Goal: Transaction & Acquisition: Purchase product/service

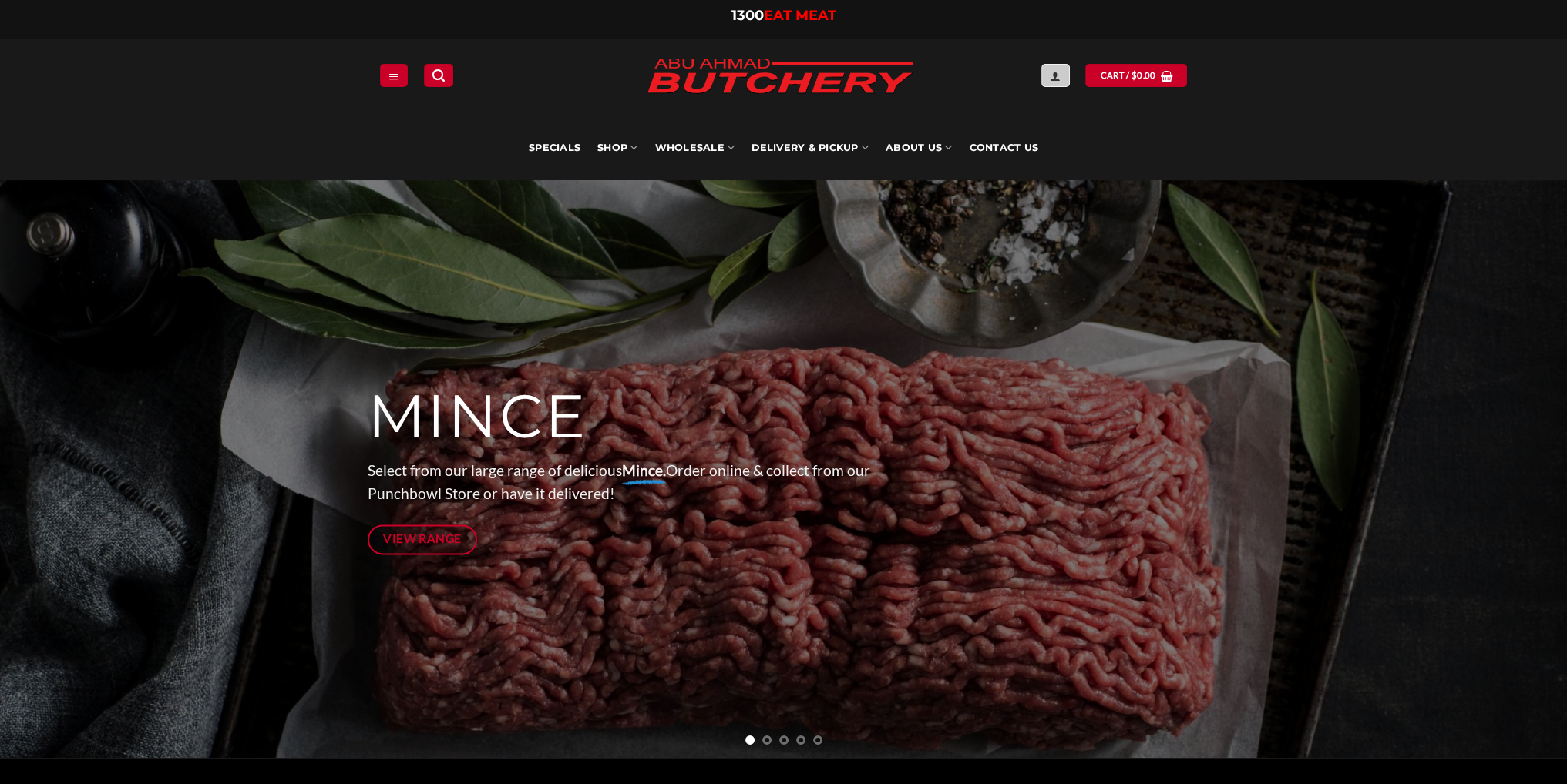
click at [1061, 75] on icon "Login" at bounding box center [1054, 76] width 10 height 12
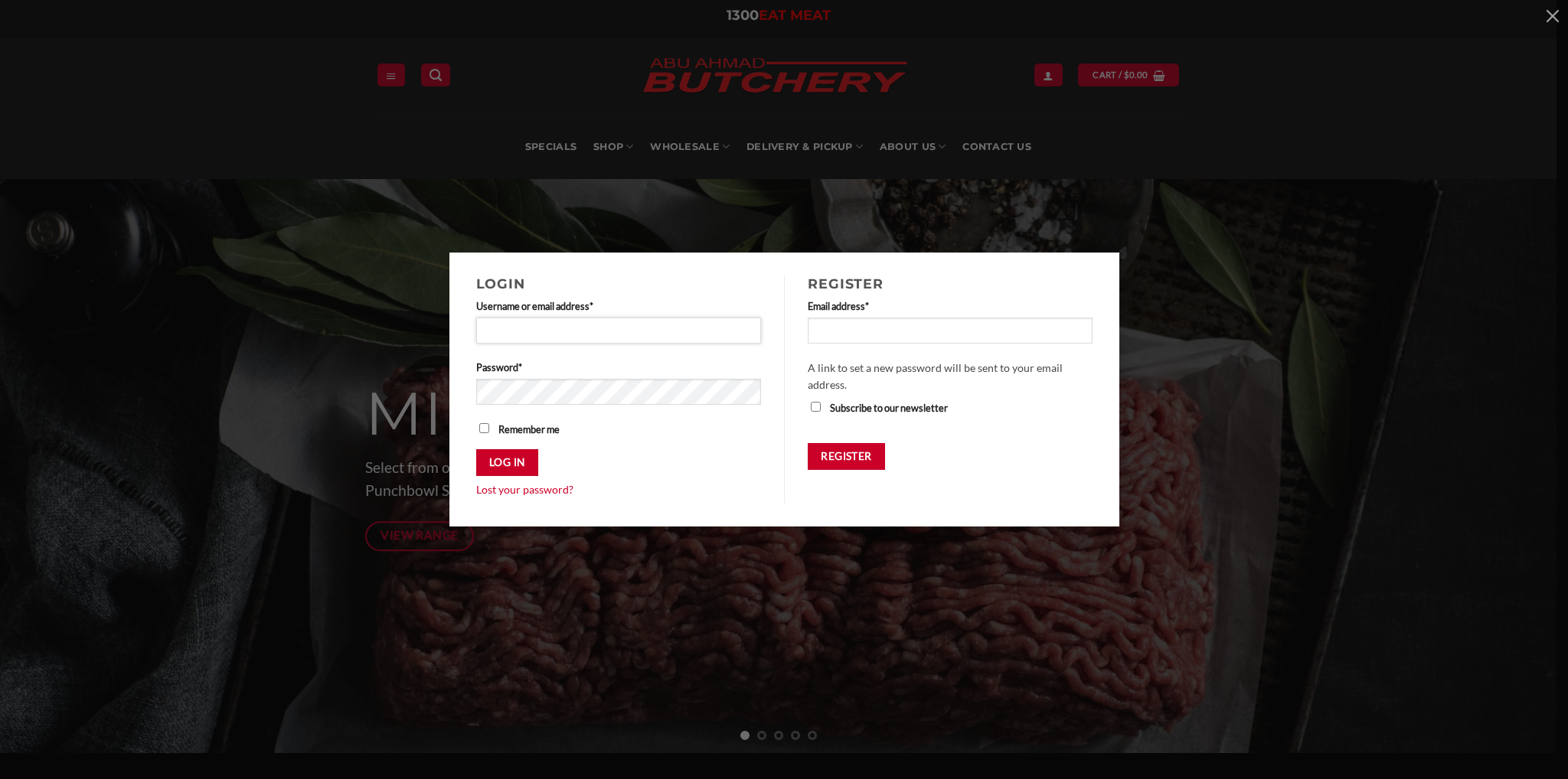
drag, startPoint x: 587, startPoint y: 334, endPoint x: 767, endPoint y: 331, distance: 180.0
click at [587, 334] on input "Username or email address * Required" at bounding box center [619, 330] width 286 height 26
click at [1205, 334] on div "Login Username or email address * Required Password * Required Remember me Log …" at bounding box center [784, 390] width 1522 height 274
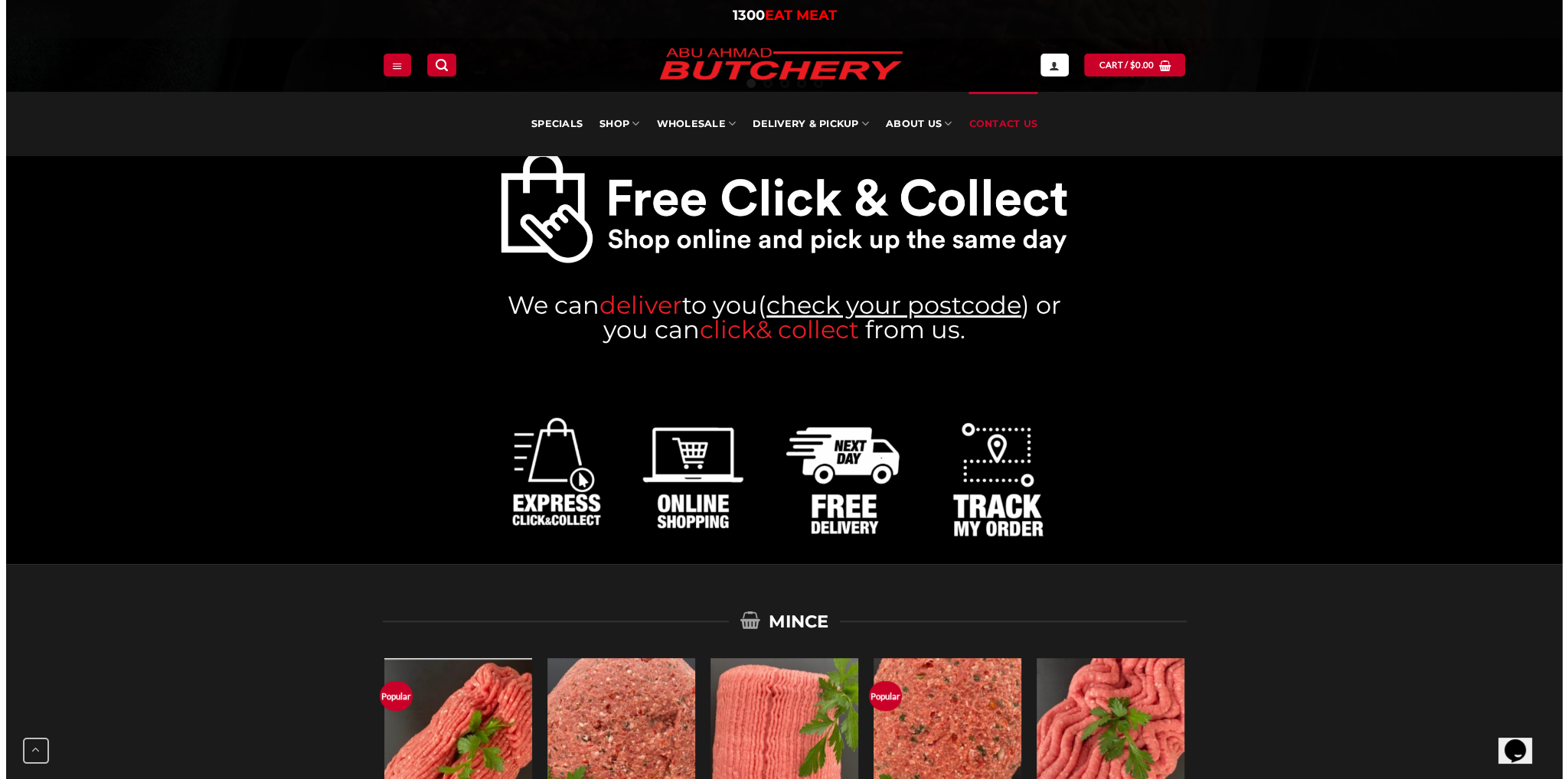
scroll to position [536, 0]
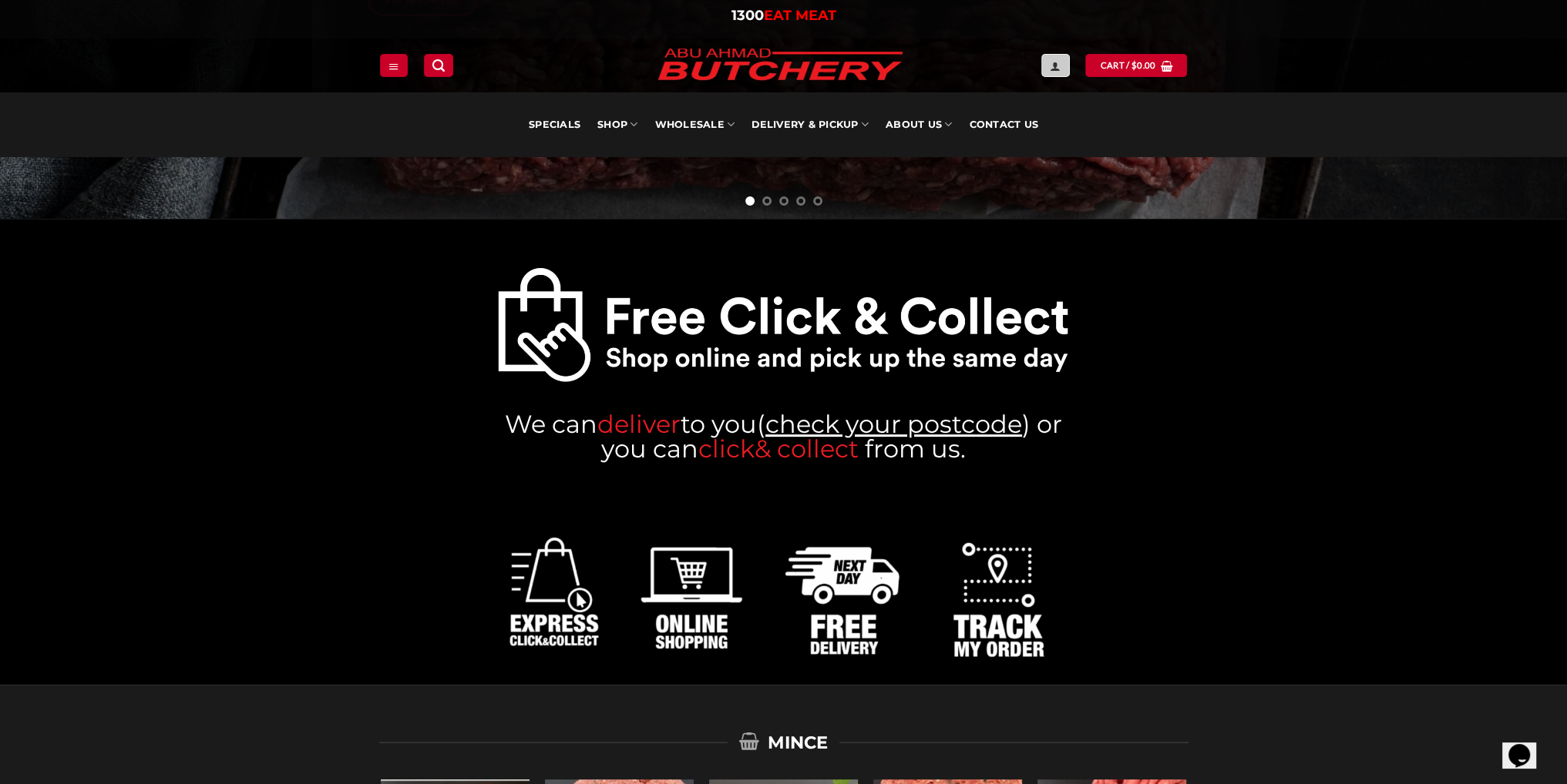
click at [1057, 62] on icon "Login" at bounding box center [1054, 66] width 10 height 12
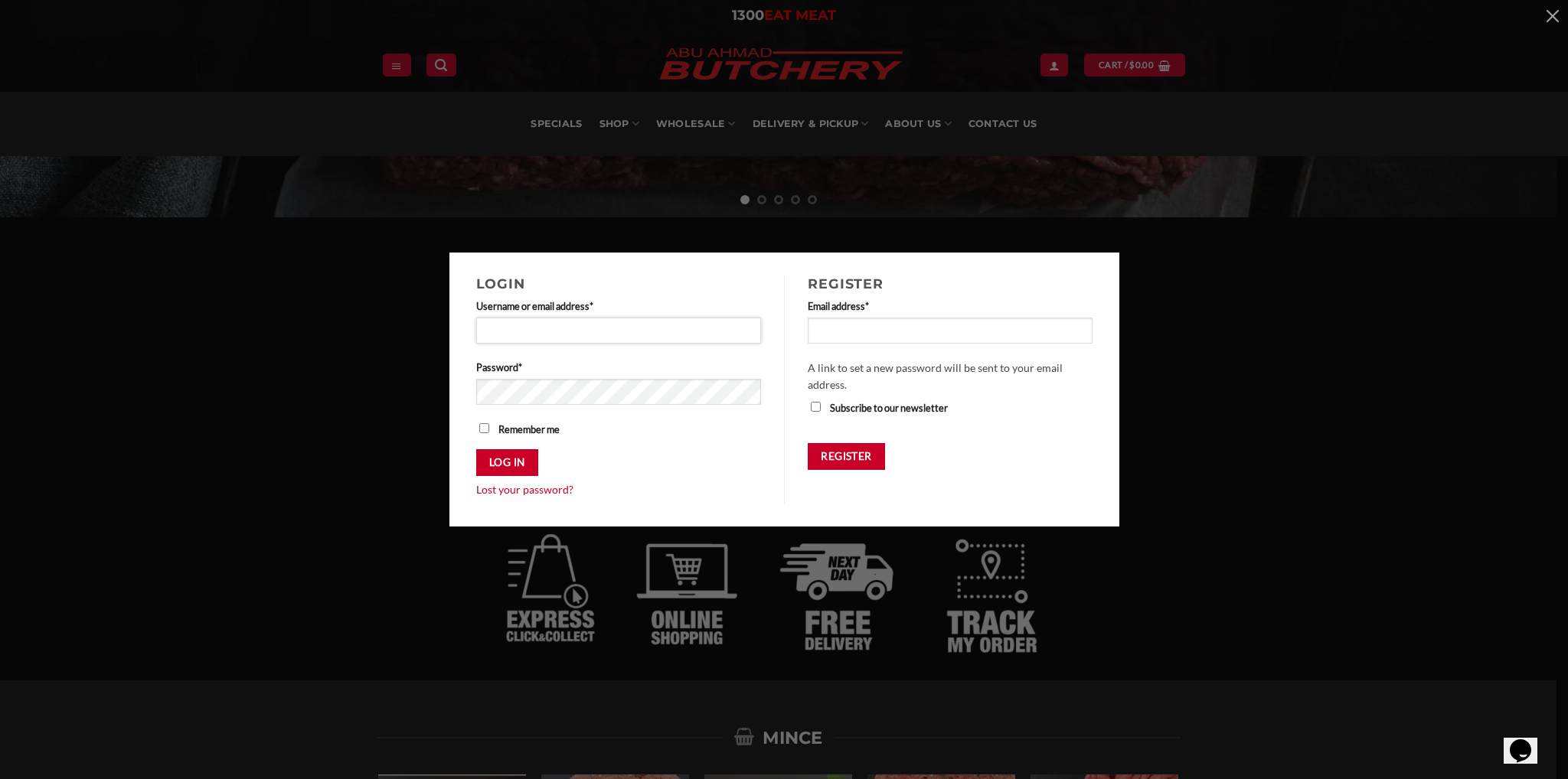
click at [651, 326] on input "Username or email address * Required" at bounding box center [619, 330] width 286 height 26
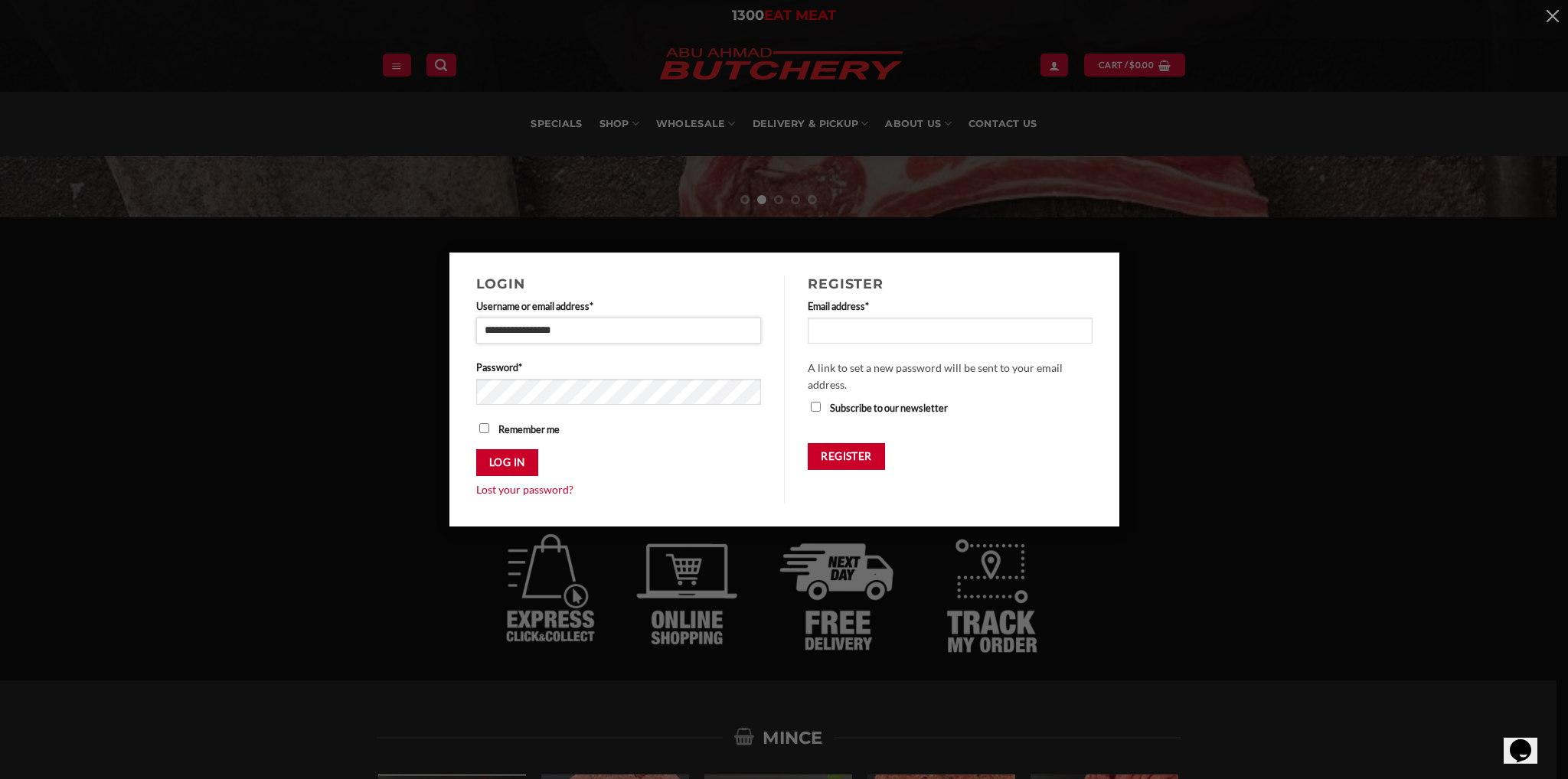
type input "**********"
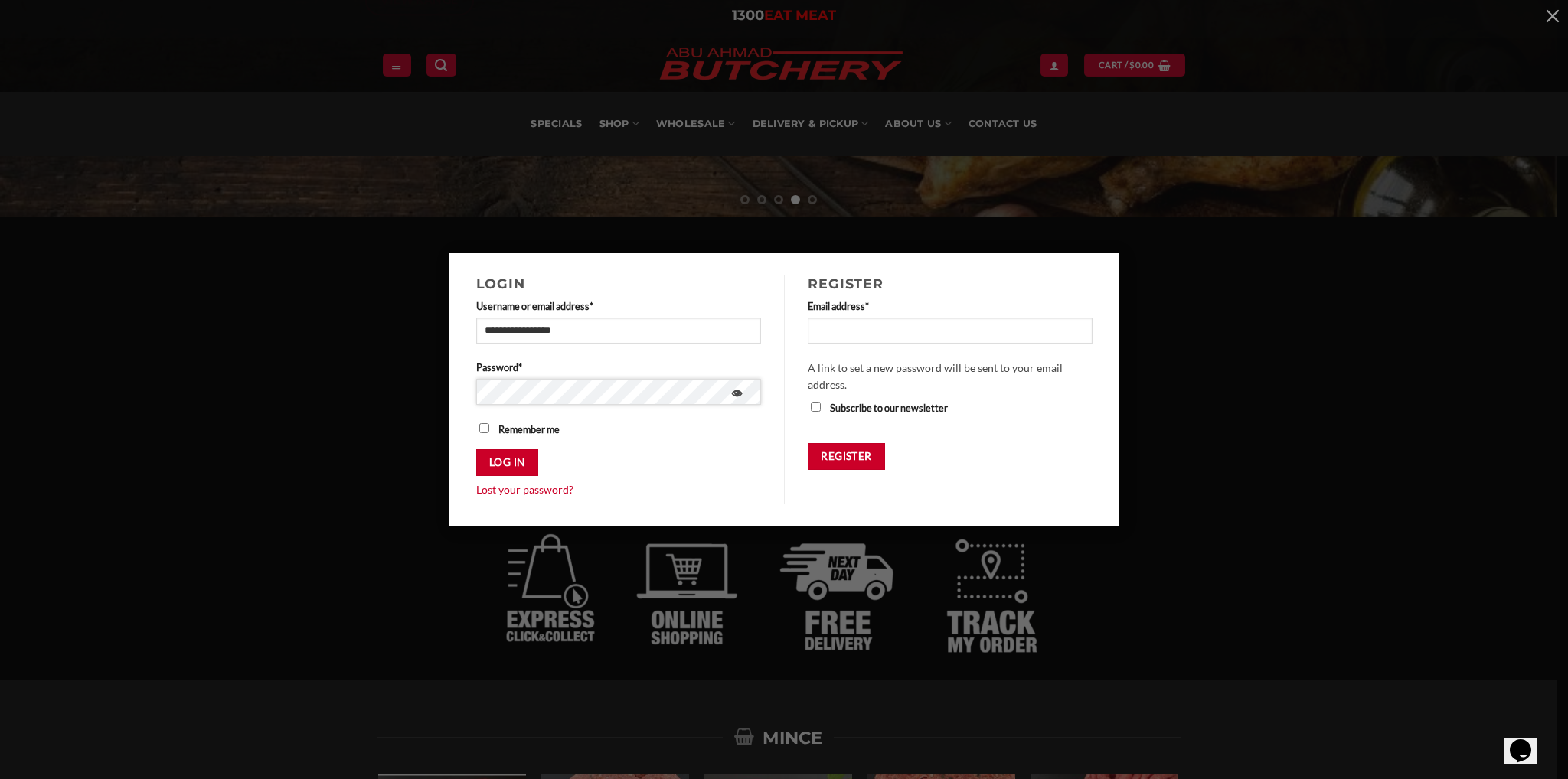
click at [476, 450] on button "Log in" at bounding box center [507, 463] width 62 height 27
click at [497, 455] on button "Log in" at bounding box center [507, 463] width 62 height 27
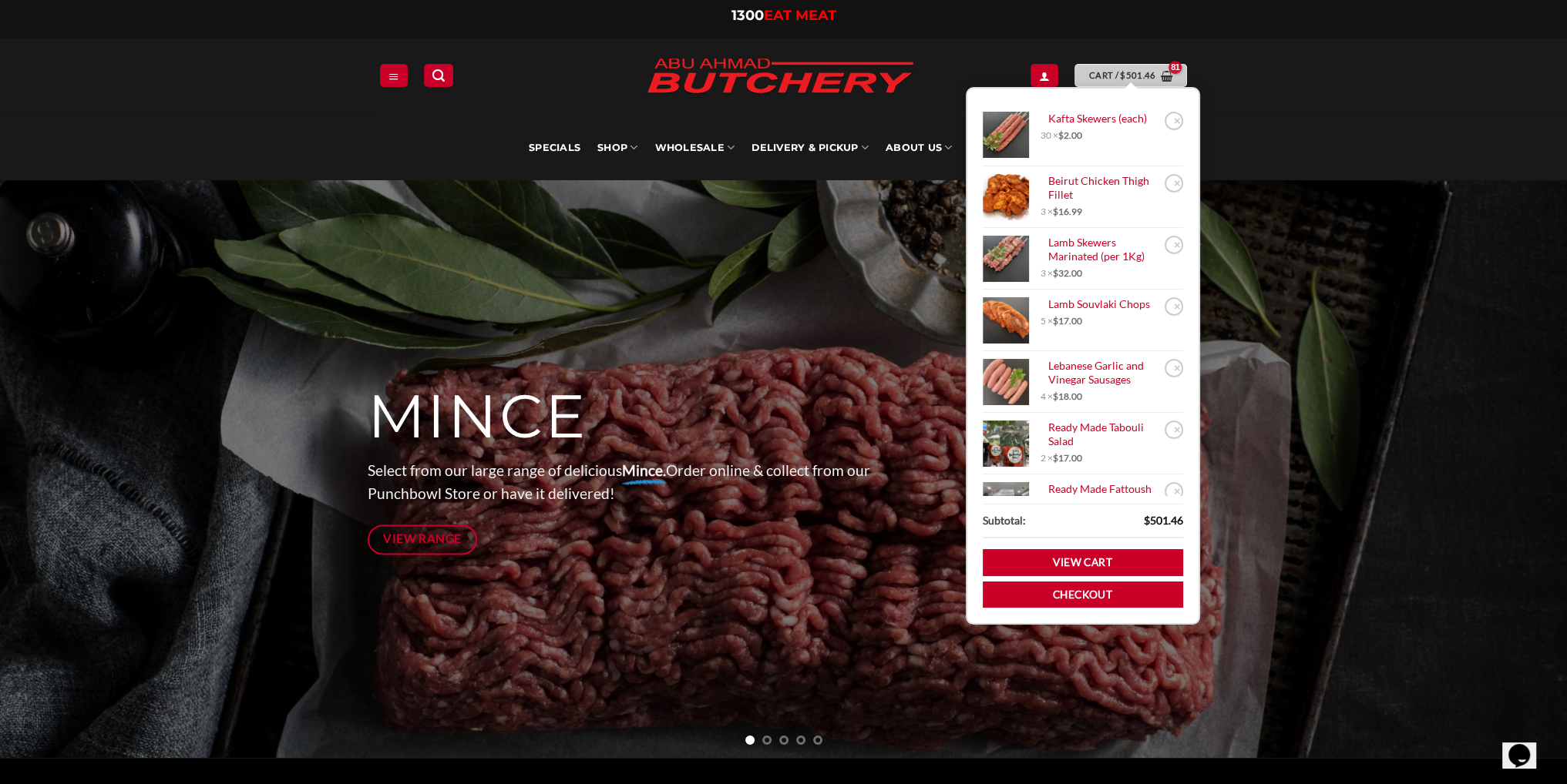
click at [1122, 68] on link "Cart / $ 501.46" at bounding box center [1130, 75] width 113 height 23
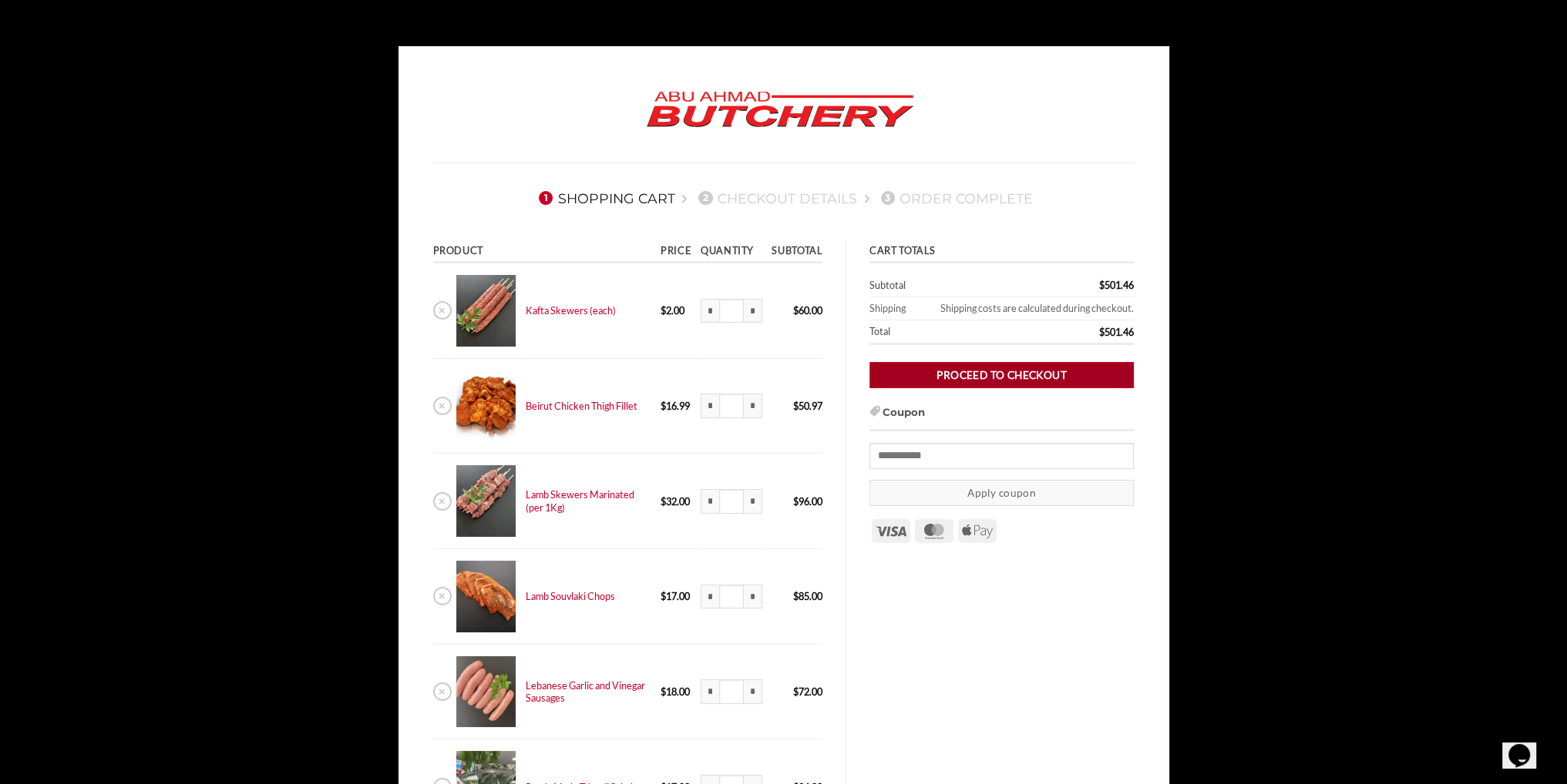
click at [980, 375] on link "Proceed to checkout" at bounding box center [1001, 376] width 264 height 27
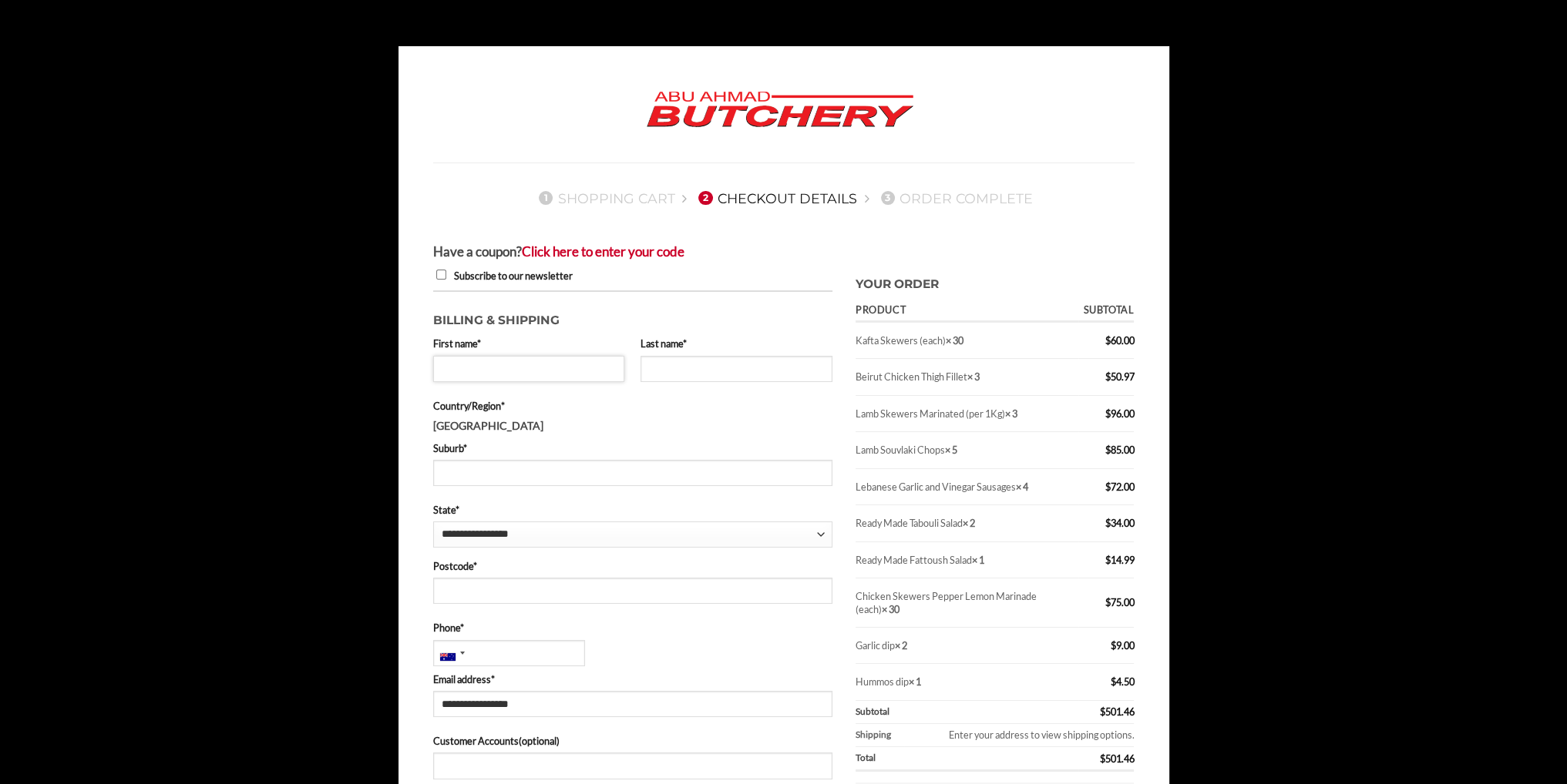
click at [469, 364] on input "First name *" at bounding box center [529, 369] width 192 height 26
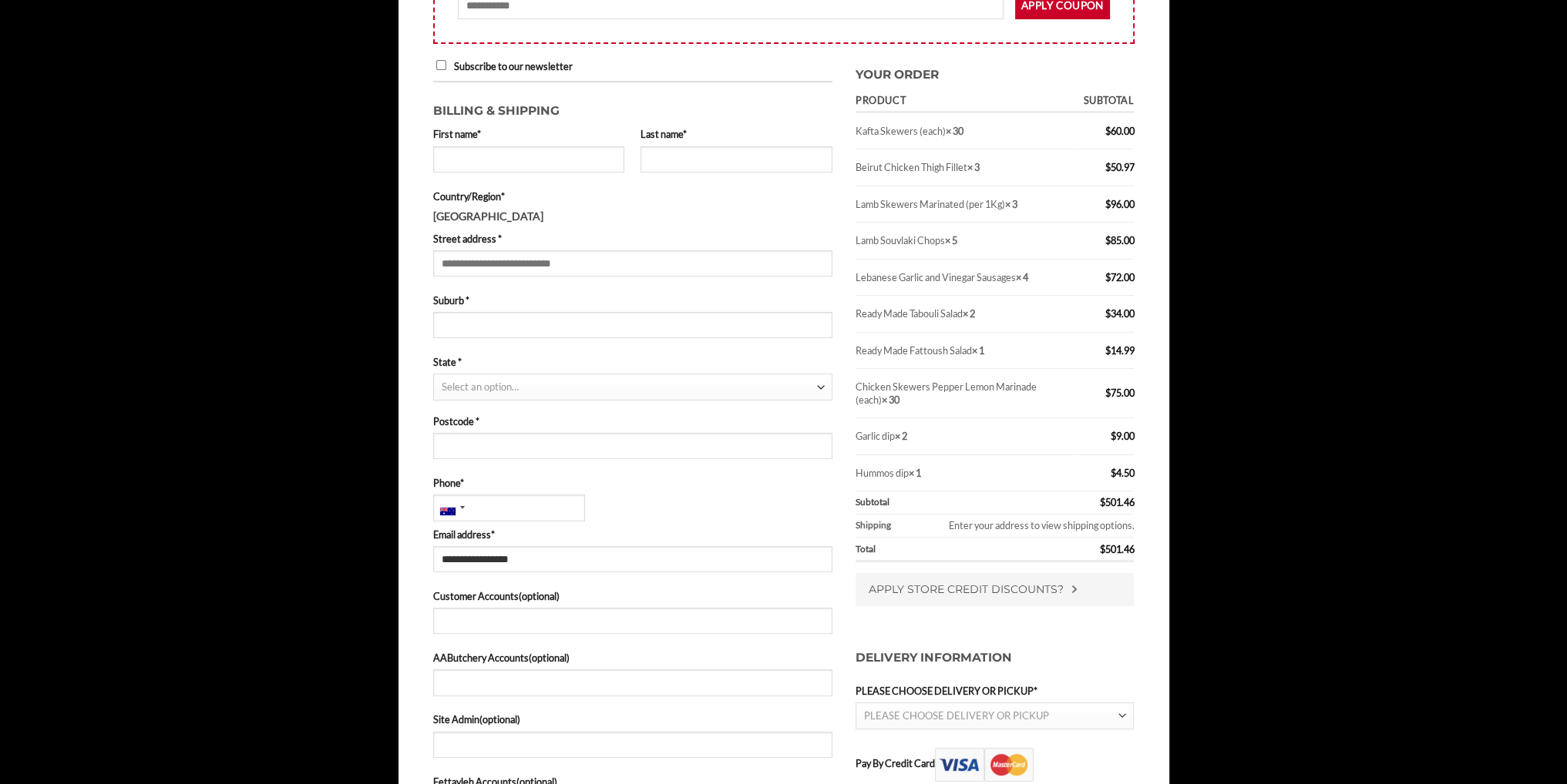
scroll to position [223, 0]
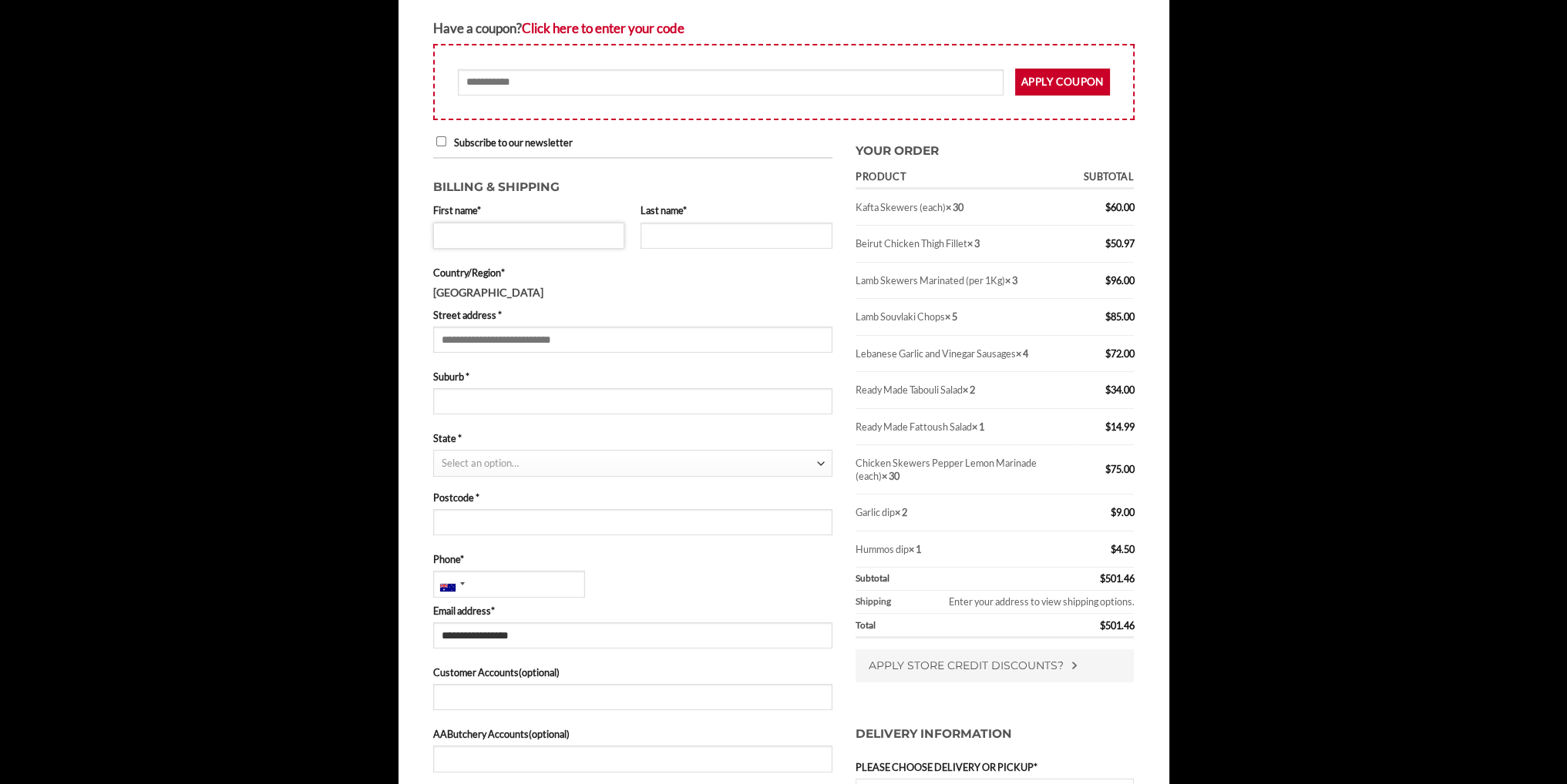
click at [508, 238] on input "First name *" at bounding box center [529, 236] width 192 height 26
type input "*****"
click at [551, 340] on input "Street address *" at bounding box center [632, 340] width 399 height 26
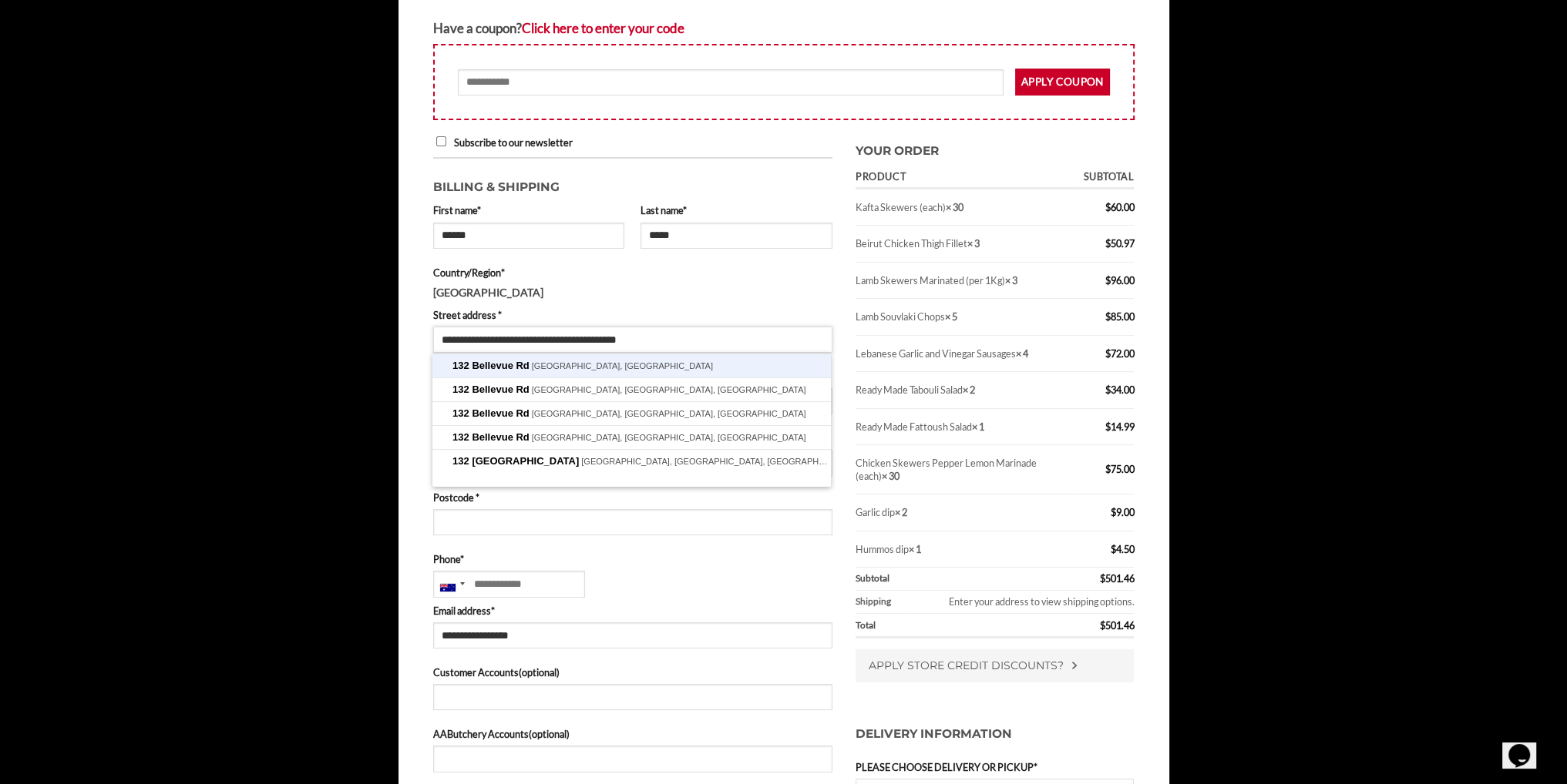
click button "X" at bounding box center [0, 0] width 0 height 0
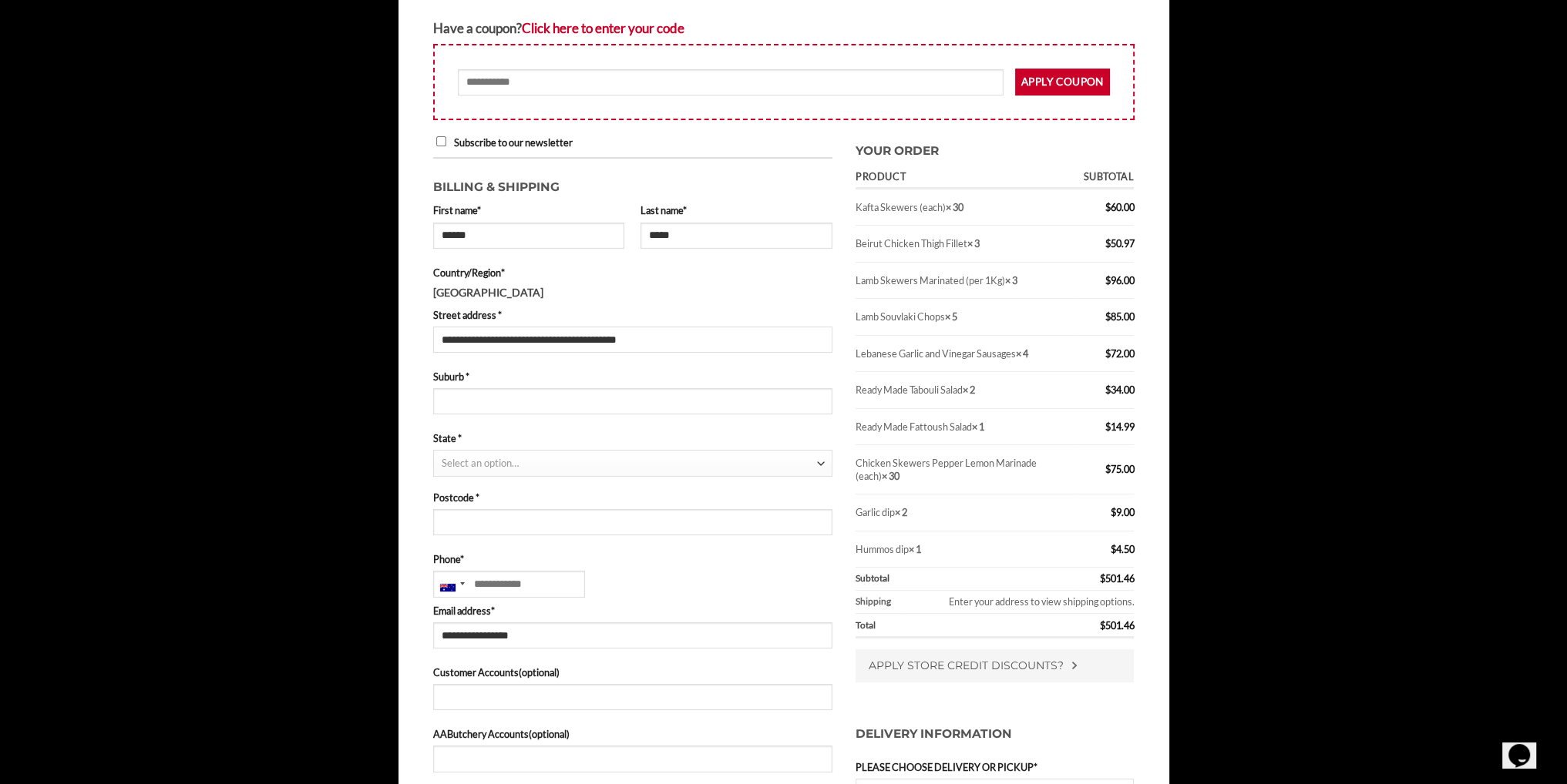
type input "**********"
type input "****"
select select "***"
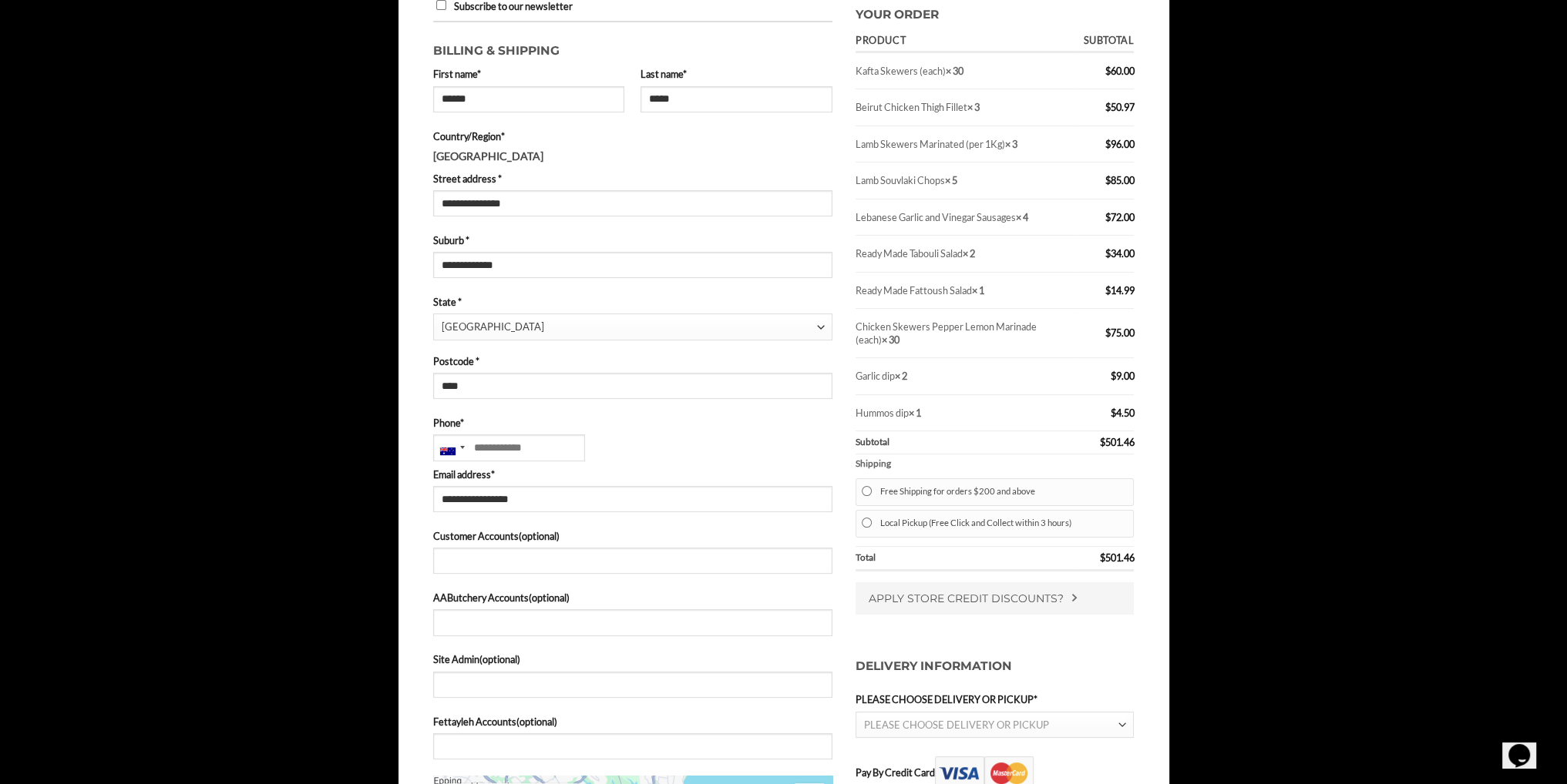
scroll to position [454, 0]
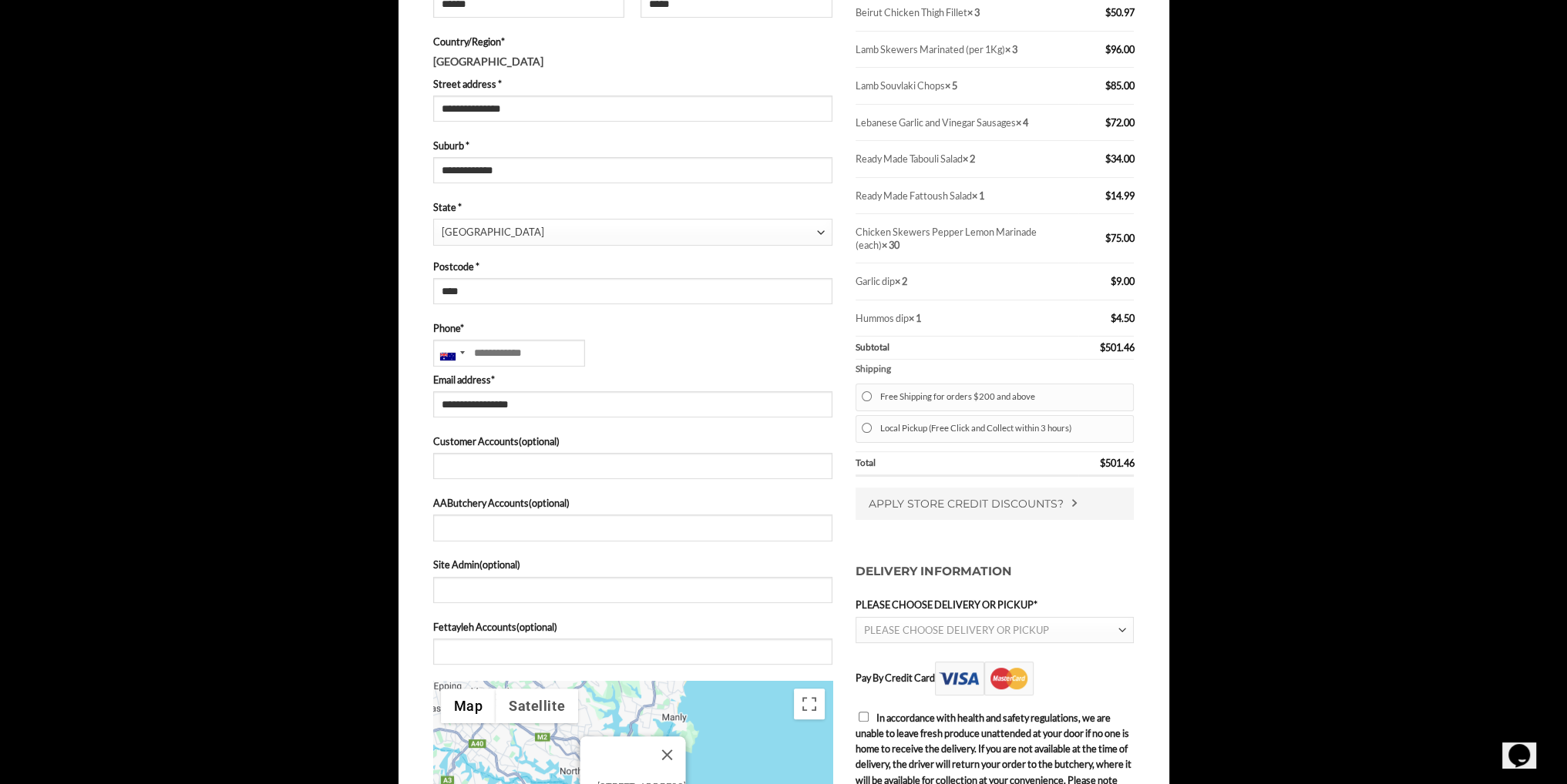
click at [1045, 632] on span "PLEASE CHOOSE DELIVERY OR PICKUP" at bounding box center [991, 630] width 255 height 25
select select "********"
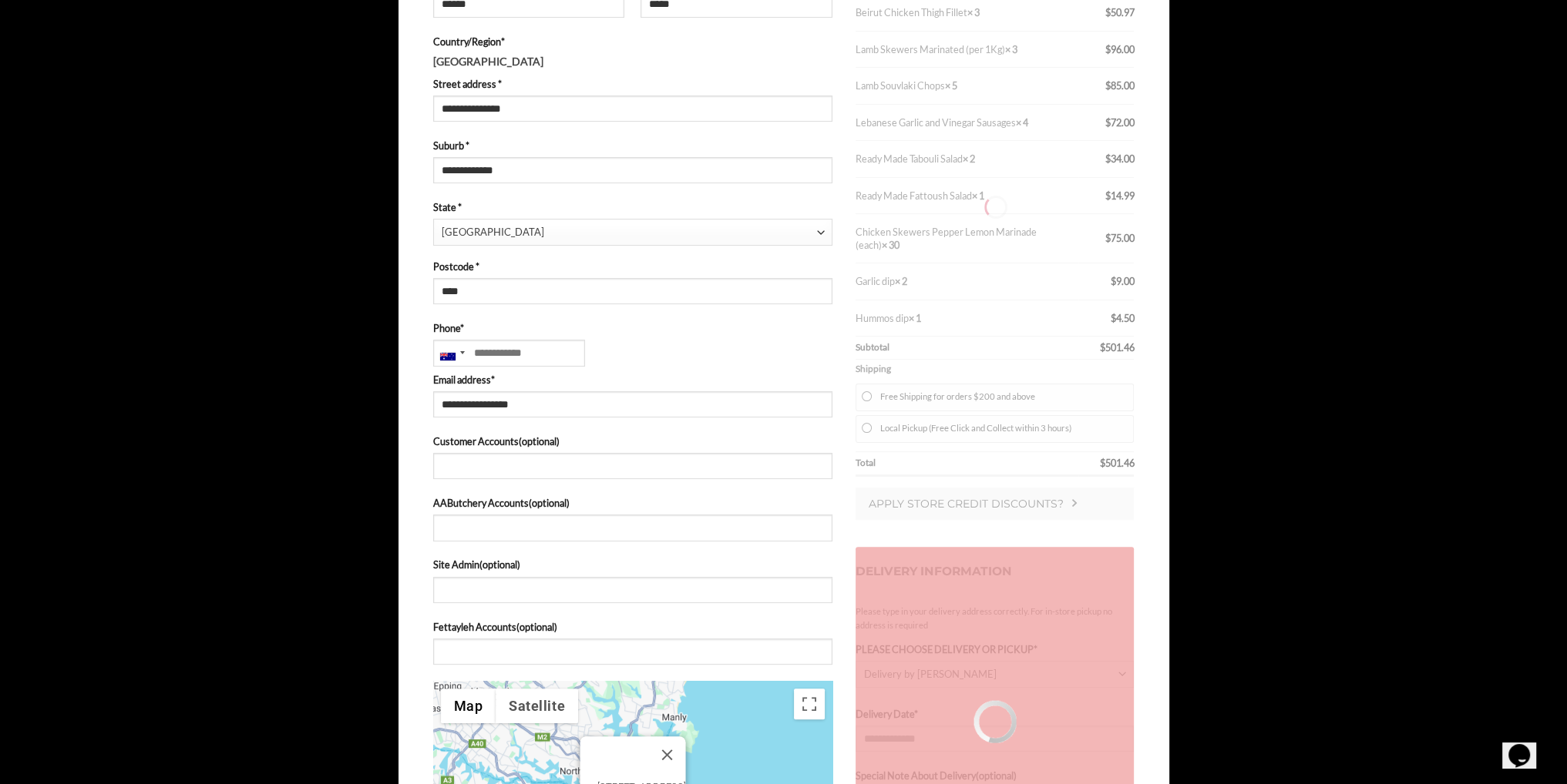
type input "**********"
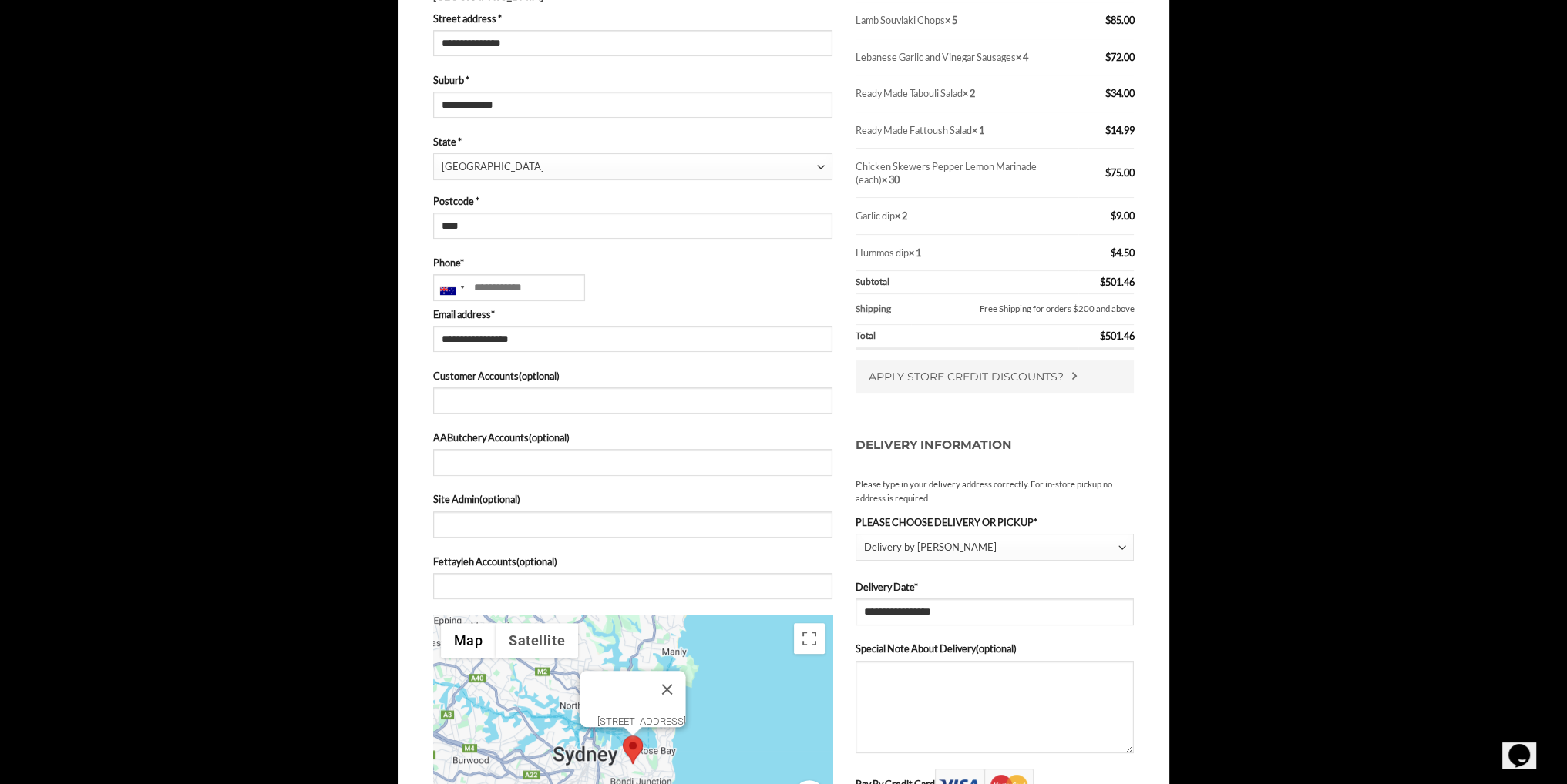
scroll to position [608, 0]
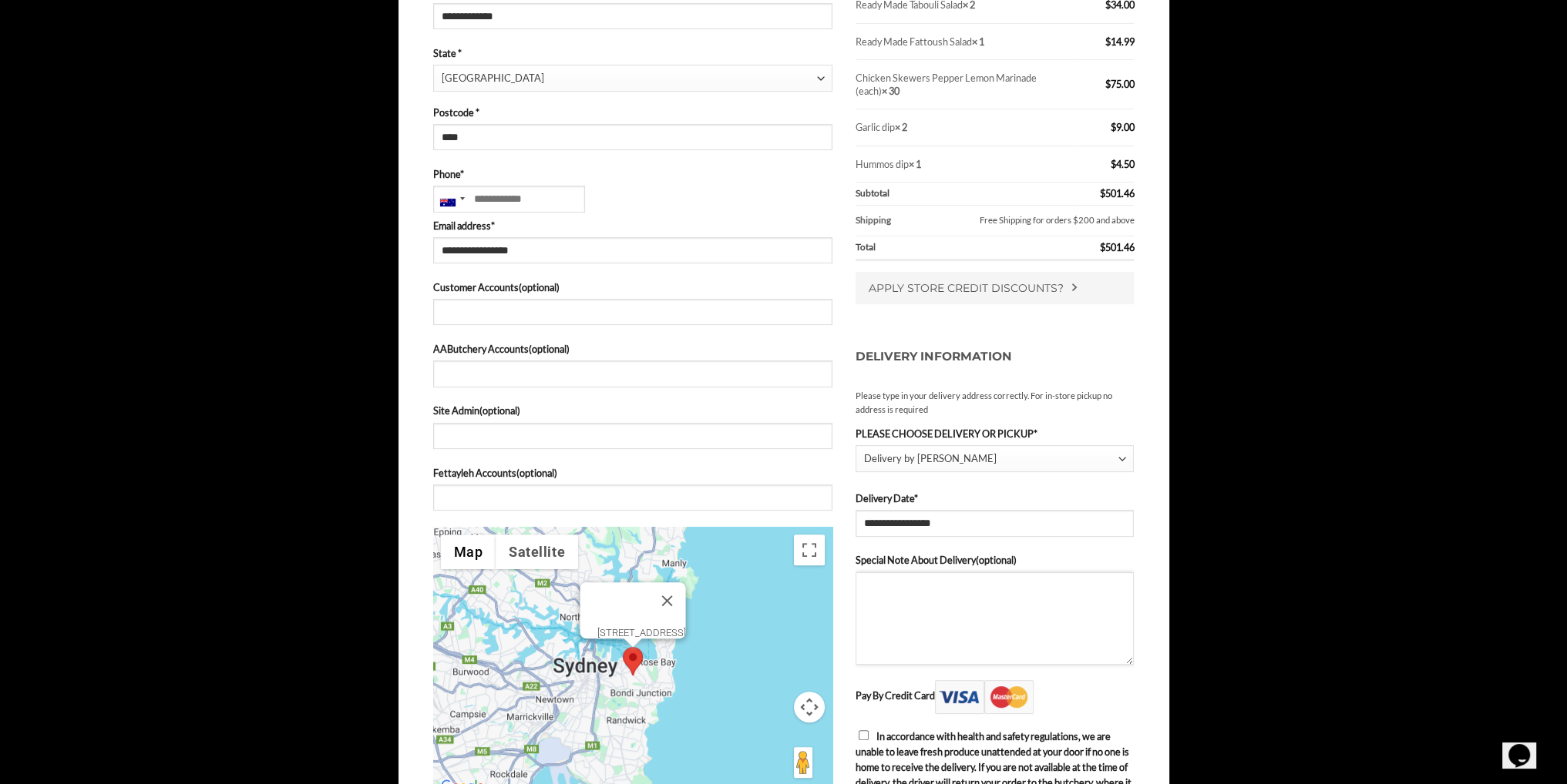
click at [1021, 612] on textarea "Special Note About Delivery (optional)" at bounding box center [995, 618] width 279 height 92
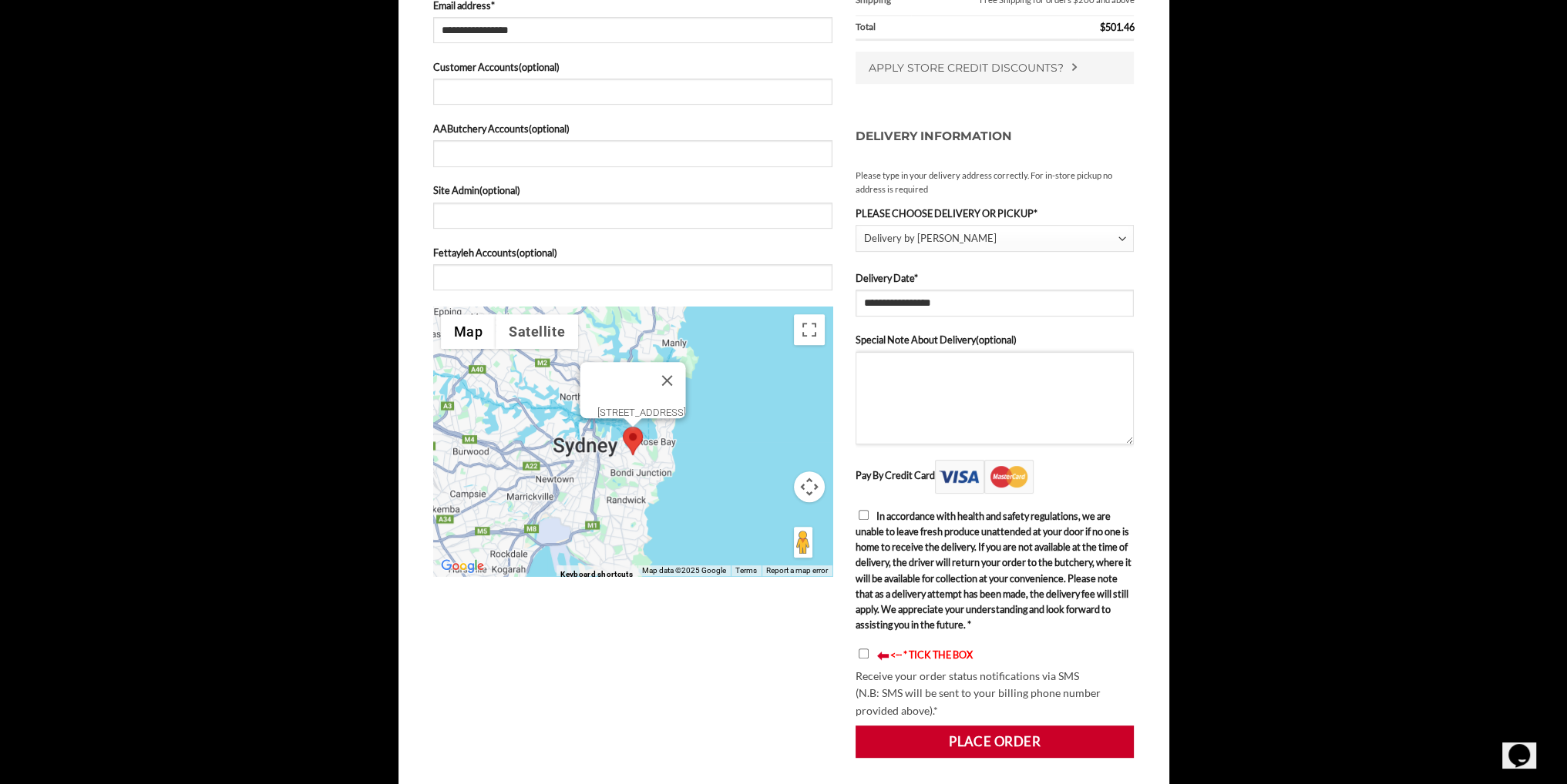
scroll to position [762, 0]
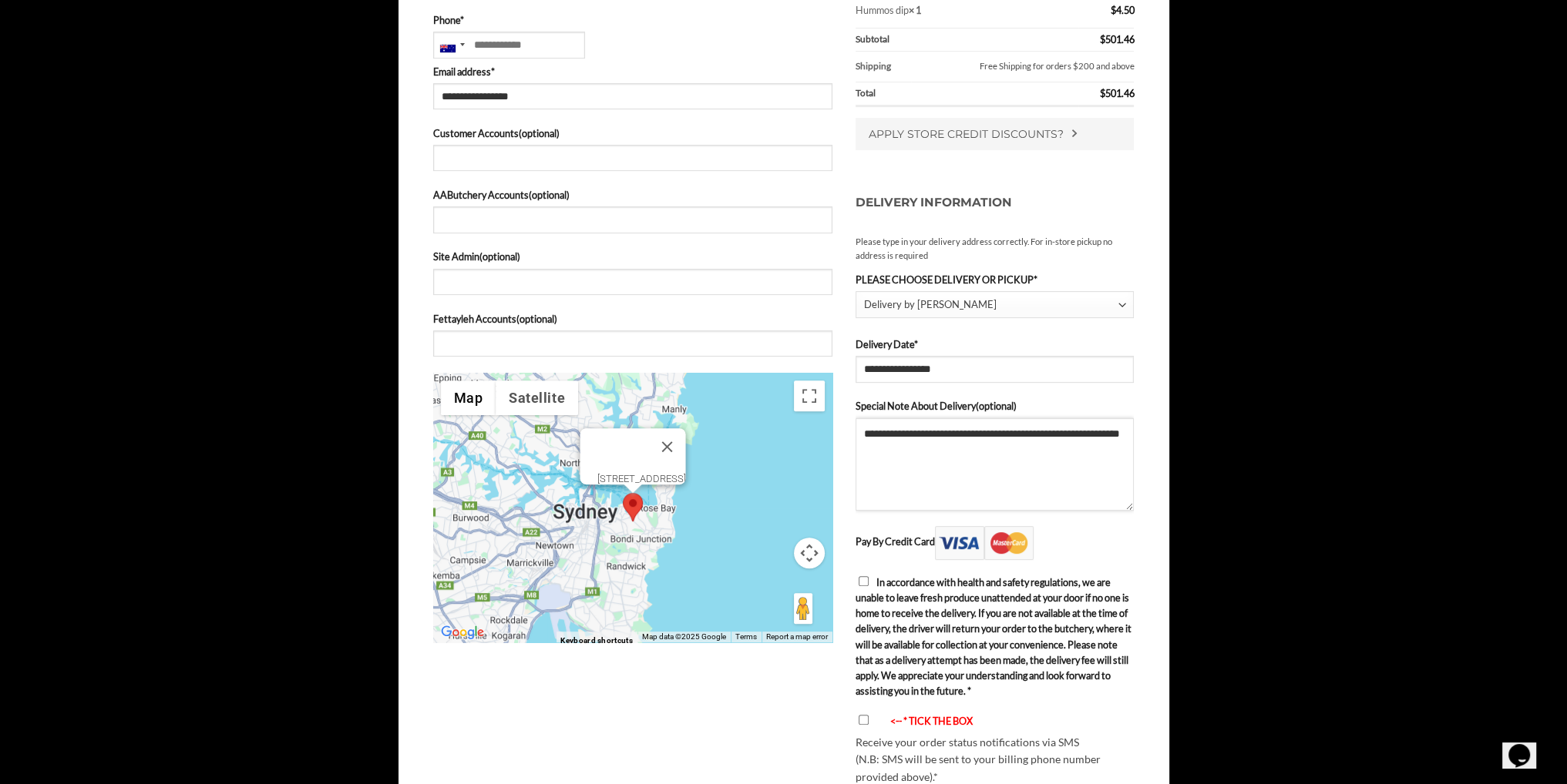
type textarea "**********"
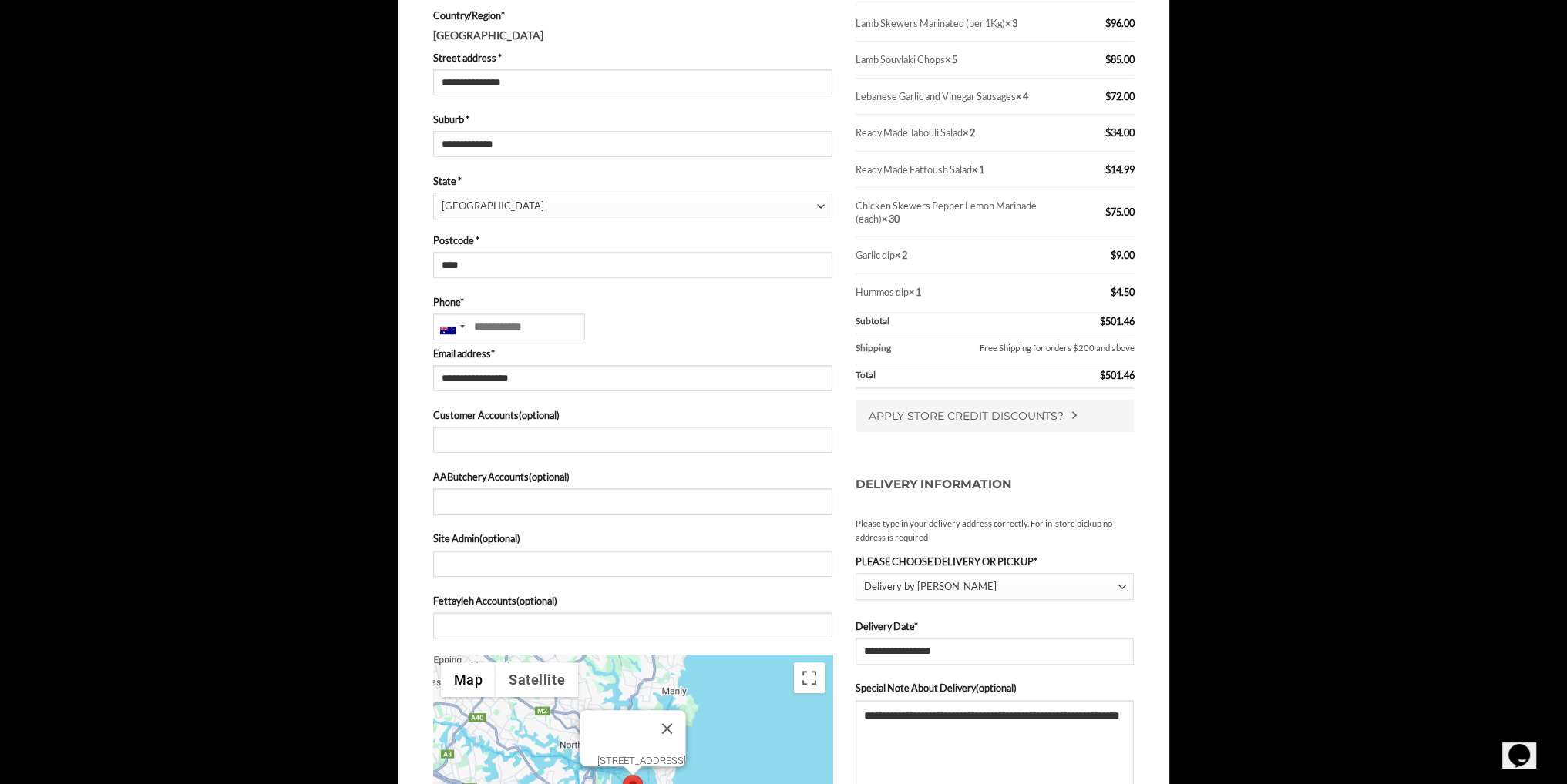
scroll to position [454, 0]
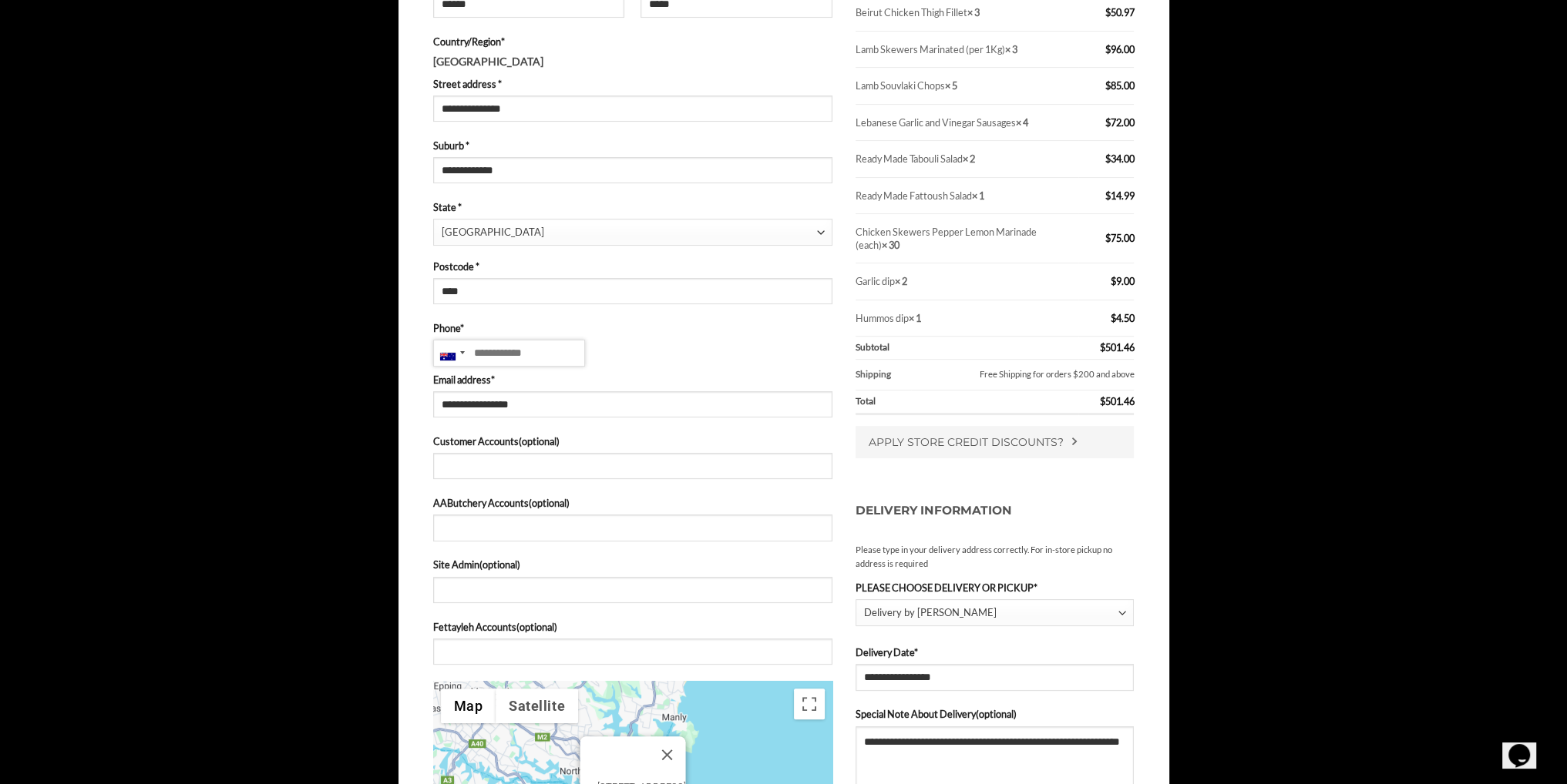
click at [534, 355] on input "Phone *" at bounding box center [509, 353] width 152 height 26
type input "**********"
click at [727, 359] on p "**********" at bounding box center [632, 343] width 399 height 46
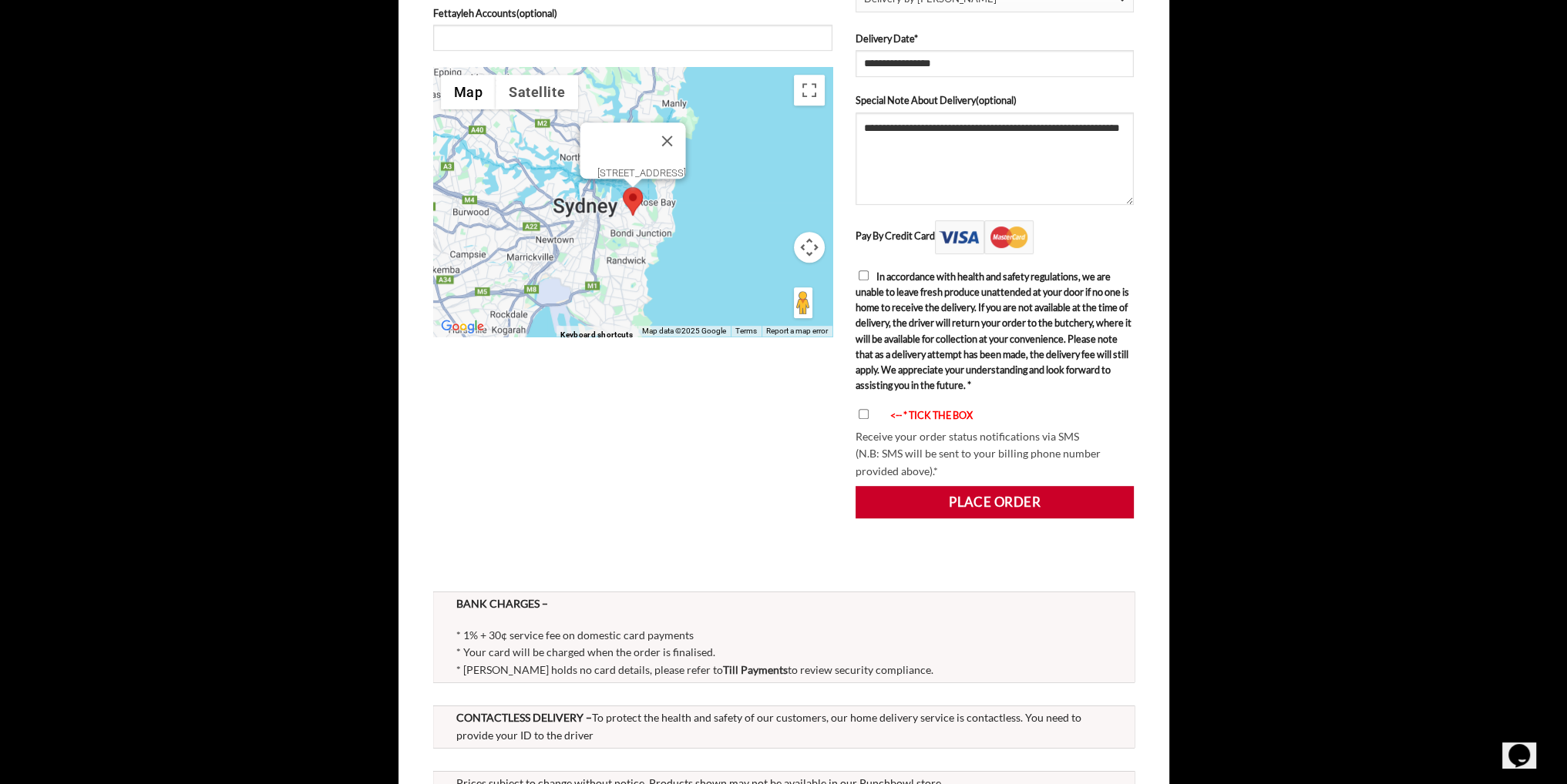
scroll to position [1048, 0]
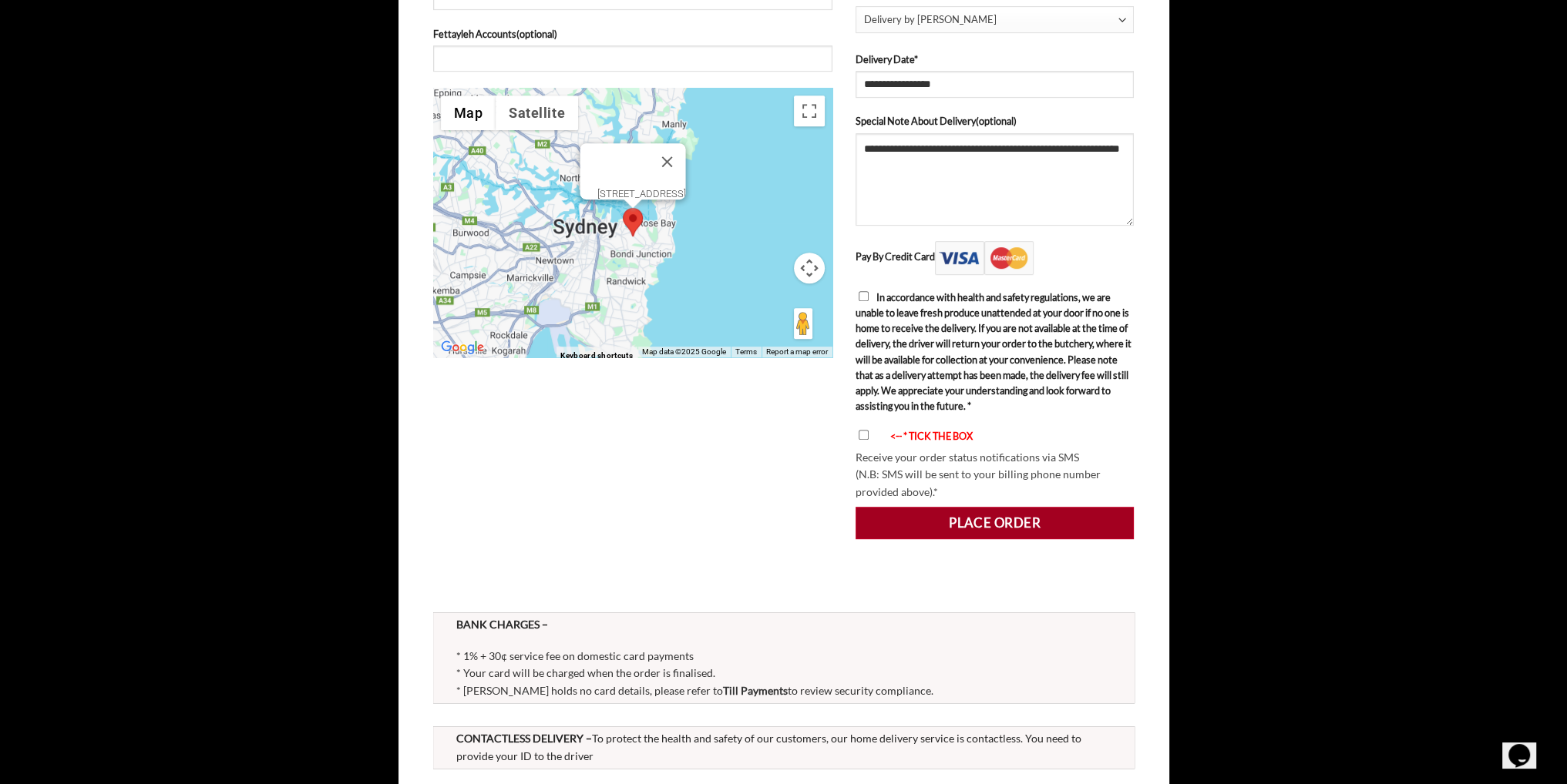
click at [1012, 520] on button "Place order" at bounding box center [995, 523] width 279 height 32
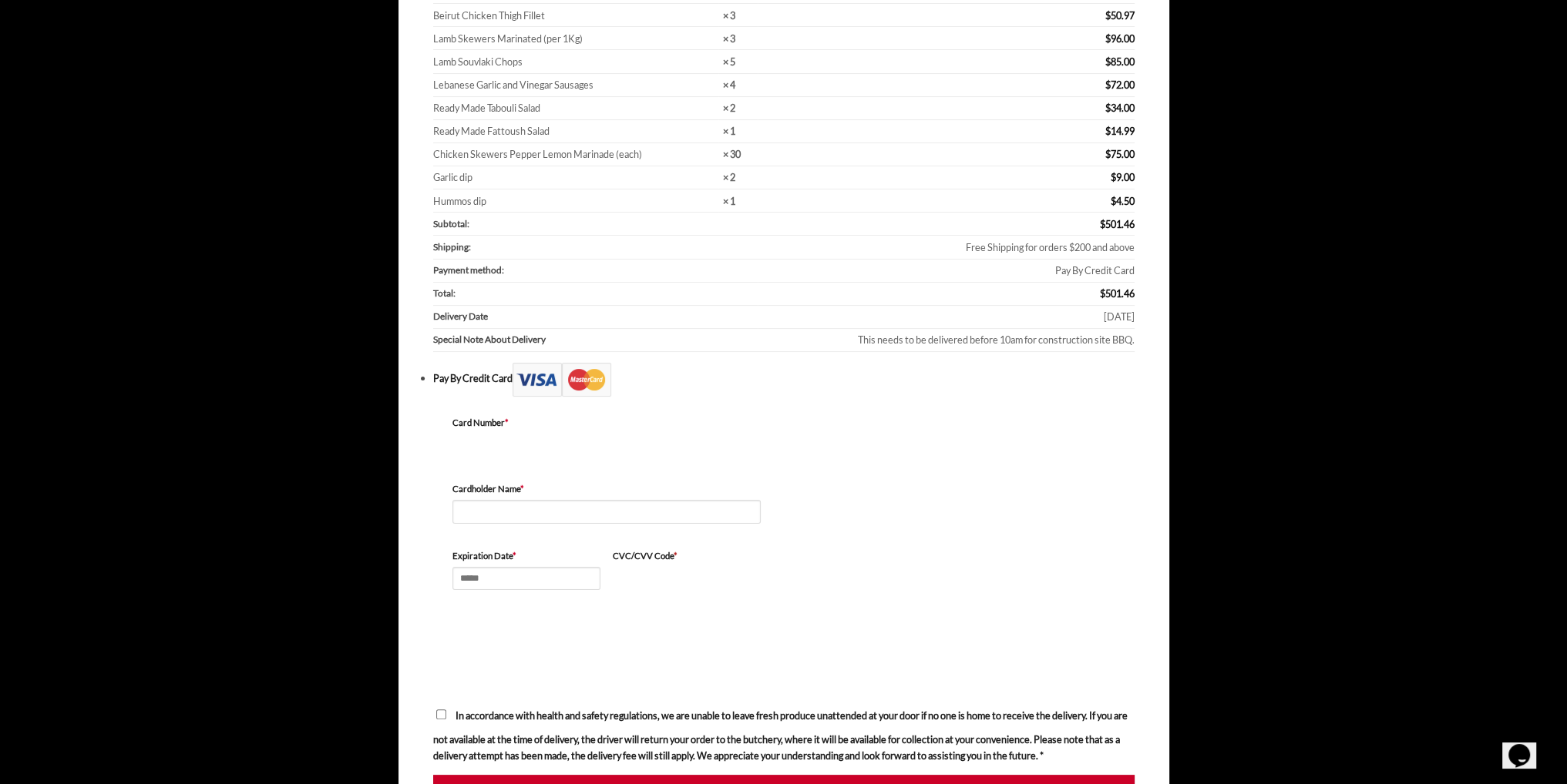
scroll to position [290, 0]
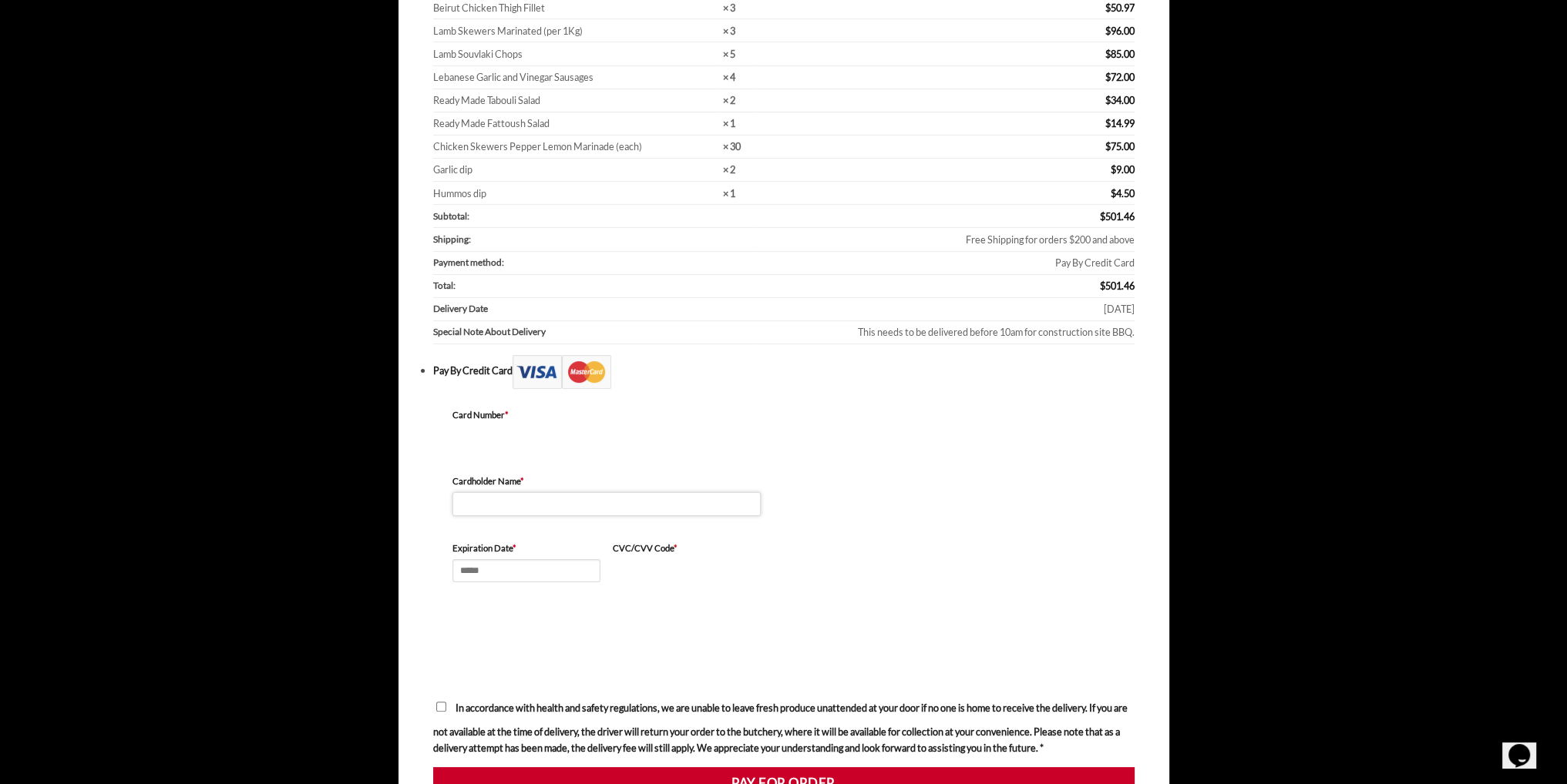
click at [539, 512] on input "Cardholder Name *" at bounding box center [607, 503] width 308 height 23
type input "**********"
click at [521, 561] on input "Expiration Date *" at bounding box center [526, 571] width 147 height 23
type input "*****"
drag, startPoint x: 1083, startPoint y: 516, endPoint x: 1002, endPoint y: 474, distance: 91.2
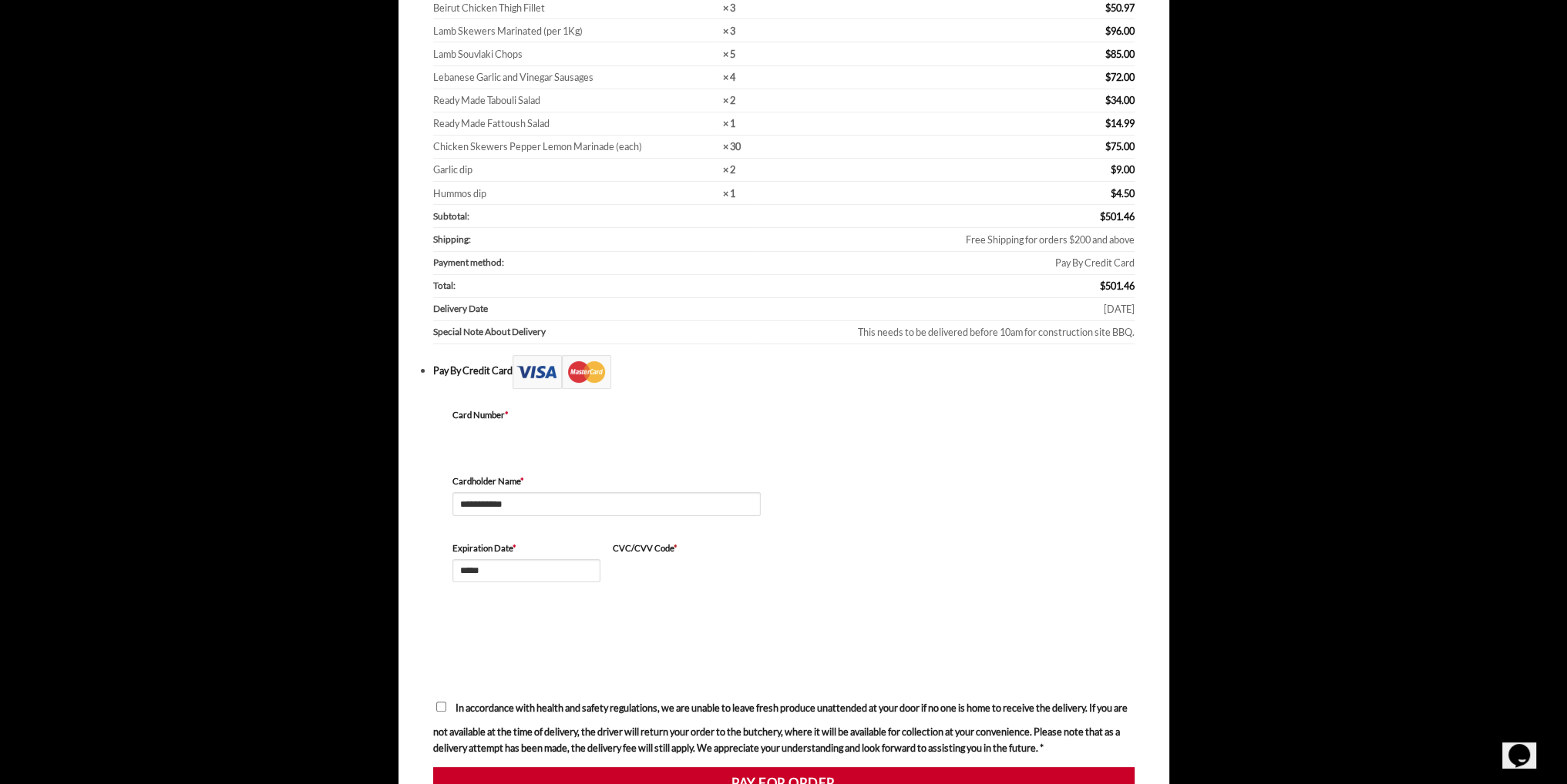
click at [1083, 515] on div "**********" at bounding box center [784, 537] width 701 height 297
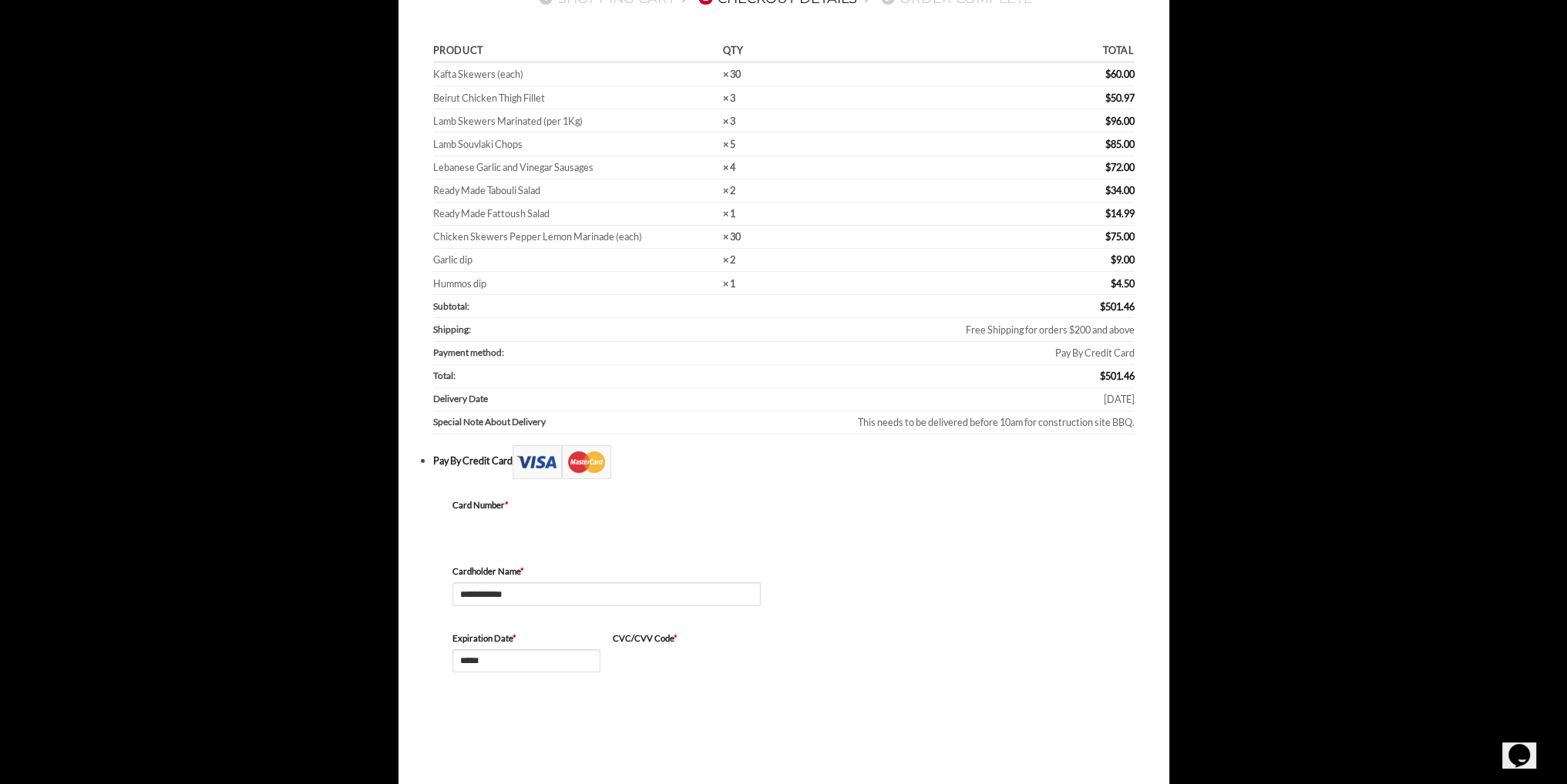
scroll to position [462, 0]
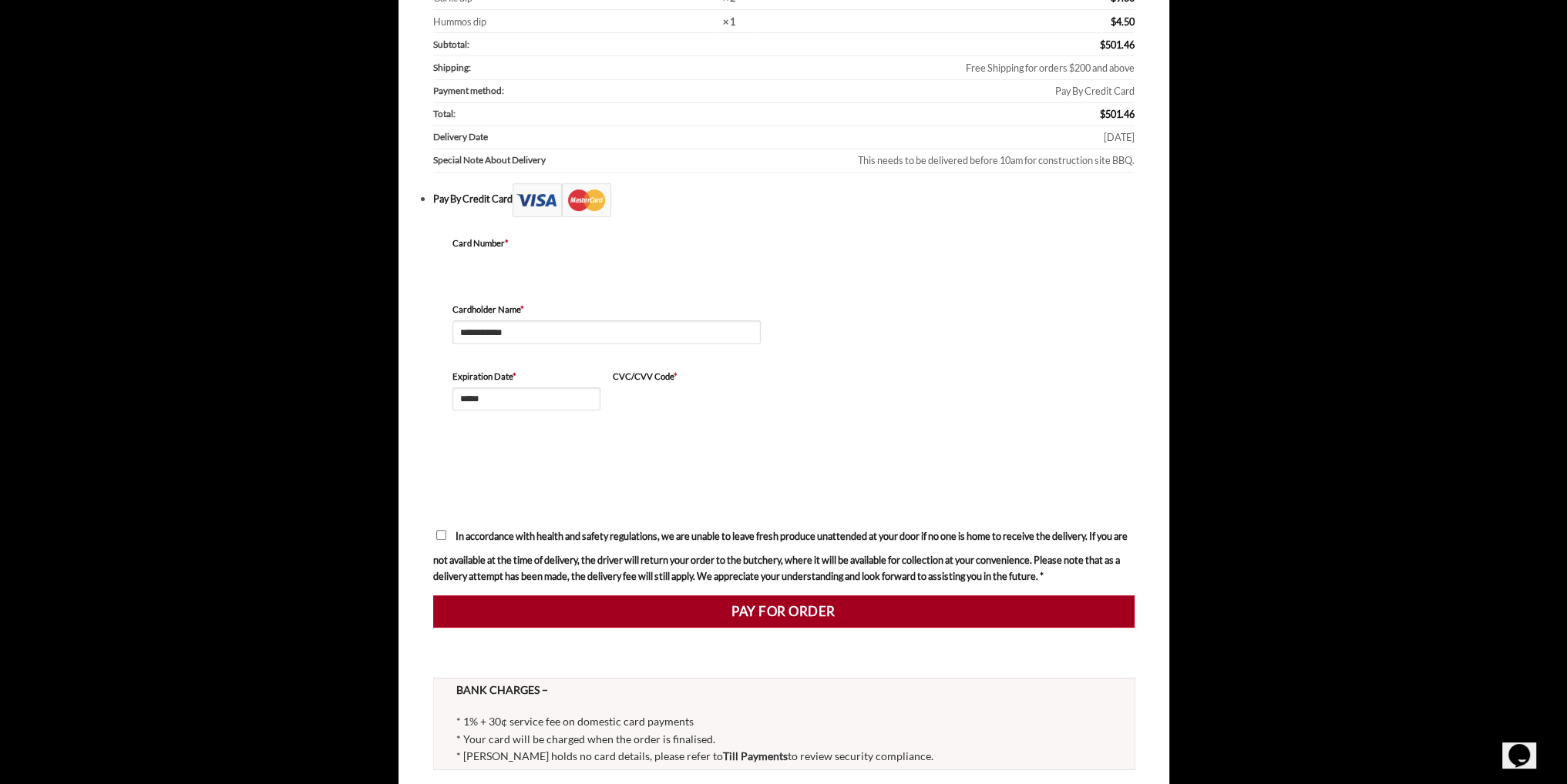
click at [811, 605] on button "Pay for order" at bounding box center [784, 611] width 701 height 32
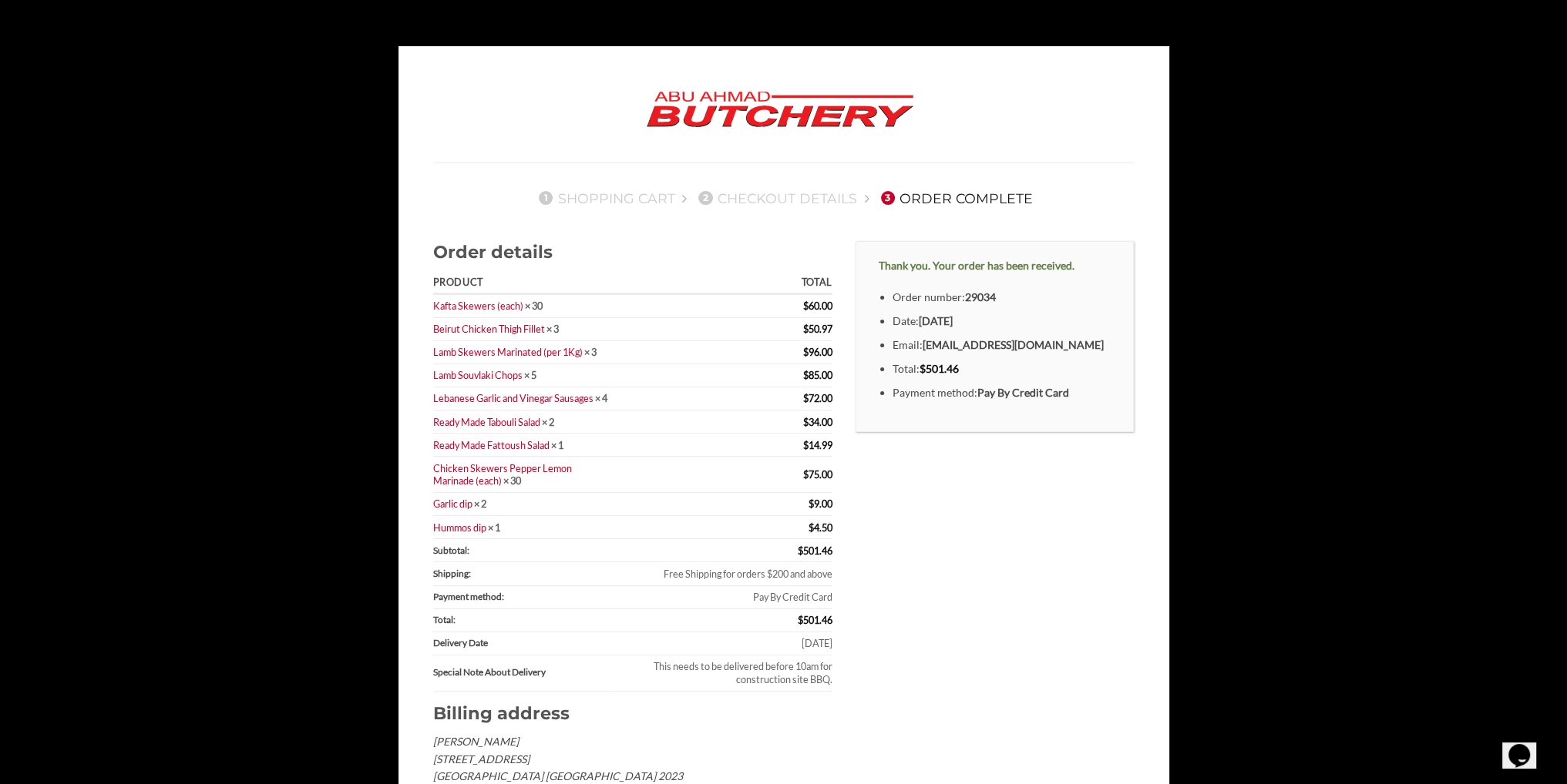
click at [953, 319] on strong "[DATE]" at bounding box center [936, 321] width 34 height 13
click at [953, 321] on strong "[DATE]" at bounding box center [936, 321] width 34 height 13
click at [996, 288] on div "Thank you. Your order has been received. Order number: 29034 Date: [DATE] Email…" at bounding box center [995, 336] width 279 height 191
click at [887, 507] on div "Thank you. Your order has been received. Order number: 29034 Date: [DATE] Email…" at bounding box center [995, 556] width 303 height 630
drag, startPoint x: 715, startPoint y: 648, endPoint x: 838, endPoint y: 640, distance: 123.3
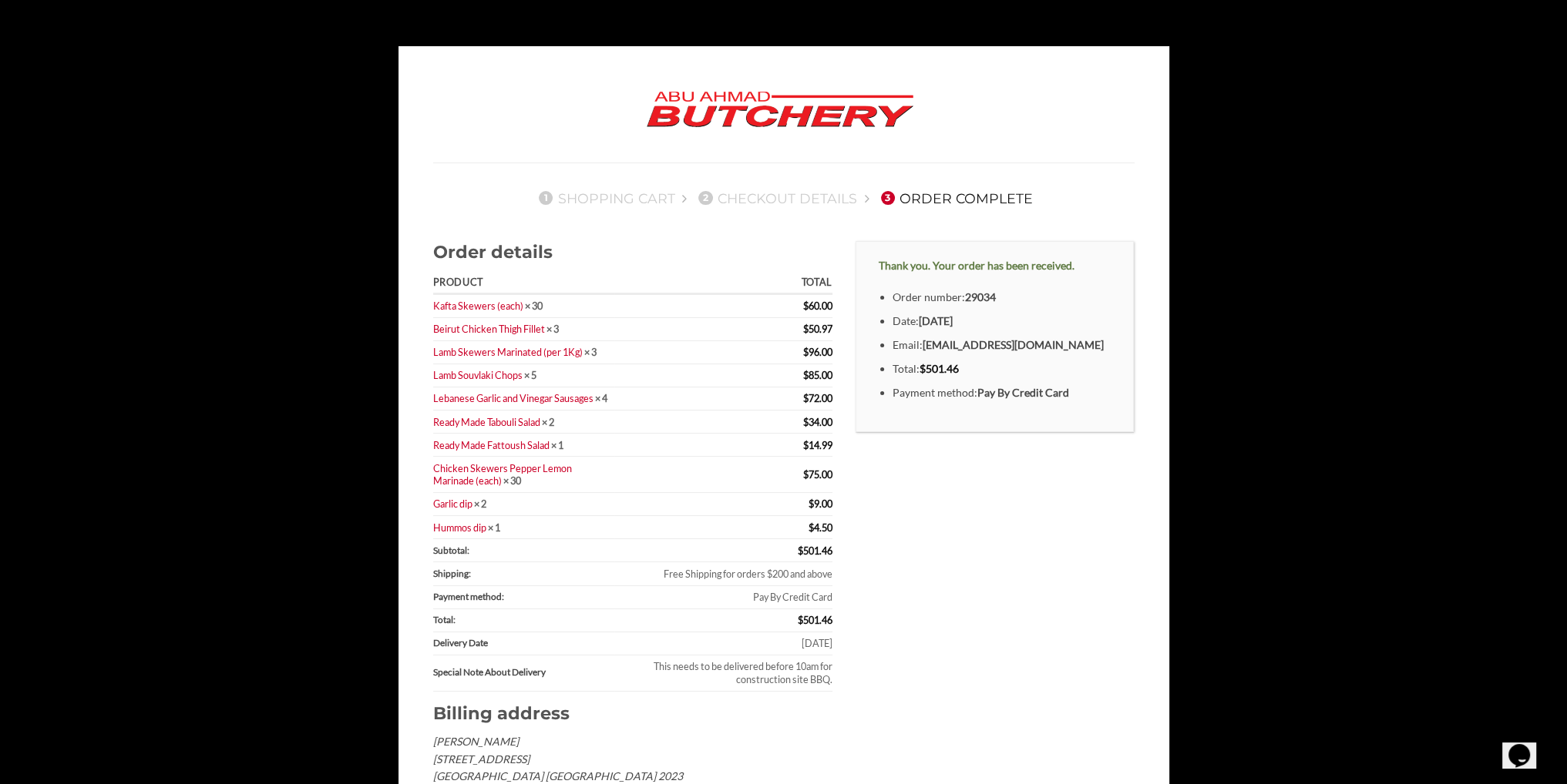
click at [807, 647] on td "[DATE]" at bounding box center [722, 643] width 217 height 23
click at [851, 645] on div "Thank you. Your order has been received. Order number: 29034 Date: [DATE] Email…" at bounding box center [995, 556] width 303 height 630
click at [1037, 562] on div "Thank you. Your order has been received. Order number: 29034 Date: [DATE] Email…" at bounding box center [995, 556] width 303 height 630
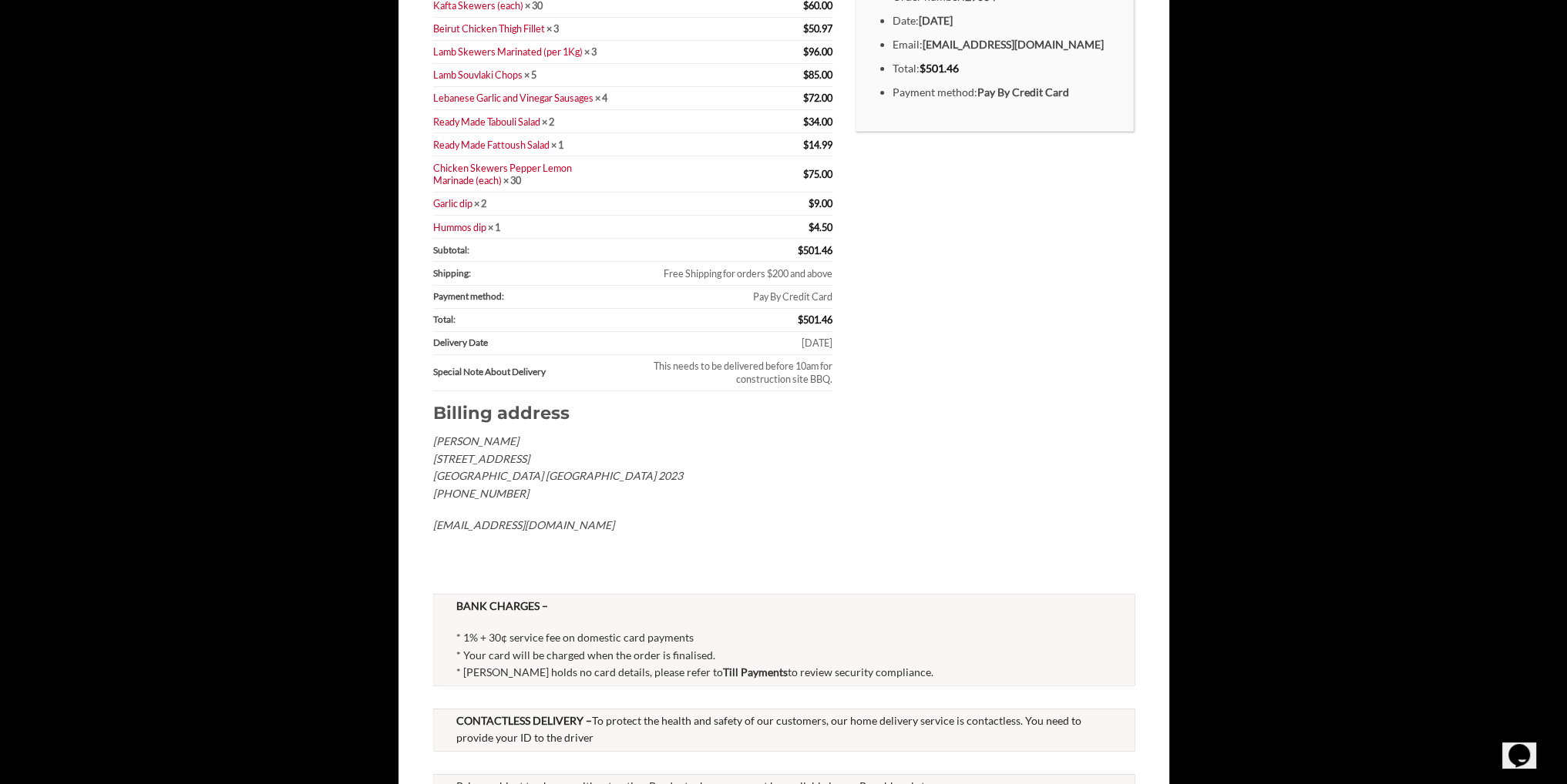
scroll to position [308, 0]
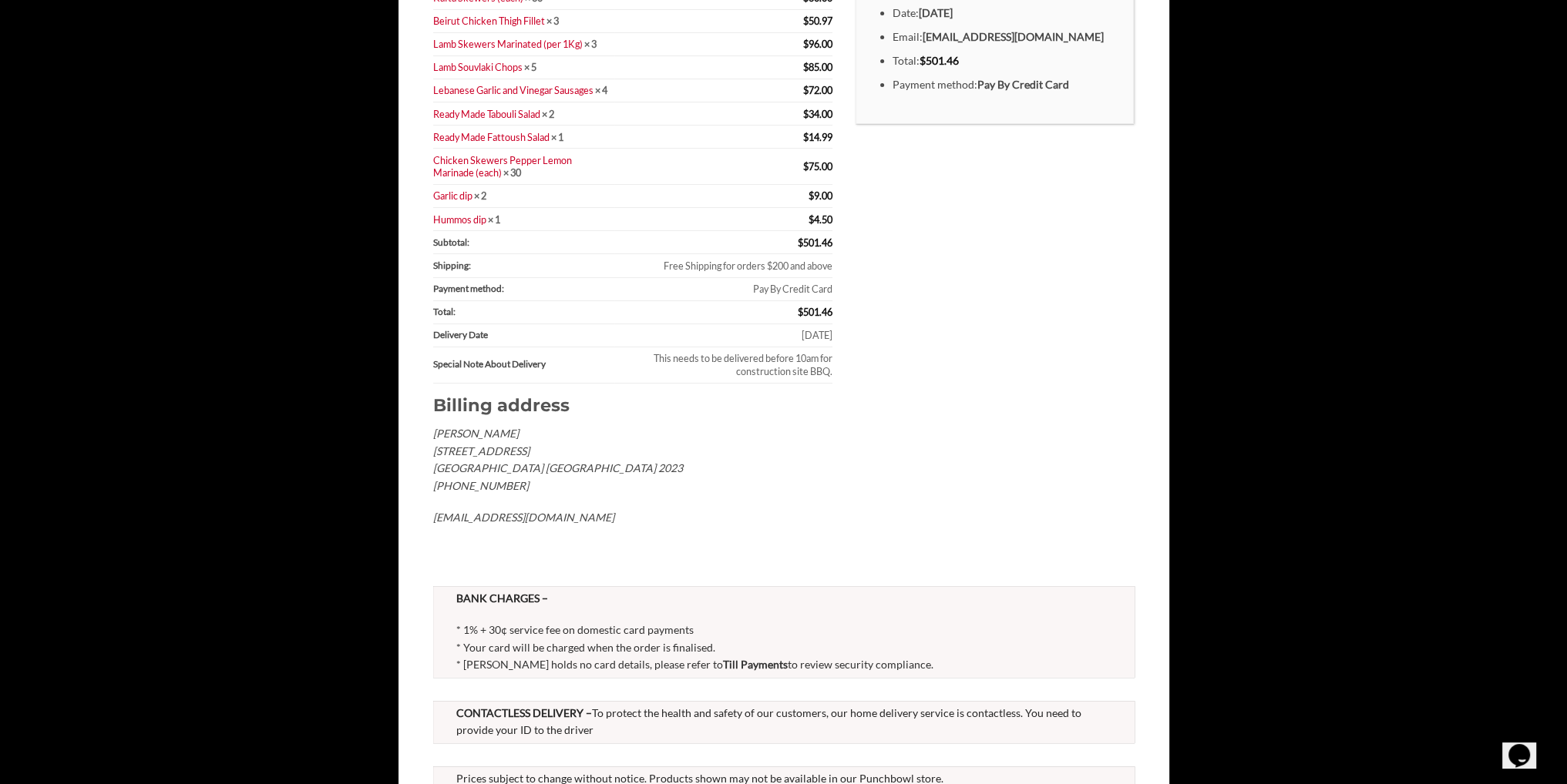
drag, startPoint x: 482, startPoint y: 466, endPoint x: 573, endPoint y: 481, distance: 92.2
click at [536, 478] on address "[PERSON_NAME] [STREET_ADDRESS] [PHONE_NUMBER] [EMAIL_ADDRESS][DOMAIN_NAME]" at bounding box center [632, 475] width 399 height 100
click at [590, 481] on address "[PERSON_NAME] [STREET_ADDRESS] [PHONE_NUMBER] [EMAIL_ADDRESS][DOMAIN_NAME]" at bounding box center [632, 475] width 399 height 100
click at [800, 300] on td "Pay By Credit Card" at bounding box center [722, 289] width 217 height 23
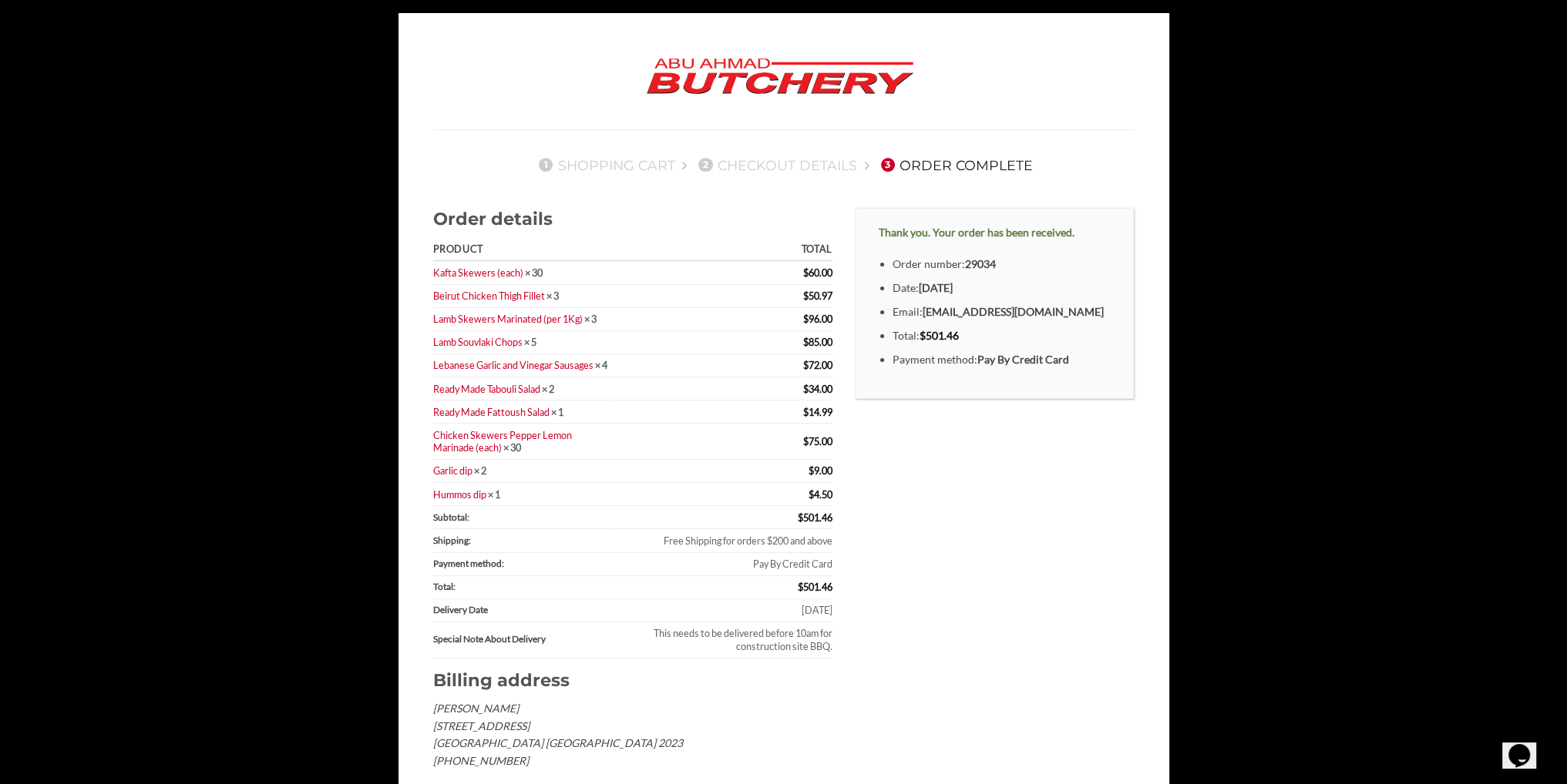
scroll to position [0, 0]
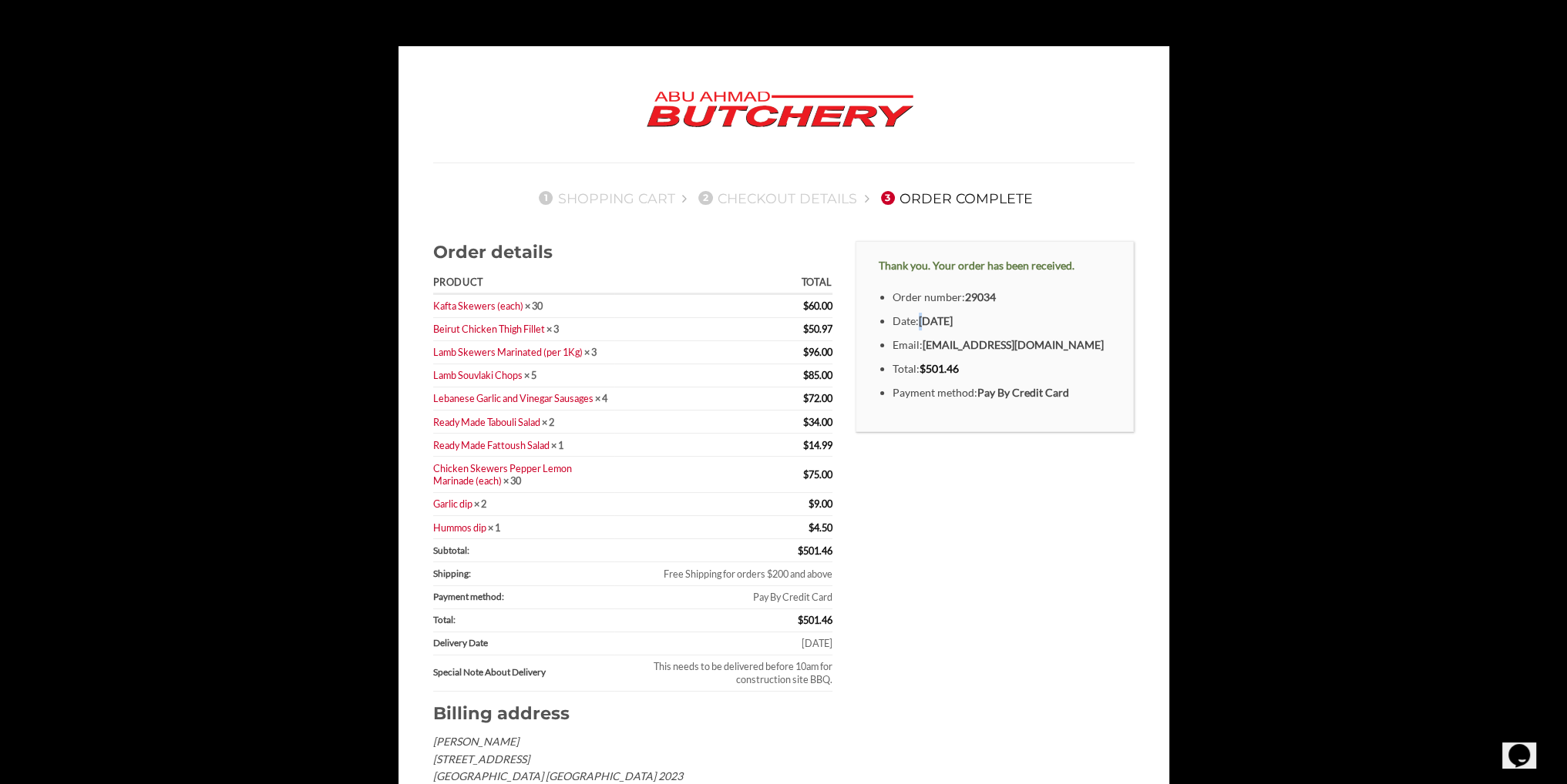
click at [931, 315] on ul "Order number: 29034 Date: [DATE] Email: [EMAIL_ADDRESS][DOMAIN_NAME] Total: $ 5…" at bounding box center [995, 346] width 233 height 113
click at [1017, 335] on ul "Order number: 29034 Date: [DATE] Email: [EMAIL_ADDRESS][DOMAIN_NAME] Total: $ 5…" at bounding box center [995, 346] width 233 height 113
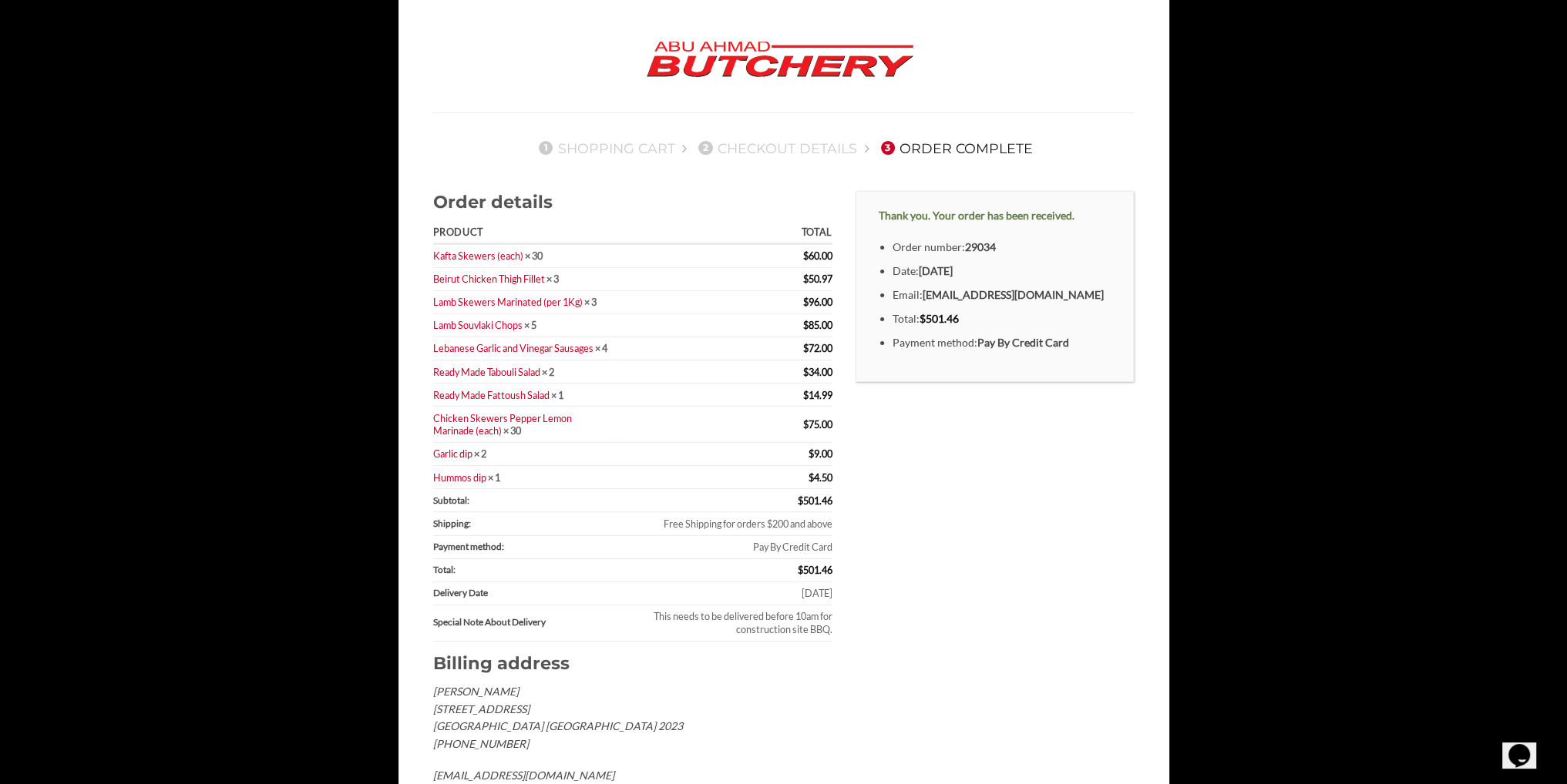
scroll to position [77, 0]
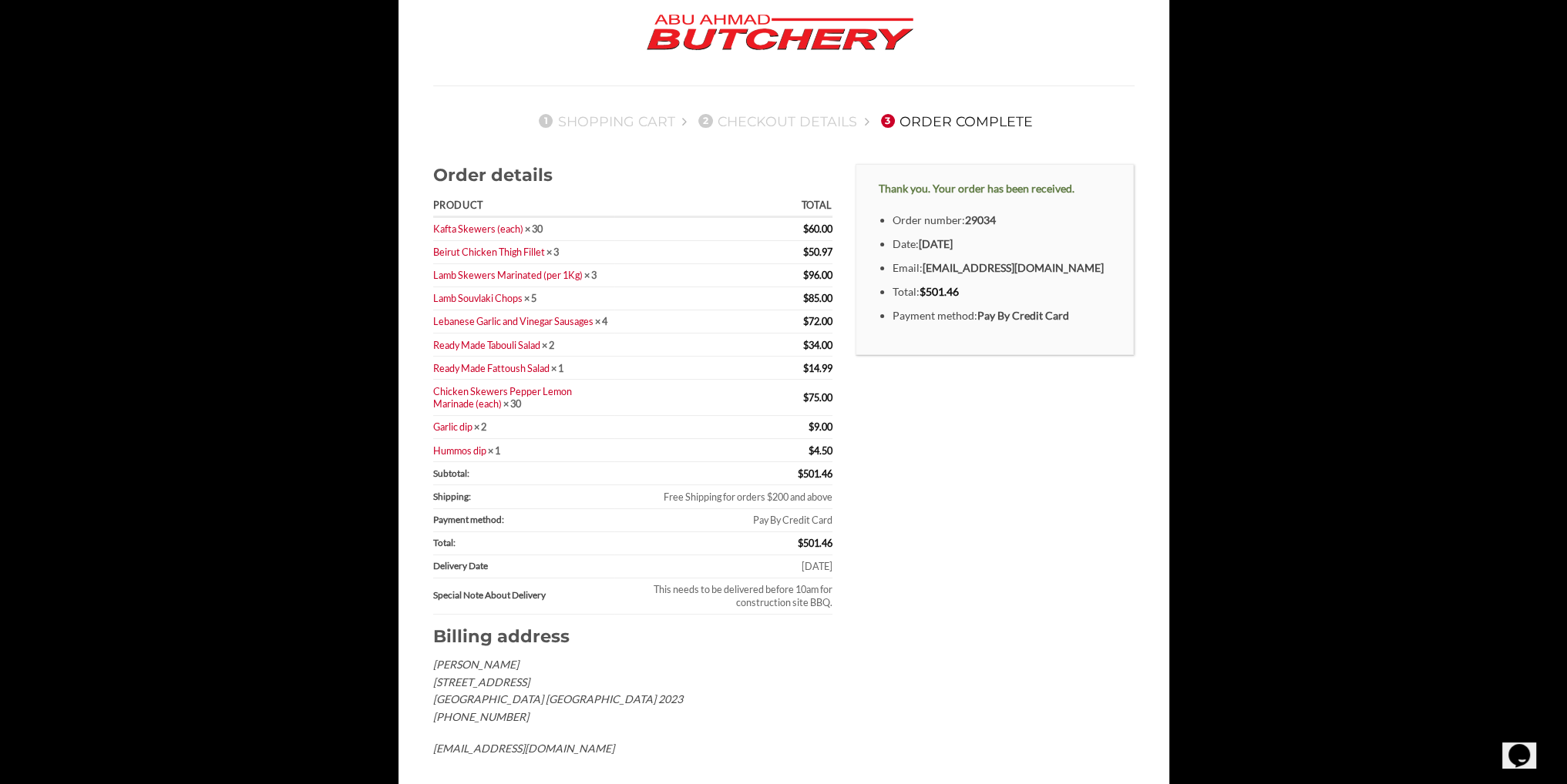
click at [943, 248] on li "Date: [DATE]" at bounding box center [1001, 244] width 218 height 18
click at [953, 251] on strong "[DATE]" at bounding box center [936, 244] width 34 height 13
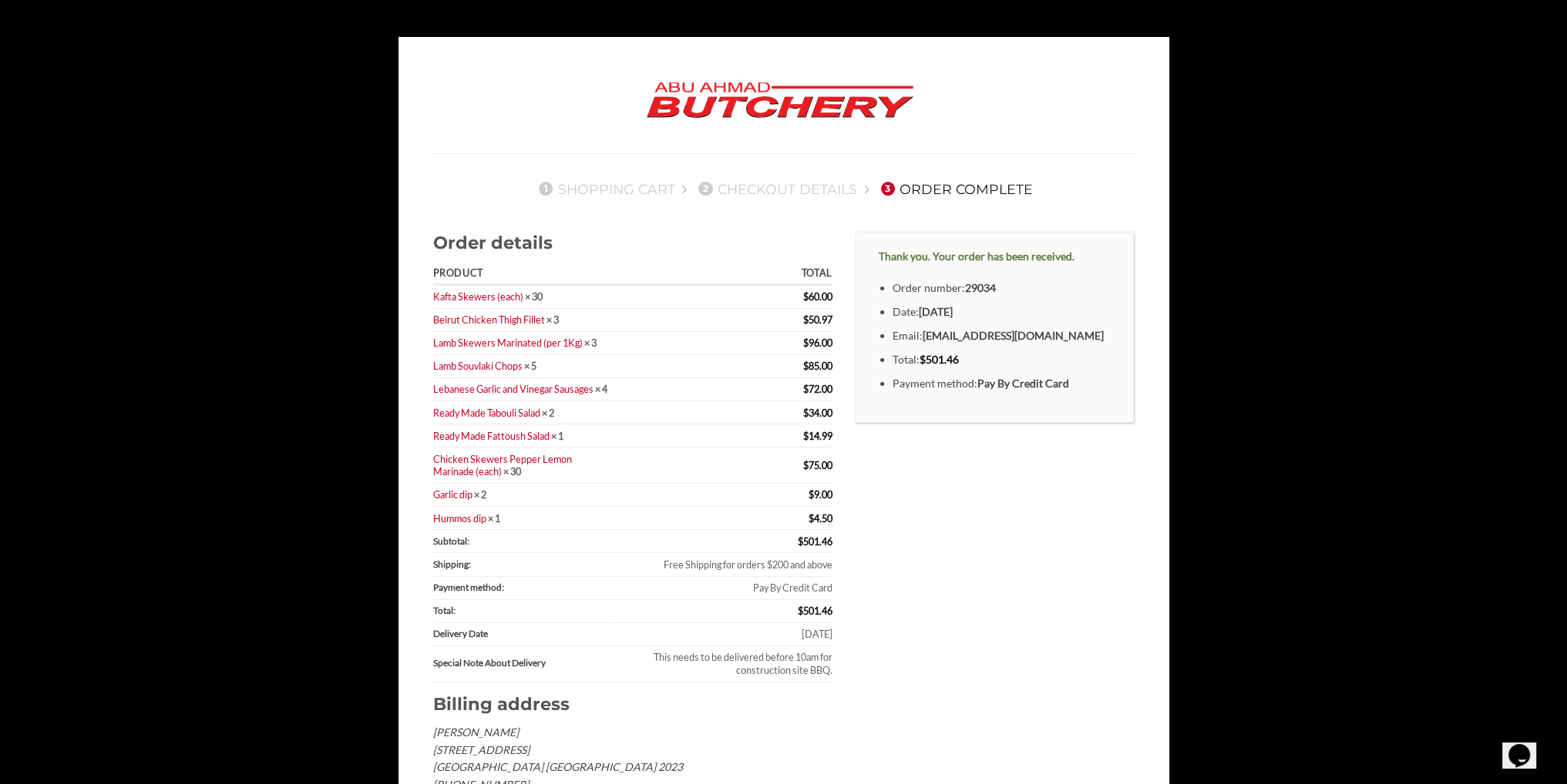
scroll to position [0, 0]
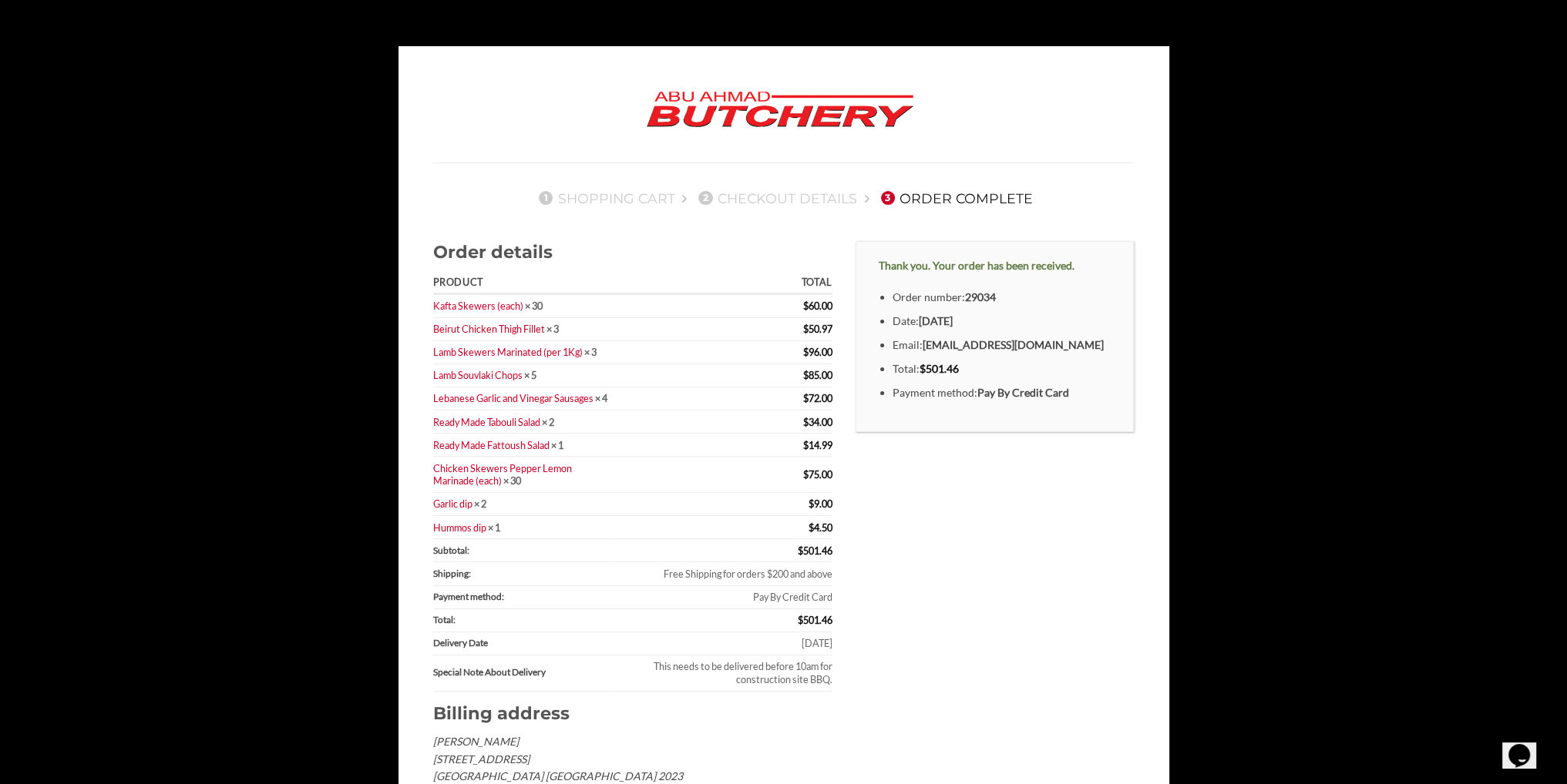
click at [953, 323] on strong "[DATE]" at bounding box center [936, 321] width 34 height 13
drag, startPoint x: 820, startPoint y: 171, endPoint x: 737, endPoint y: 123, distance: 95.9
click at [819, 170] on div "1 Shopping Cart 2 Checkout details 3 Order Complete" at bounding box center [784, 190] width 724 height 55
click at [727, 109] on img at bounding box center [780, 110] width 293 height 58
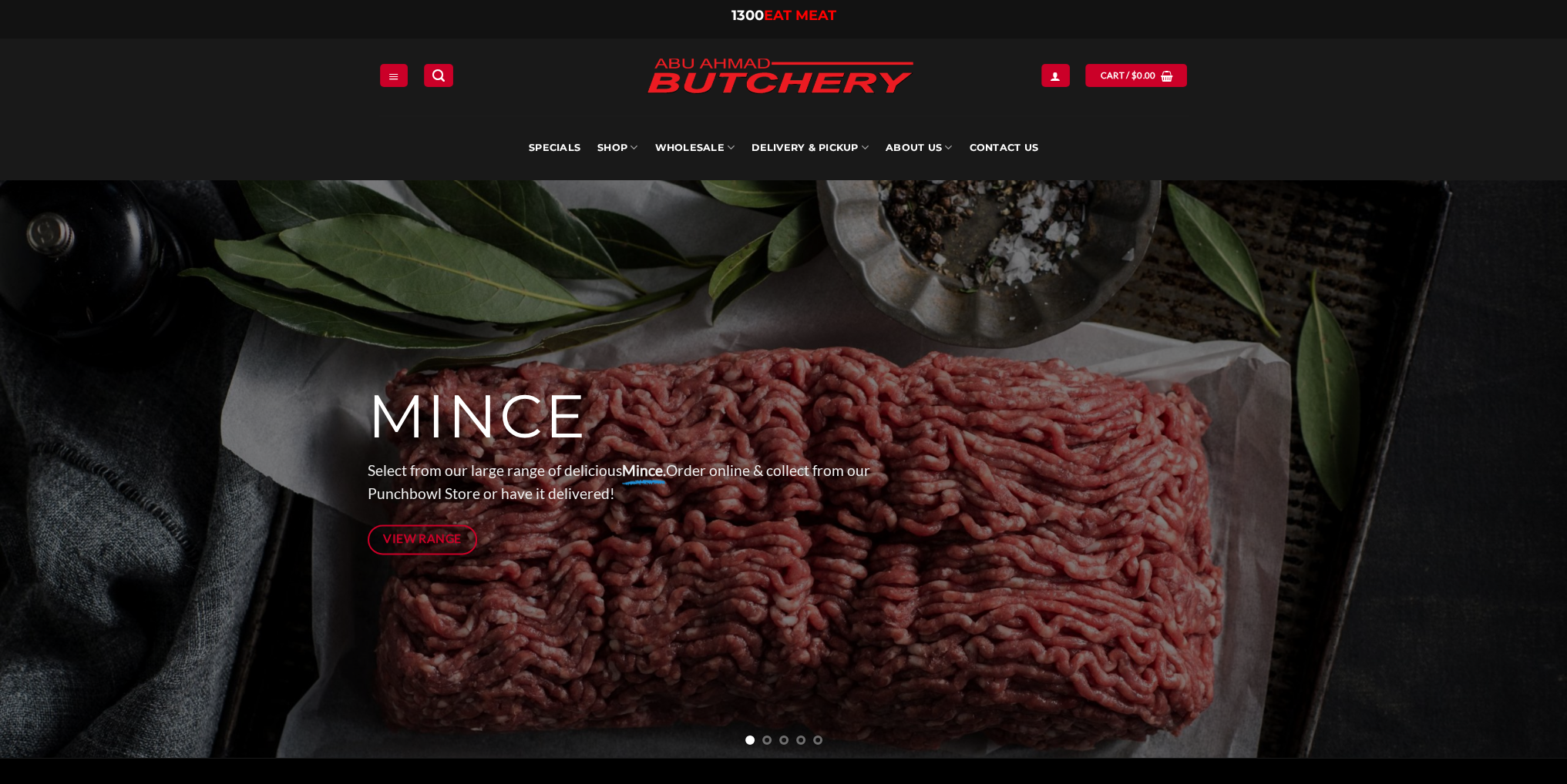
click at [1311, 135] on div "Specials SHOP Meats All Meat Selection Mince / Kafta Beef Burgers Gourmet Items…" at bounding box center [784, 147] width 1567 height 65
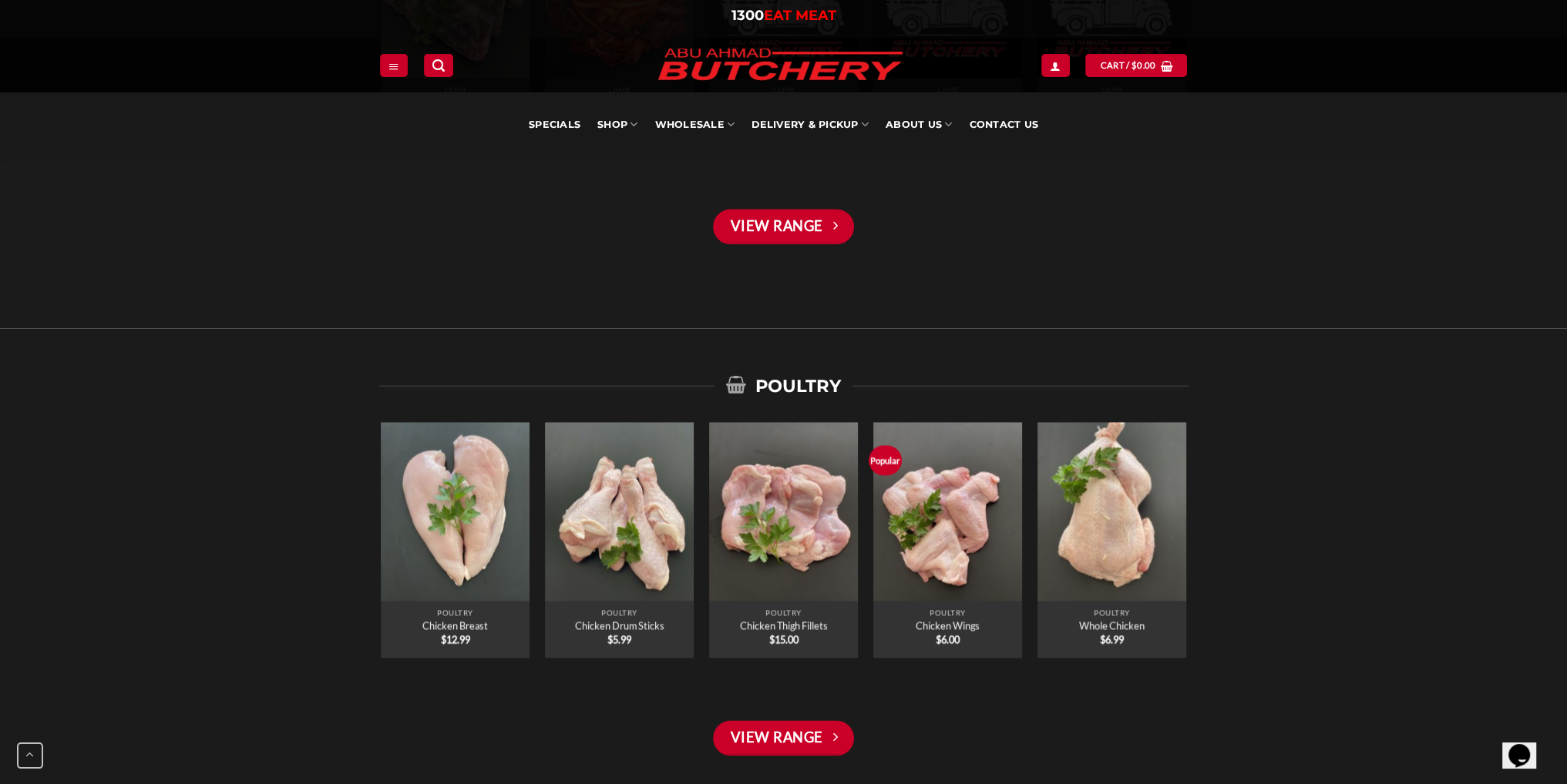
scroll to position [4955, 0]
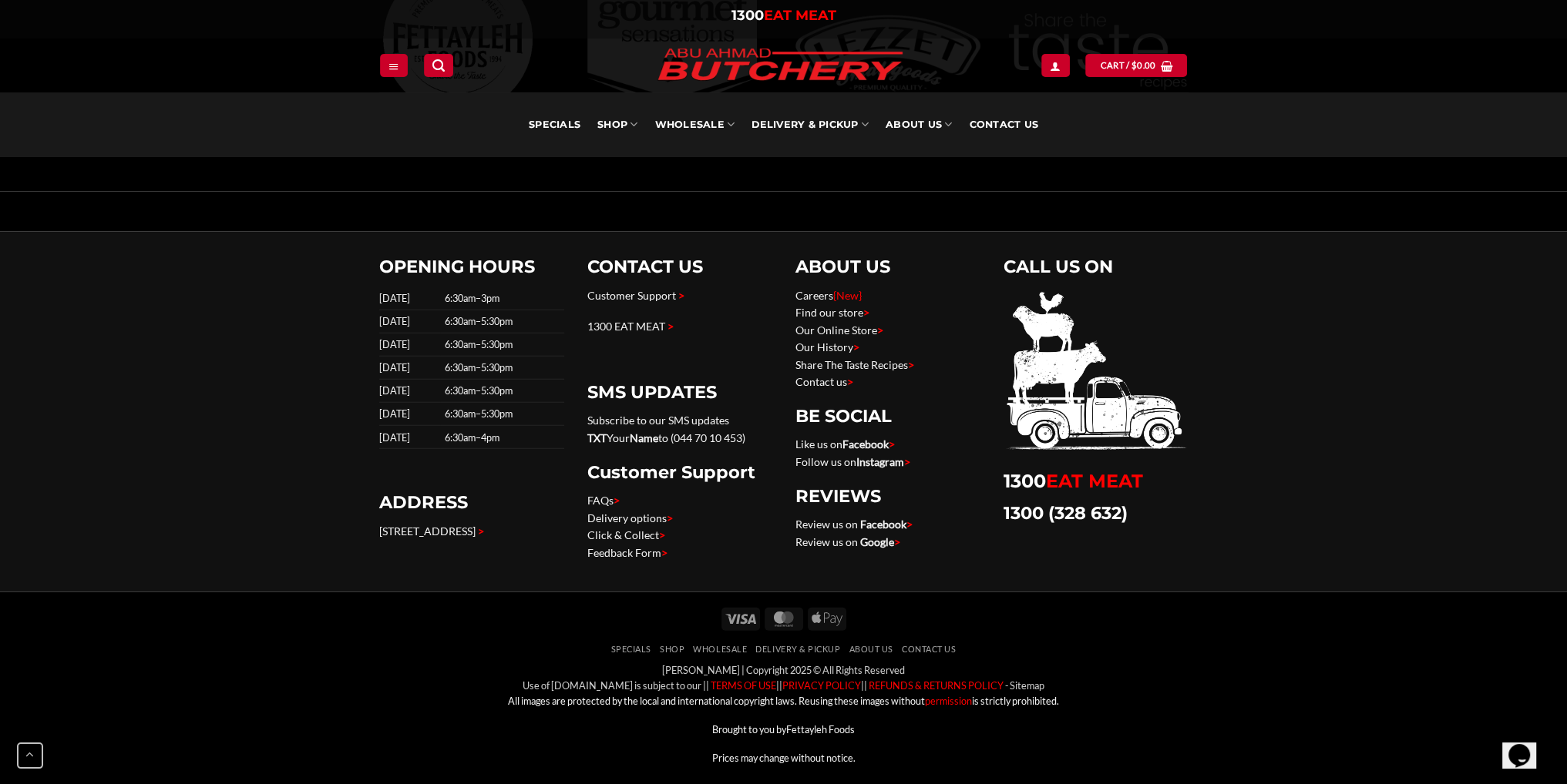
click at [1223, 213] on div at bounding box center [784, 211] width 1567 height 40
click at [638, 423] on p "Subscribe to our SMS updates TXT Your Name to (044 70 10 453)" at bounding box center [679, 429] width 185 height 35
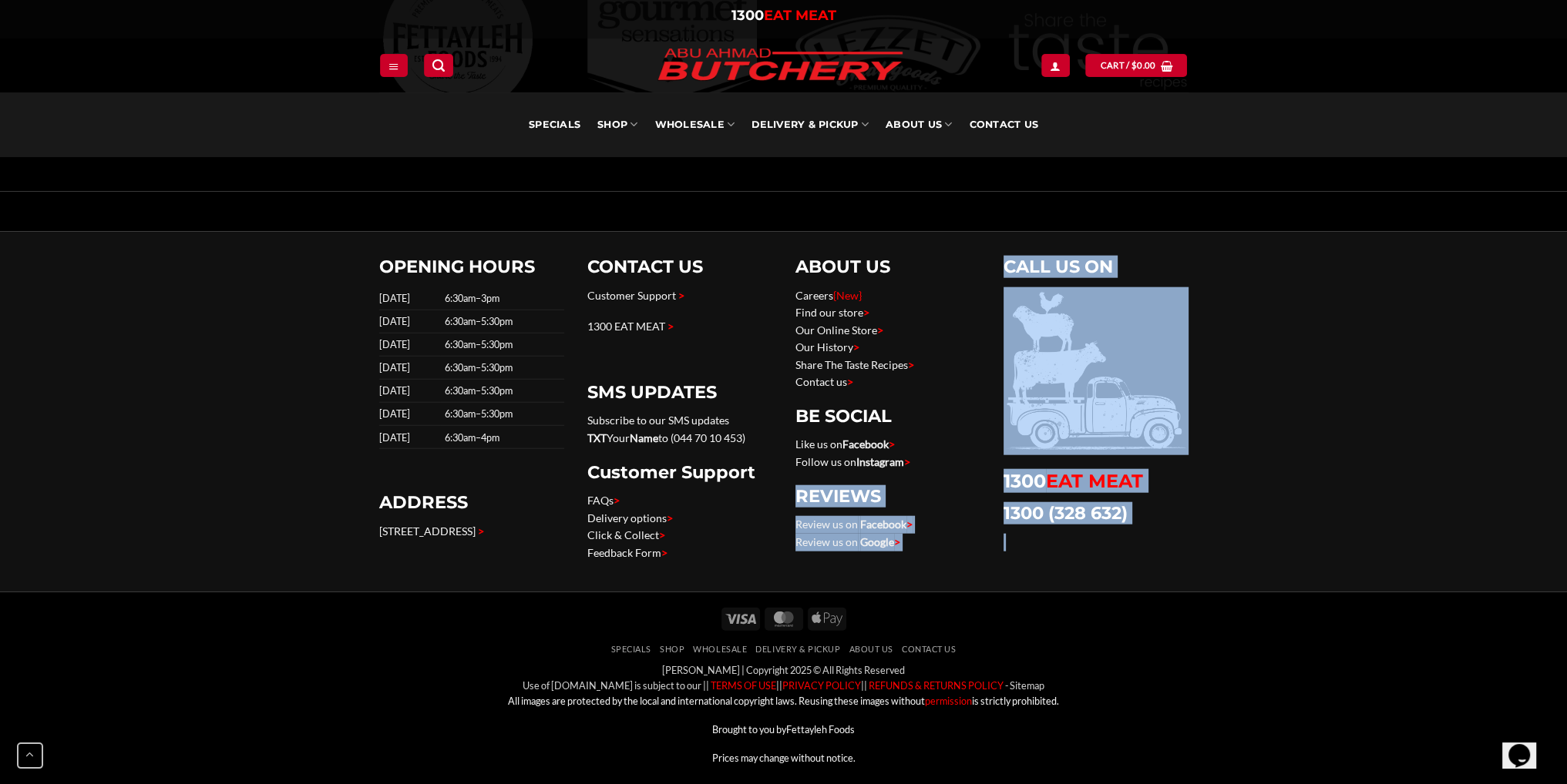
drag, startPoint x: 1214, startPoint y: 523, endPoint x: 988, endPoint y: 456, distance: 235.7
click at [988, 456] on div "OPENING HOURS Sunday 6:30am–3pm Monday 6:30am–5:30pm Tuesday 6:30am–5:30pm Wedn…" at bounding box center [784, 412] width 1567 height 361
click at [1233, 546] on div "OPENING HOURS Sunday 6:30am–3pm Monday 6:30am–5:30pm Tuesday 6:30am–5:30pm Wedn…" at bounding box center [784, 412] width 1567 height 361
click at [1131, 505] on h2 "1300 (328 632)" at bounding box center [1095, 514] width 185 height 23
click at [1089, 510] on link "1300 (328 632)" at bounding box center [1065, 513] width 124 height 22
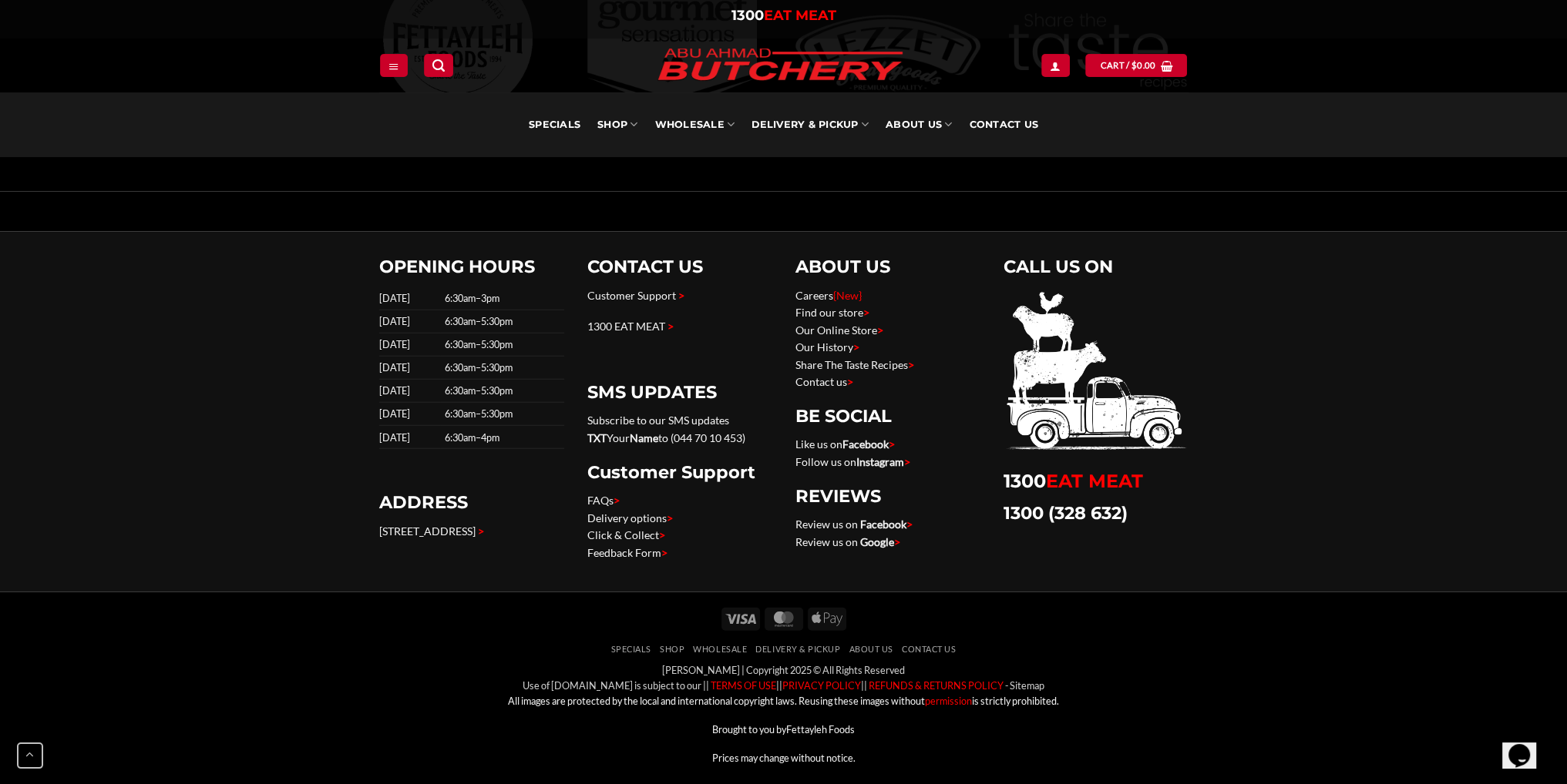
click at [1271, 200] on div at bounding box center [784, 211] width 1567 height 40
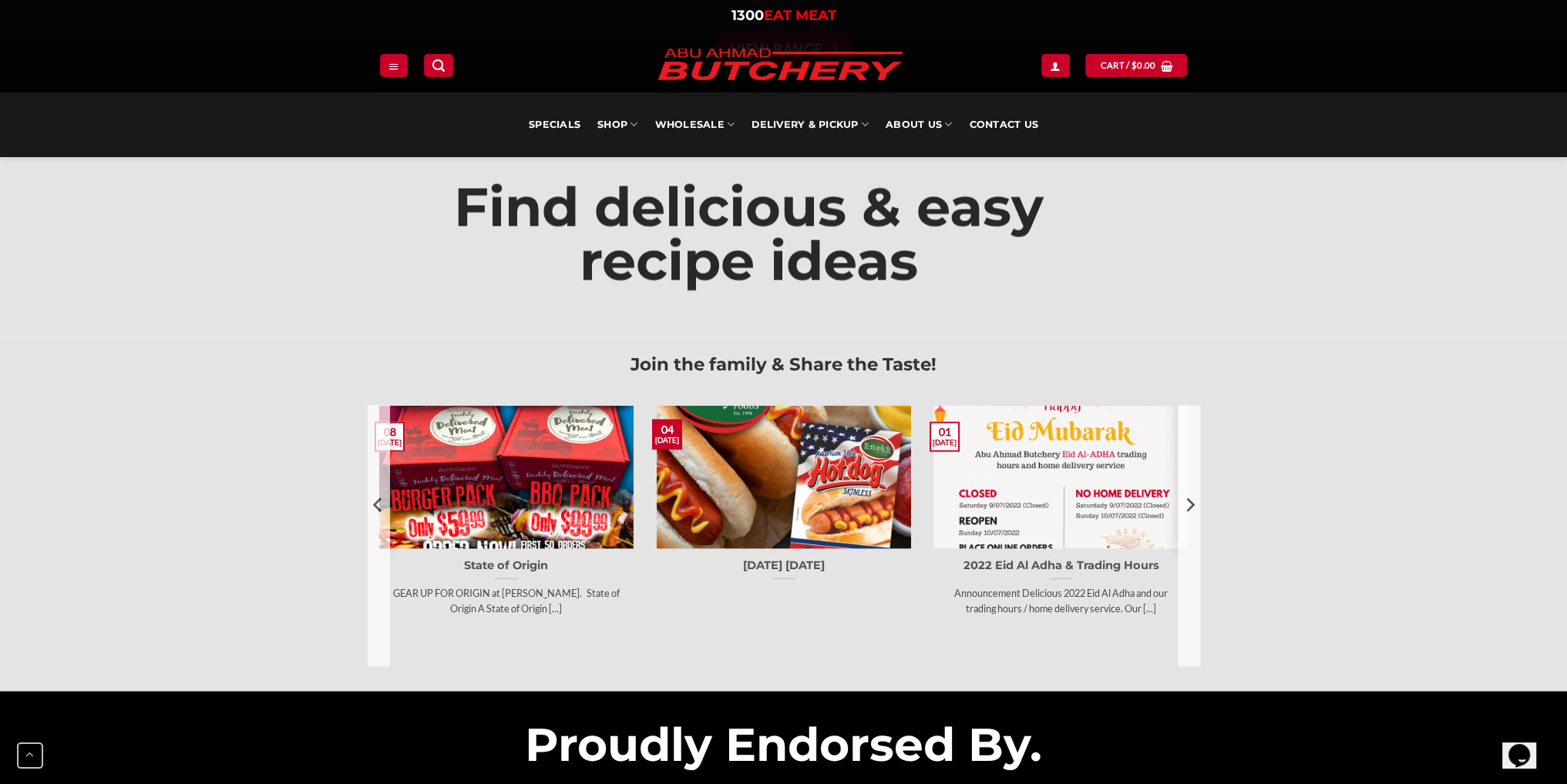
scroll to position [4108, 0]
click at [557, 225] on span "Find delicious & easy recipe ideas" at bounding box center [749, 235] width 590 height 120
click at [1325, 281] on div "Find delicious & easy recipe ideas" at bounding box center [784, 223] width 1567 height 233
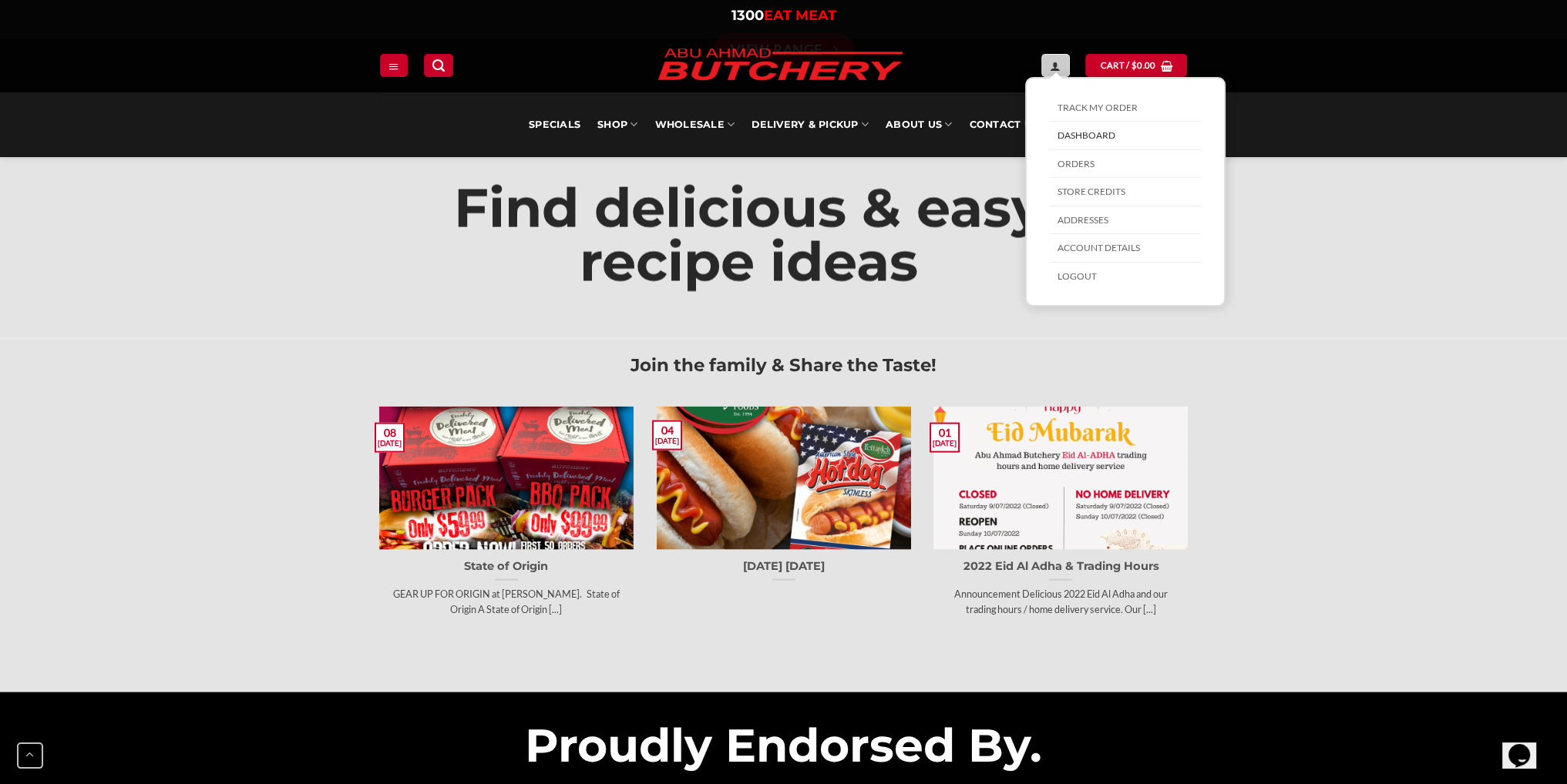
click at [1057, 69] on icon "My account" at bounding box center [1054, 66] width 10 height 12
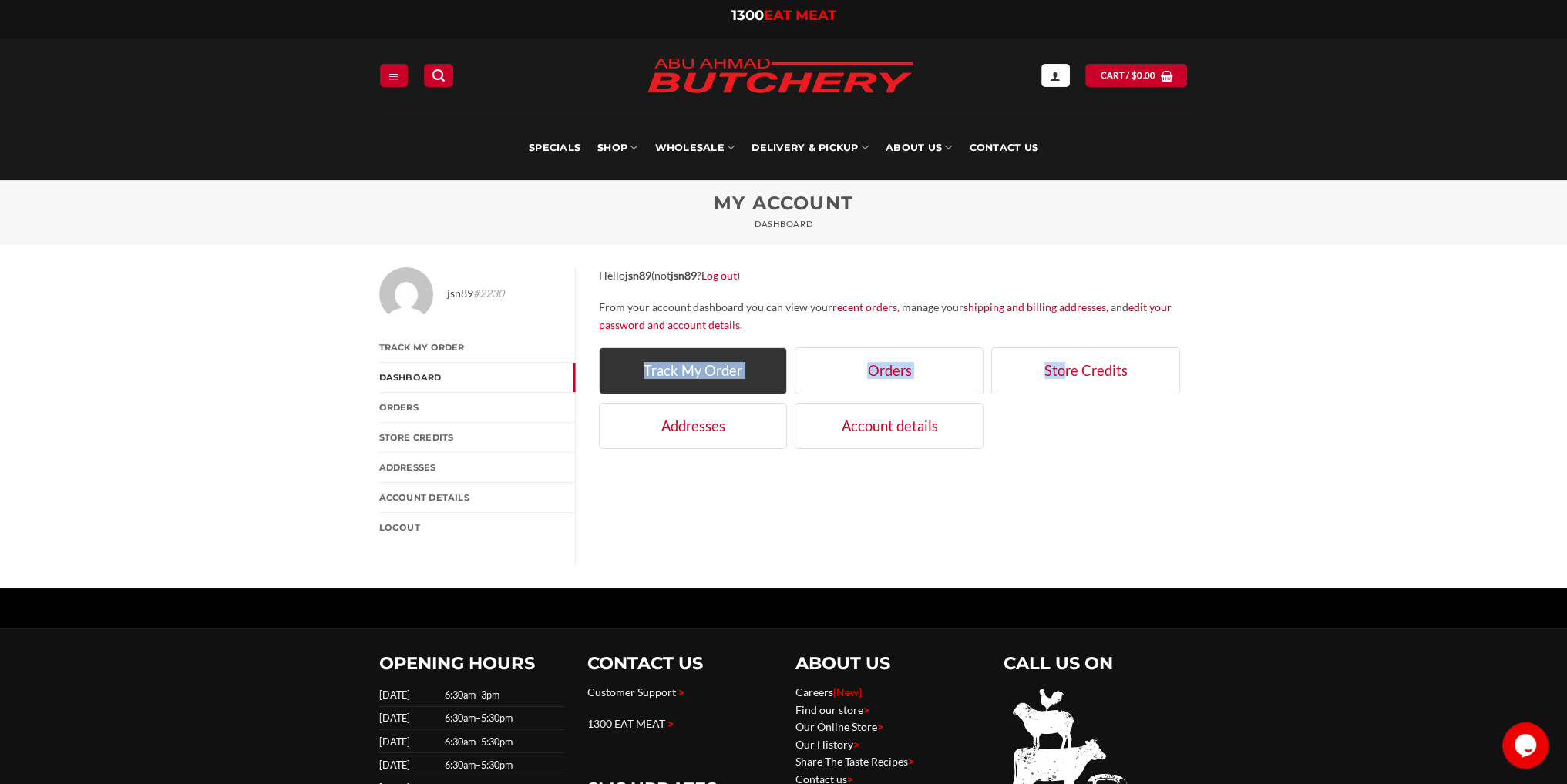
drag, startPoint x: 1062, startPoint y: 448, endPoint x: 718, endPoint y: 377, distance: 351.3
click at [620, 360] on ul "Track My Order Dashboard Orders Store Credits Addresses Account details" at bounding box center [893, 402] width 590 height 110
click at [1193, 484] on div "Hello jsn89 (not jsn89 ? Log out ) From your account dashboard you can view you…" at bounding box center [888, 416] width 624 height 298
drag, startPoint x: 1114, startPoint y: 451, endPoint x: 719, endPoint y: 354, distance: 406.7
click at [712, 353] on div "jsn89 #2230 Track My Order Dashboard Orders Store Credits Addresses Account det…" at bounding box center [784, 416] width 1567 height 345
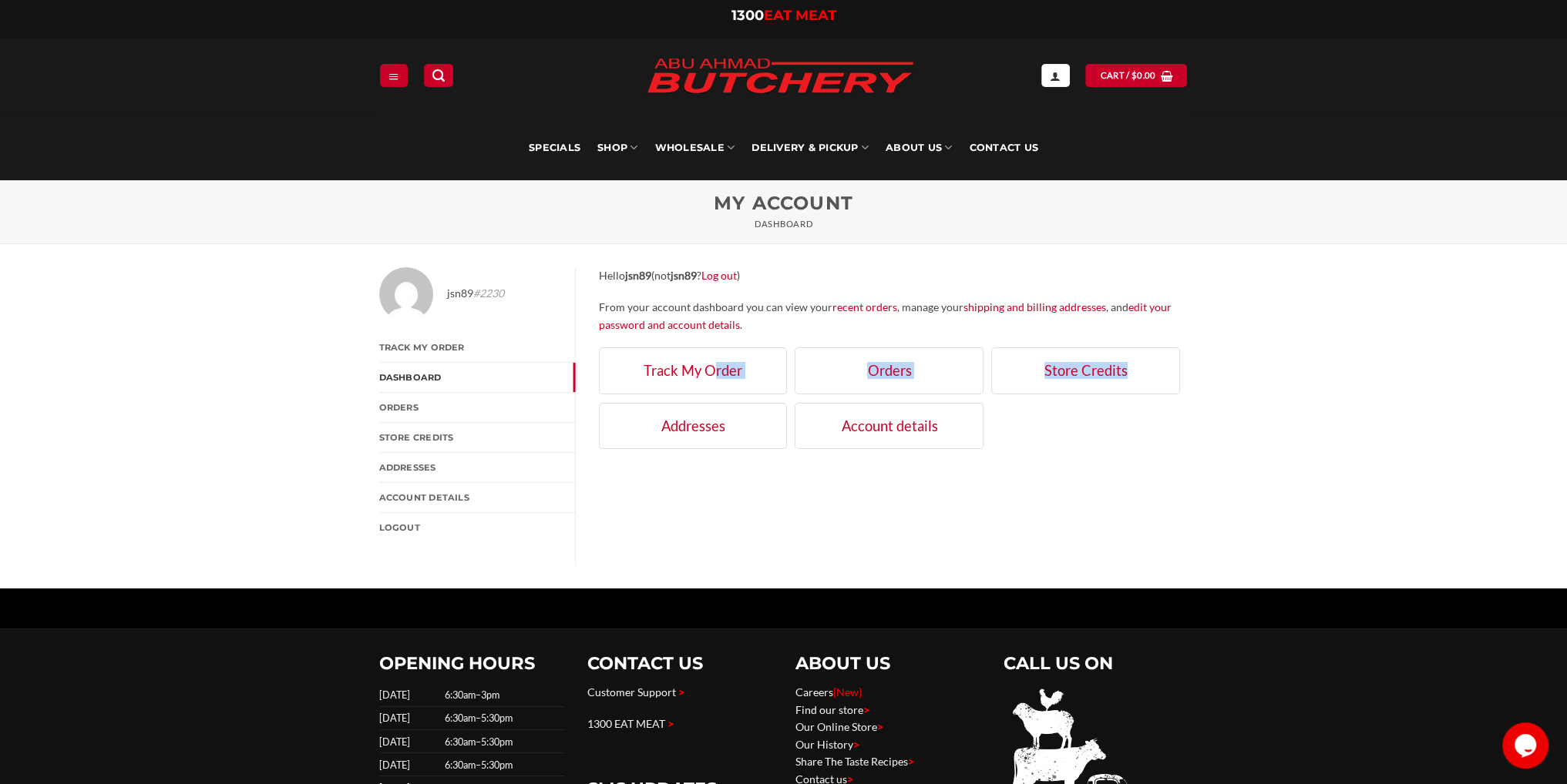
click at [1212, 474] on div "jsn89 #2230 Track My Order Dashboard Orders Store Credits Addresses Account det…" at bounding box center [784, 416] width 1567 height 345
click at [1197, 409] on div "Hello jsn89 (not jsn89 ? Log out ) From your account dashboard you can view you…" at bounding box center [888, 416] width 624 height 298
click at [1165, 375] on link "Store Credits" at bounding box center [1085, 370] width 189 height 46
click at [1271, 377] on div "jsn89 #2230 Track My Order Dashboard Orders Store Credits Addresses Account det…" at bounding box center [784, 416] width 1567 height 345
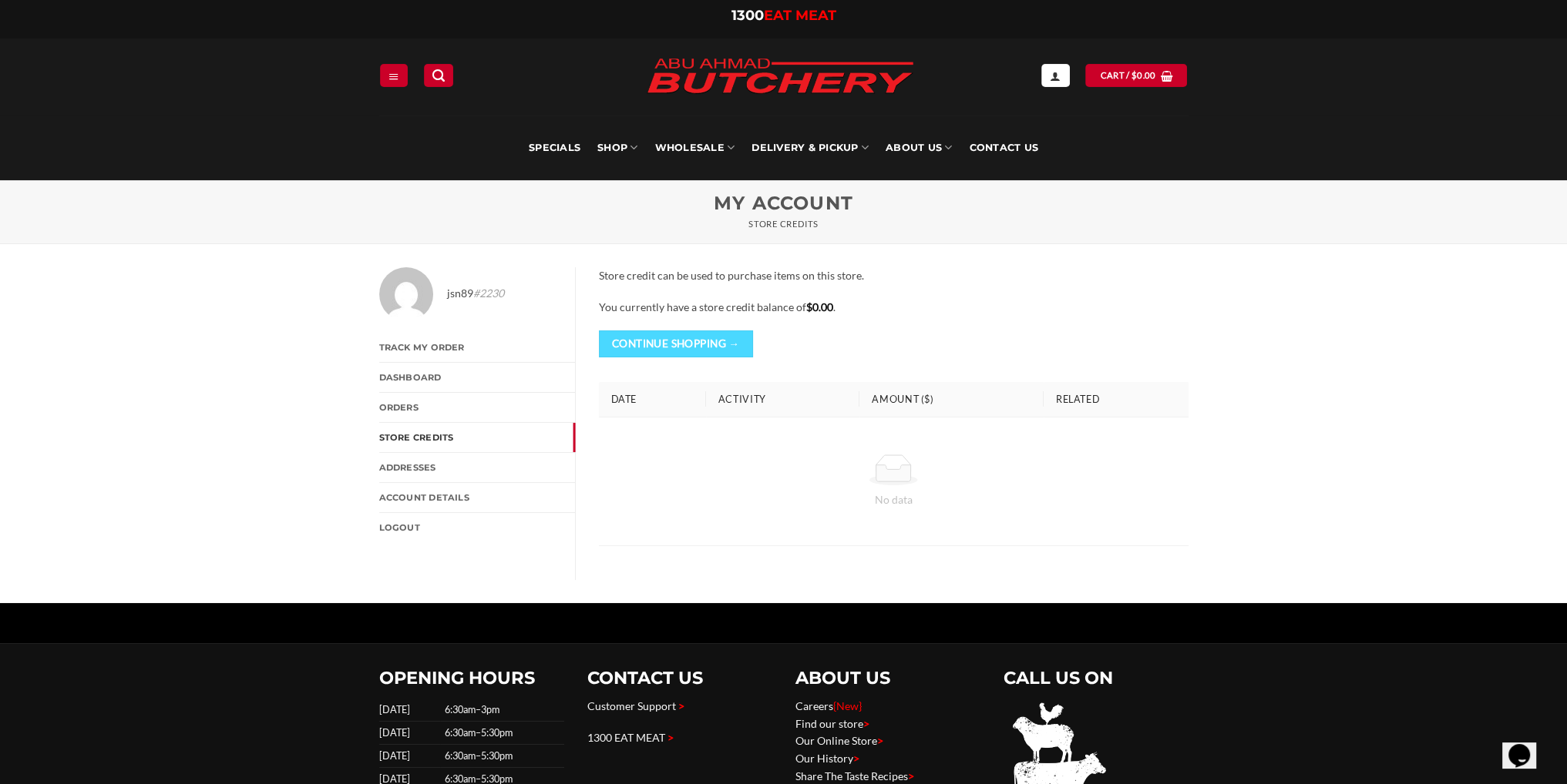
click at [670, 276] on p "Store credit can be used to purchase items on this store." at bounding box center [893, 276] width 590 height 18
click at [875, 320] on div "Store credit can be used to purchase items on this store. You currently have a …" at bounding box center [893, 317] width 590 height 100
click at [984, 316] on div "Store credit can be used to purchase items on this store. You currently have a …" at bounding box center [893, 317] width 590 height 100
drag, startPoint x: 892, startPoint y: 313, endPoint x: 647, endPoint y: 273, distance: 248.2
click at [647, 273] on div "Store credit can be used to purchase items on this store. You currently have a …" at bounding box center [893, 317] width 590 height 100
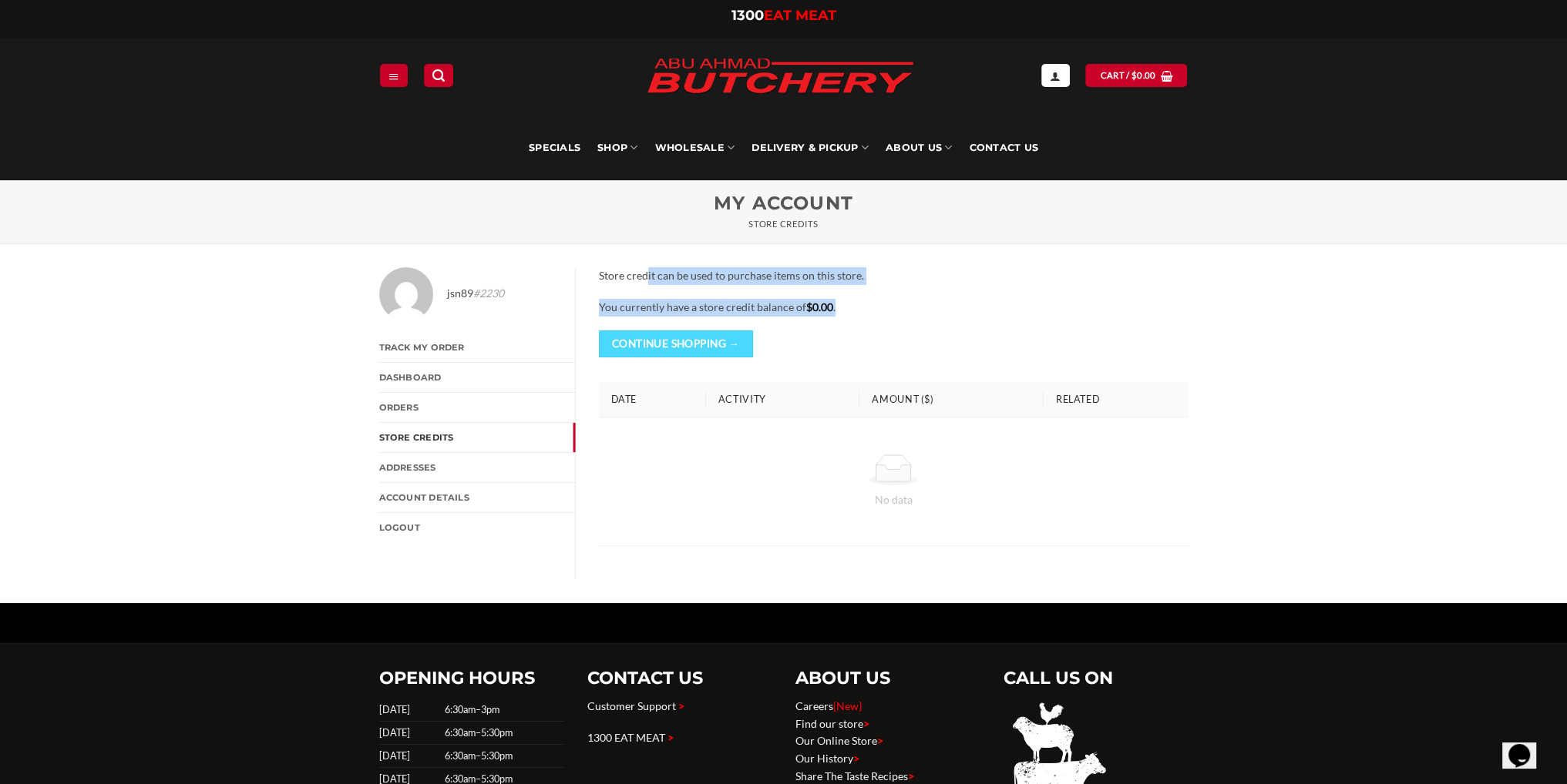
click at [654, 277] on p "Store credit can be used to purchase items on this store." at bounding box center [893, 276] width 590 height 18
click at [419, 345] on link "Track My Order" at bounding box center [477, 346] width 195 height 29
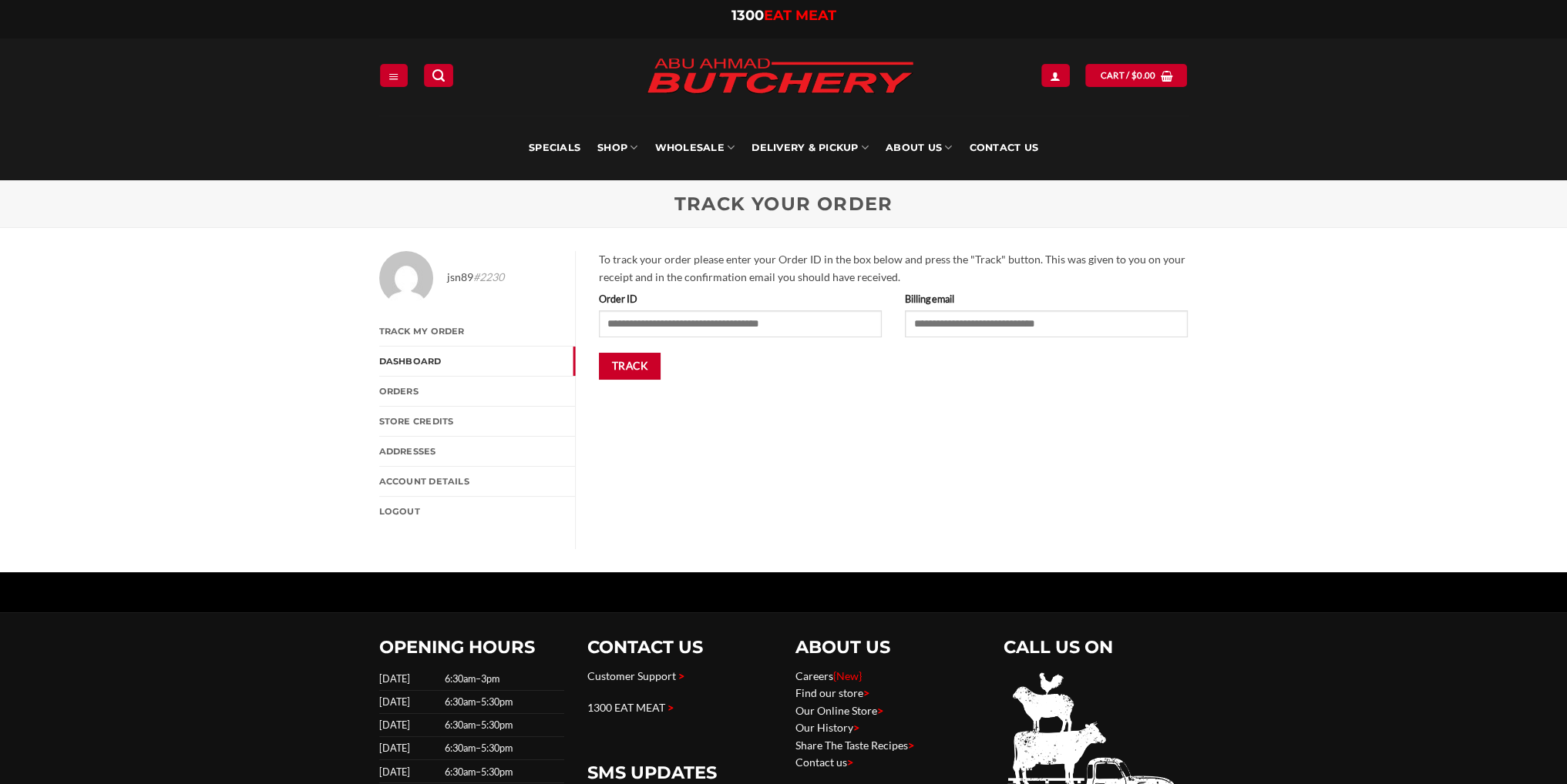
drag, startPoint x: 1028, startPoint y: 478, endPoint x: 588, endPoint y: 378, distance: 451.2
click at [1020, 476] on div "To track your order please enter your Order ID in the box below and press the "…" at bounding box center [888, 399] width 624 height 298
click at [394, 392] on link "Orders" at bounding box center [477, 391] width 195 height 29
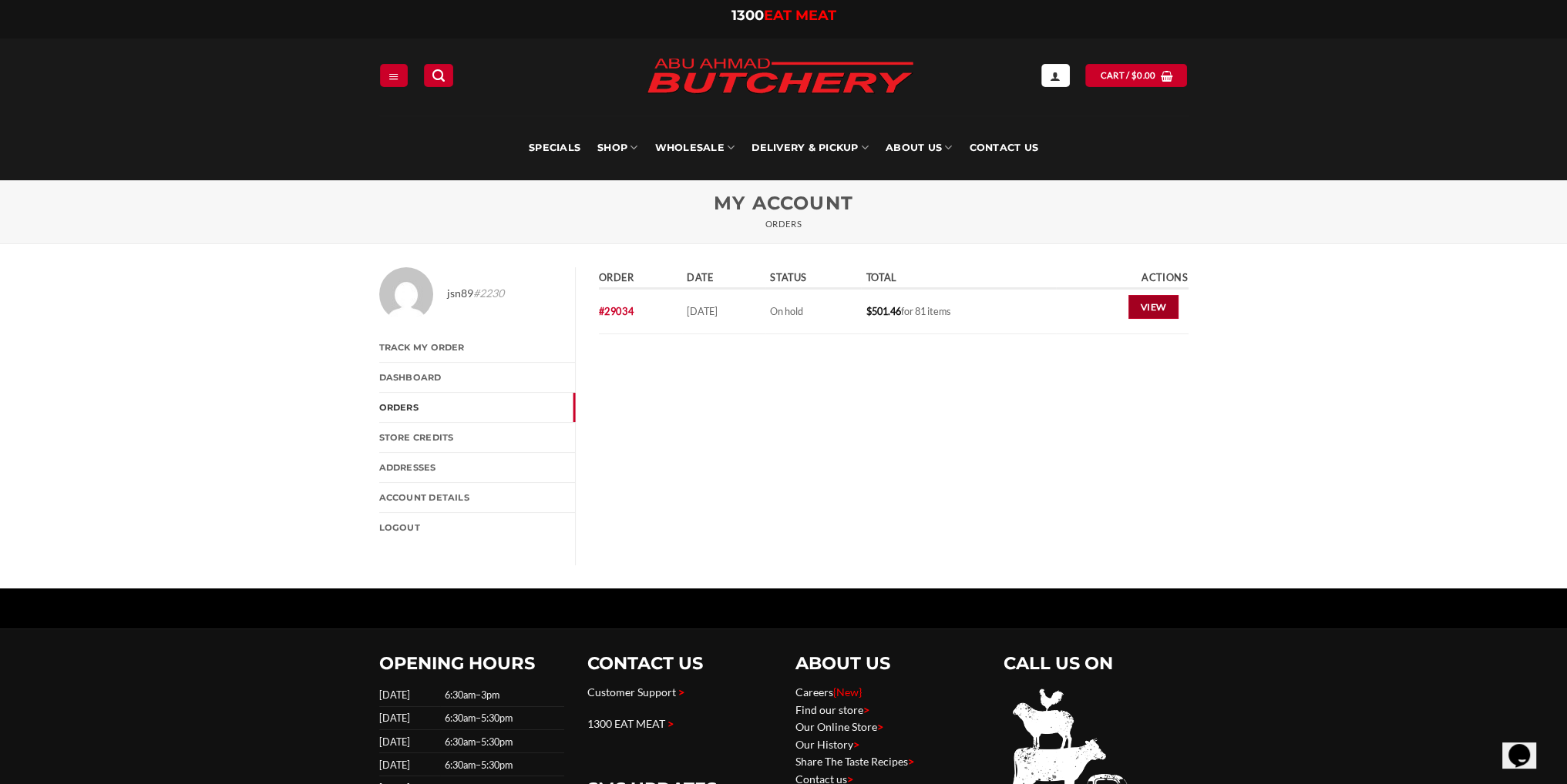
click at [1150, 306] on link "View" at bounding box center [1153, 307] width 50 height 24
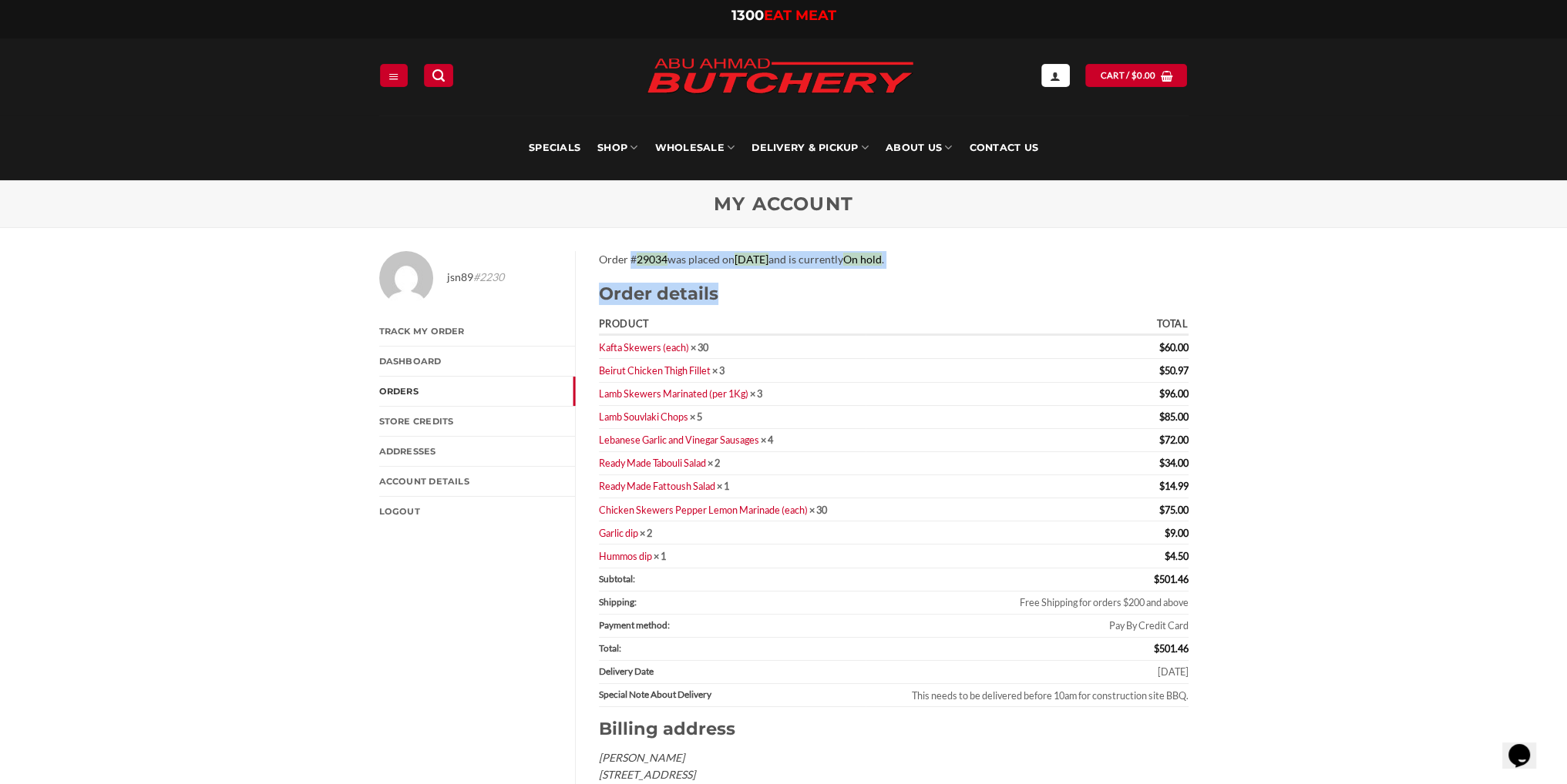
drag, startPoint x: 626, startPoint y: 256, endPoint x: 939, endPoint y: 282, distance: 314.1
click at [922, 282] on div "Order # 29034 was placed on [DATE] and is currently On hold . Order details Pro…" at bounding box center [893, 550] width 590 height 599
click at [1282, 332] on div "jsn89 #2230 Track My Order Dashboard Orders Store Credits Addresses Account det…" at bounding box center [784, 569] width 1567 height 683
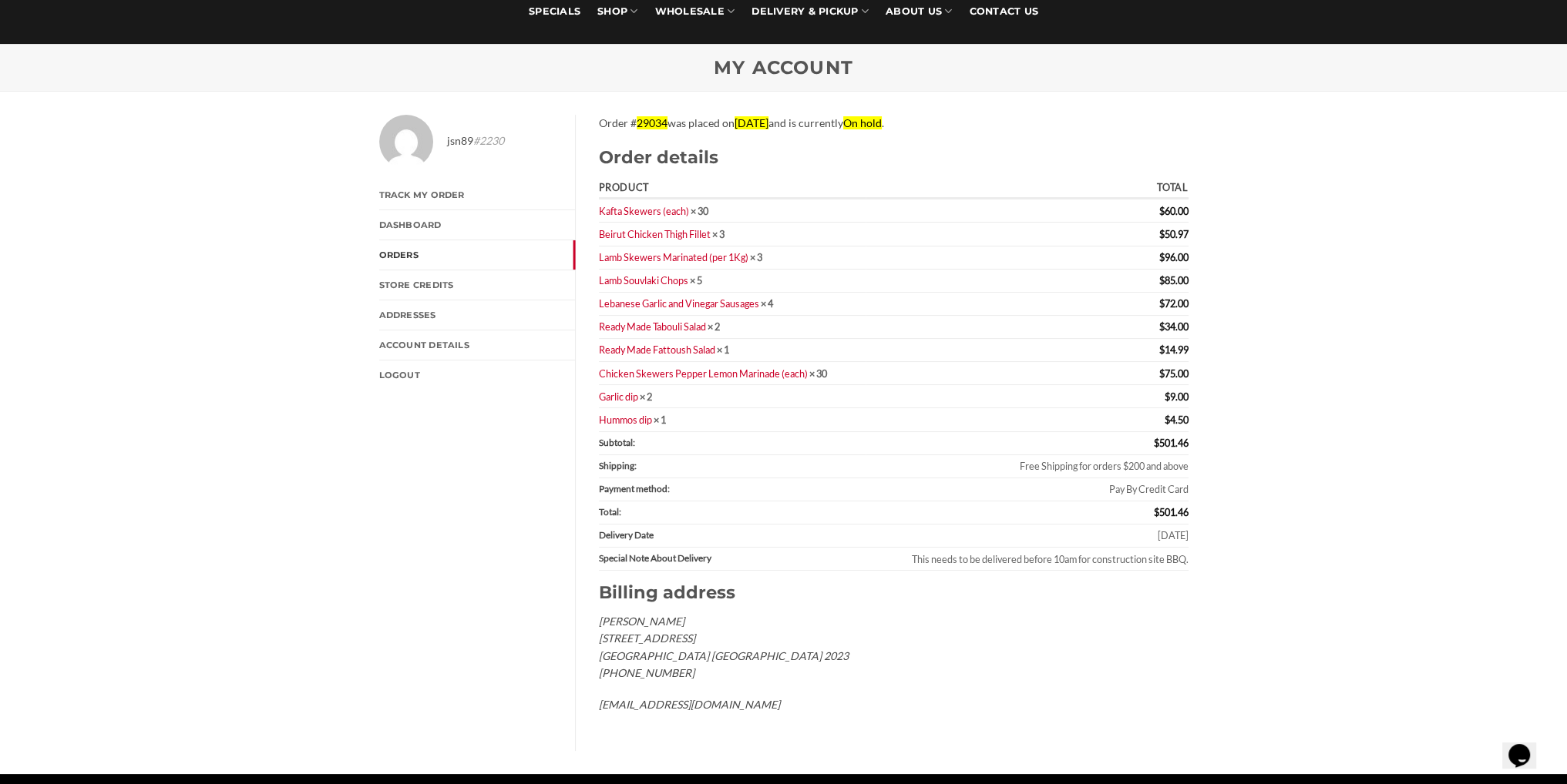
scroll to position [154, 0]
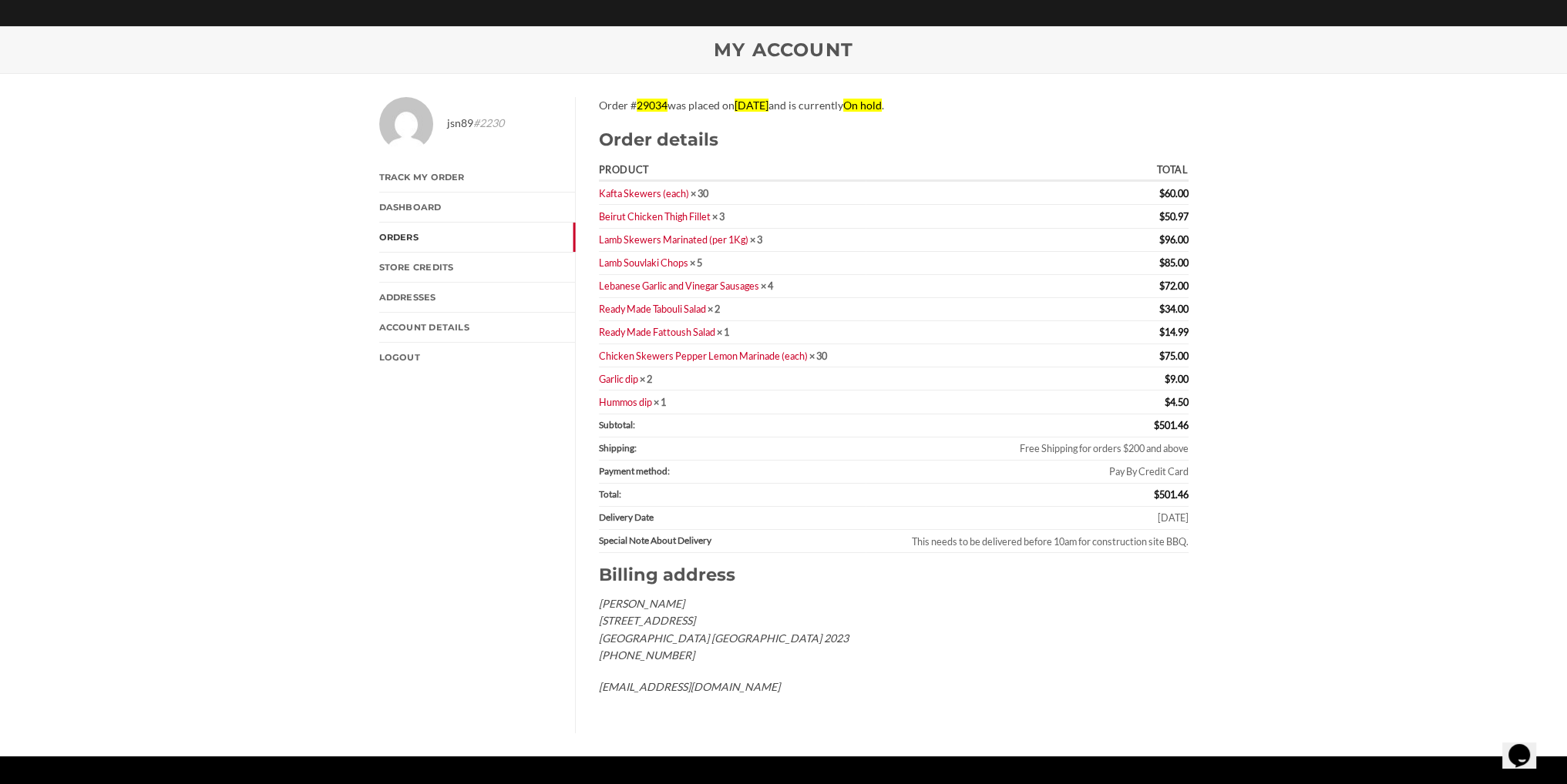
click at [1381, 182] on div "jsn89 #2230 Track My Order Dashboard Orders Store Credits Addresses Account det…" at bounding box center [784, 415] width 1567 height 683
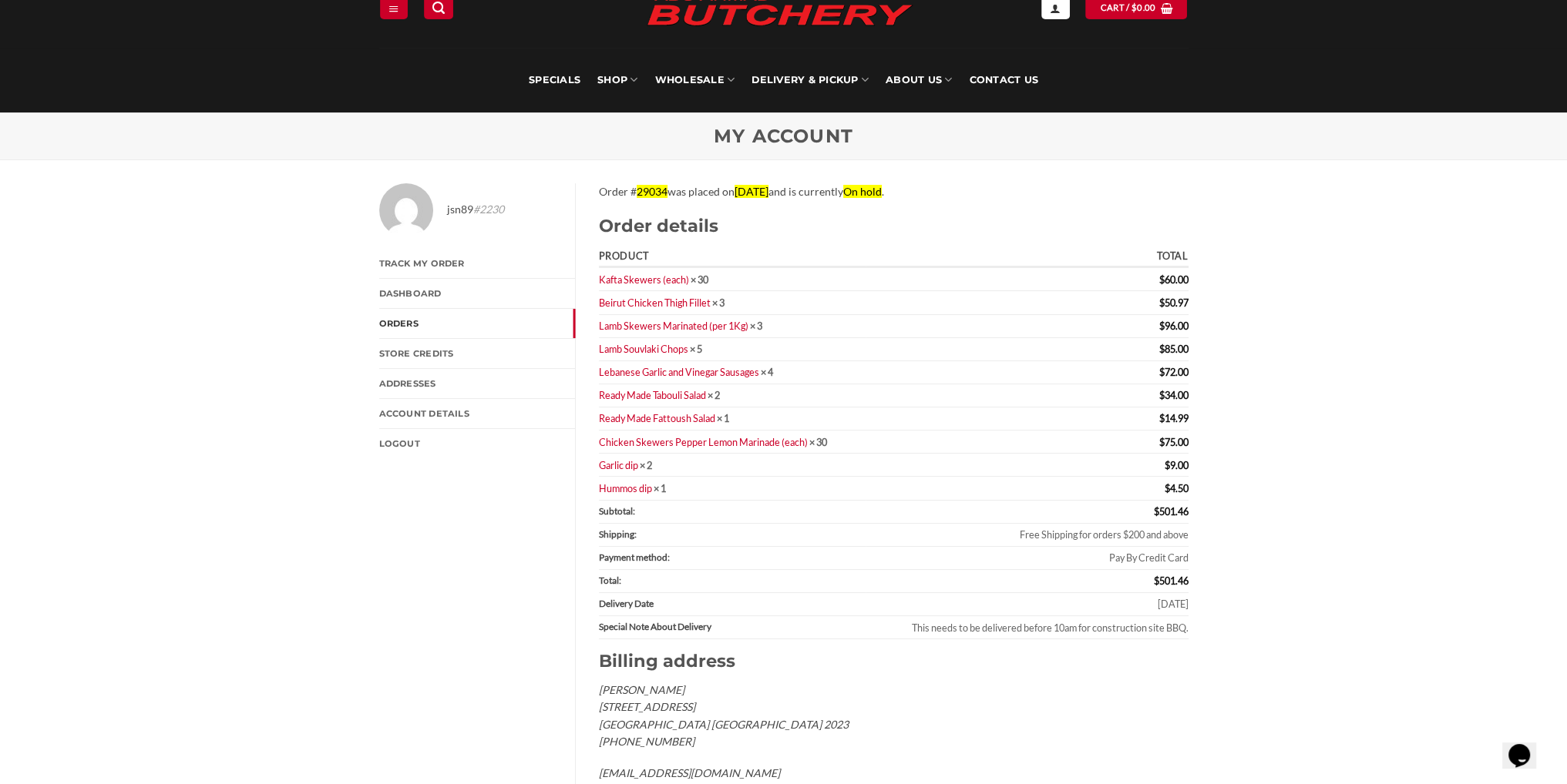
scroll to position [77, 0]
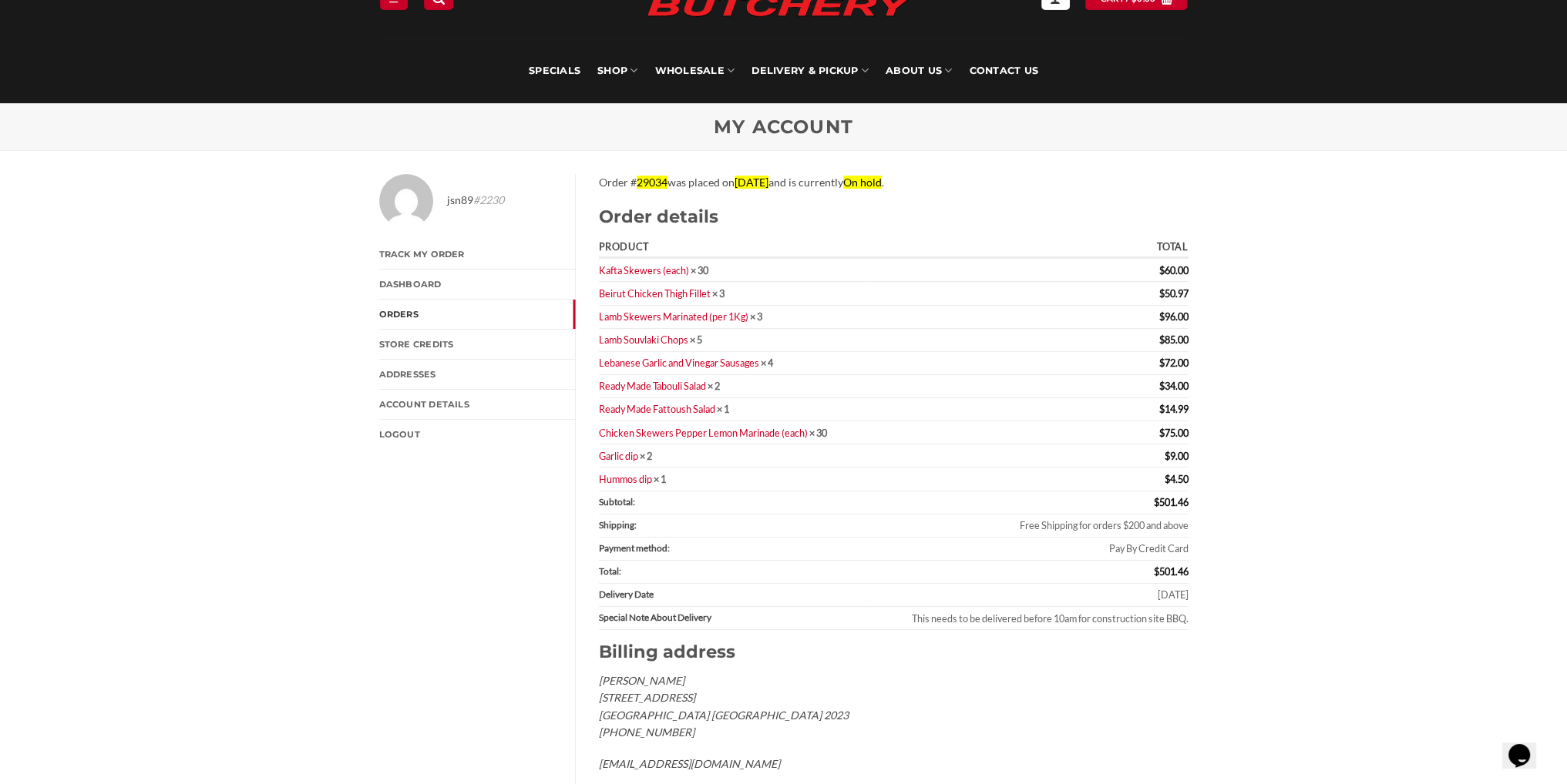
click at [1439, 242] on div "jsn89 #2230 Track My Order Dashboard Orders Store Credits Addresses Account det…" at bounding box center [784, 492] width 1567 height 683
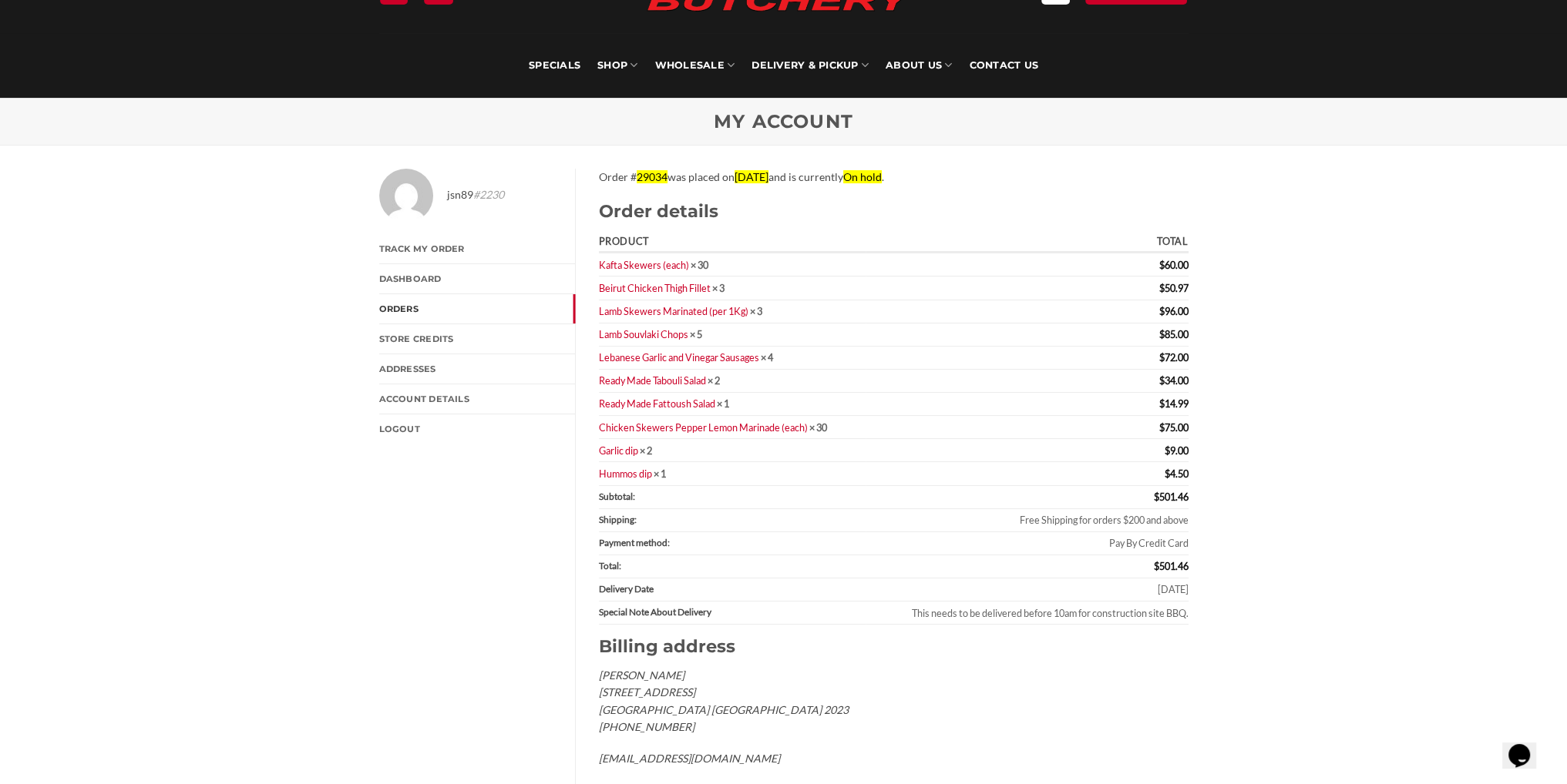
scroll to position [0, 0]
